Goal: Task Accomplishment & Management: Manage account settings

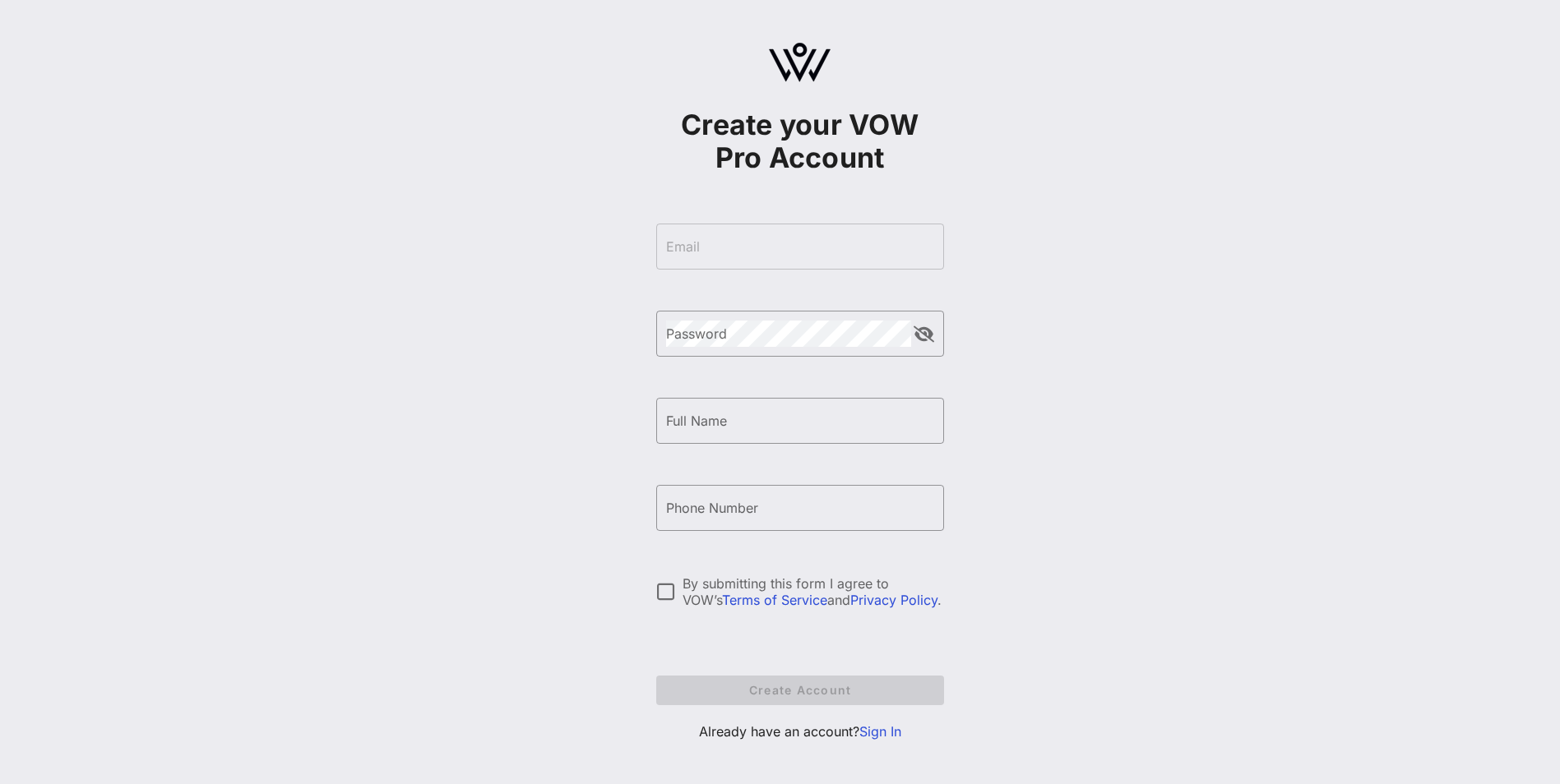
click at [773, 239] on form "​ Email ​ Password ​ Full Name ​ Phone Number By submitting this form I agree t…" at bounding box center [801, 464] width 288 height 514
click at [883, 732] on link "Sign In" at bounding box center [880, 732] width 42 height 16
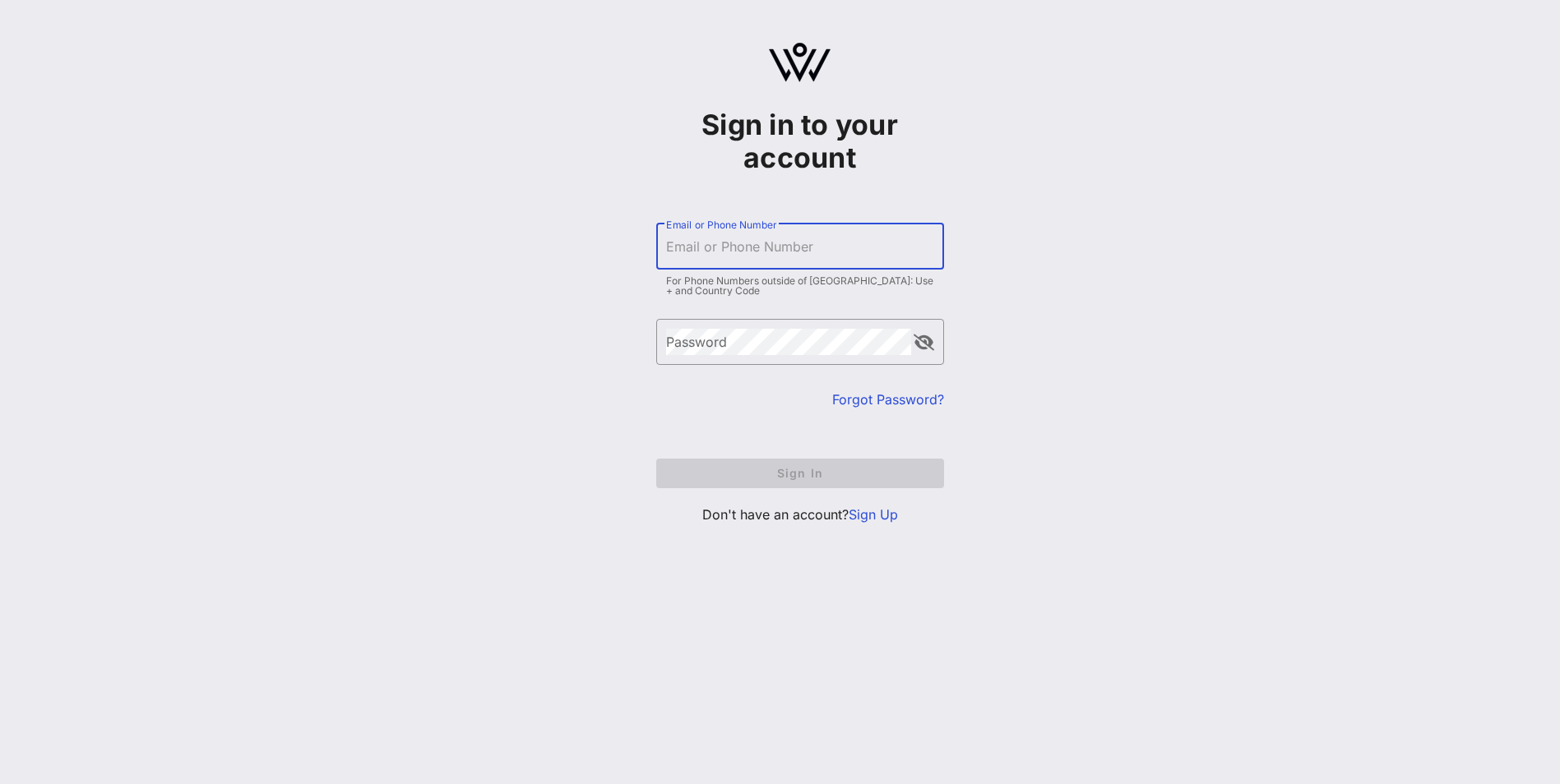
click at [767, 245] on input "Email or Phone Number" at bounding box center [801, 246] width 268 height 26
type input "[PERSON_NAME][EMAIL_ADDRESS][PERSON_NAME][PERSON_NAME][DOMAIN_NAME]"
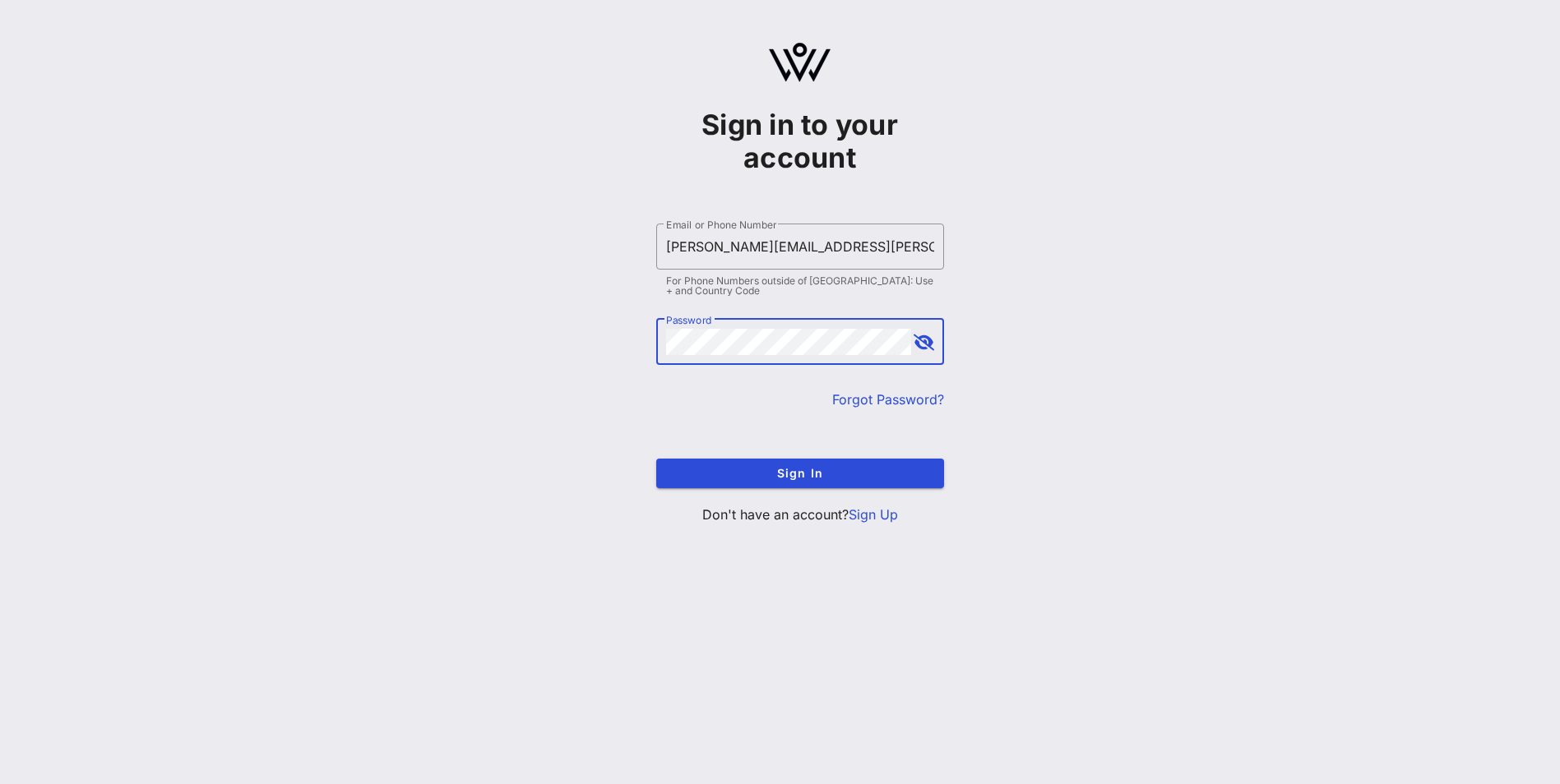
click at [657, 459] on button "Sign In" at bounding box center [801, 473] width 288 height 30
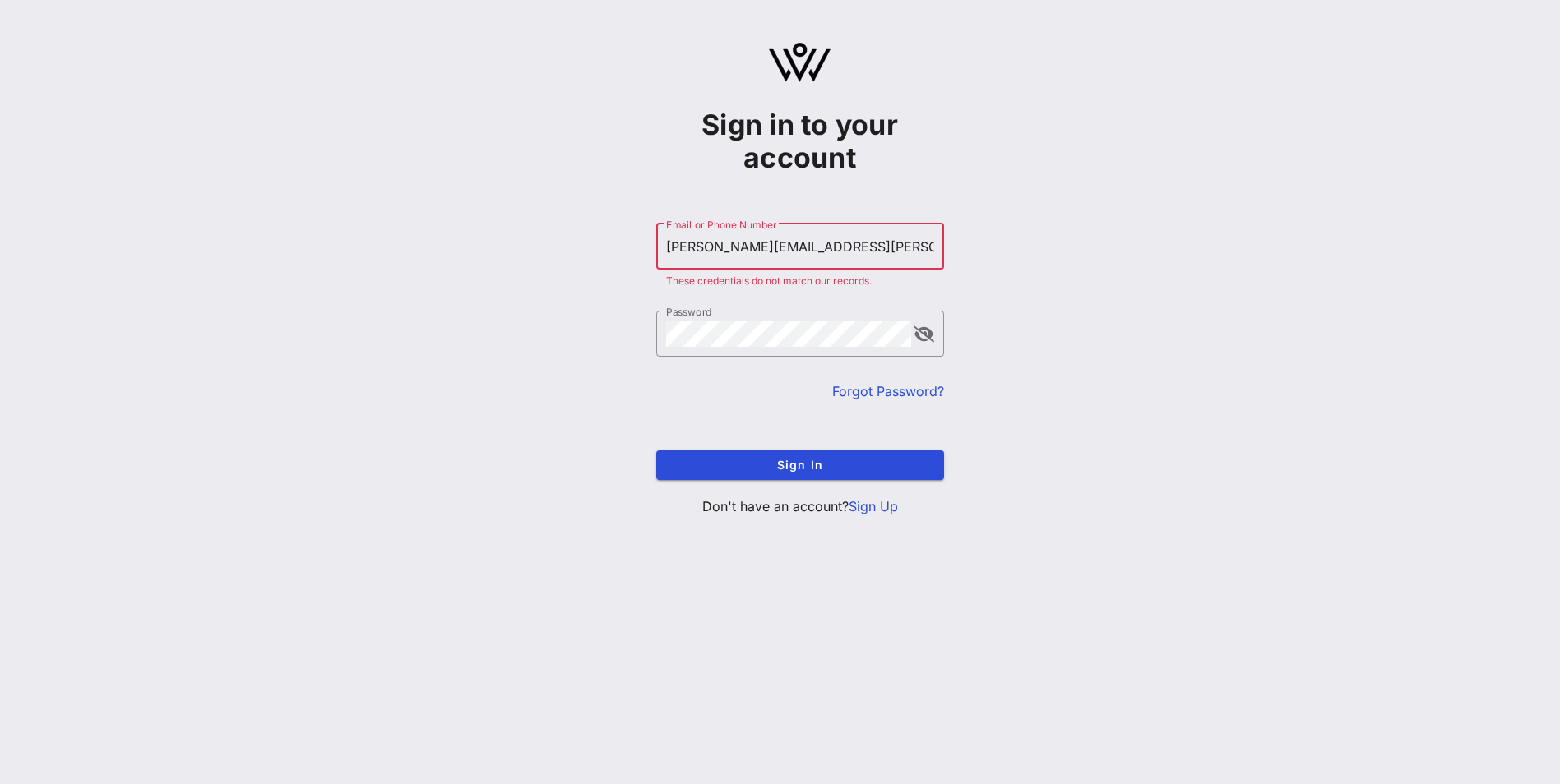
click at [872, 394] on link "Forgot Password?" at bounding box center [888, 391] width 112 height 16
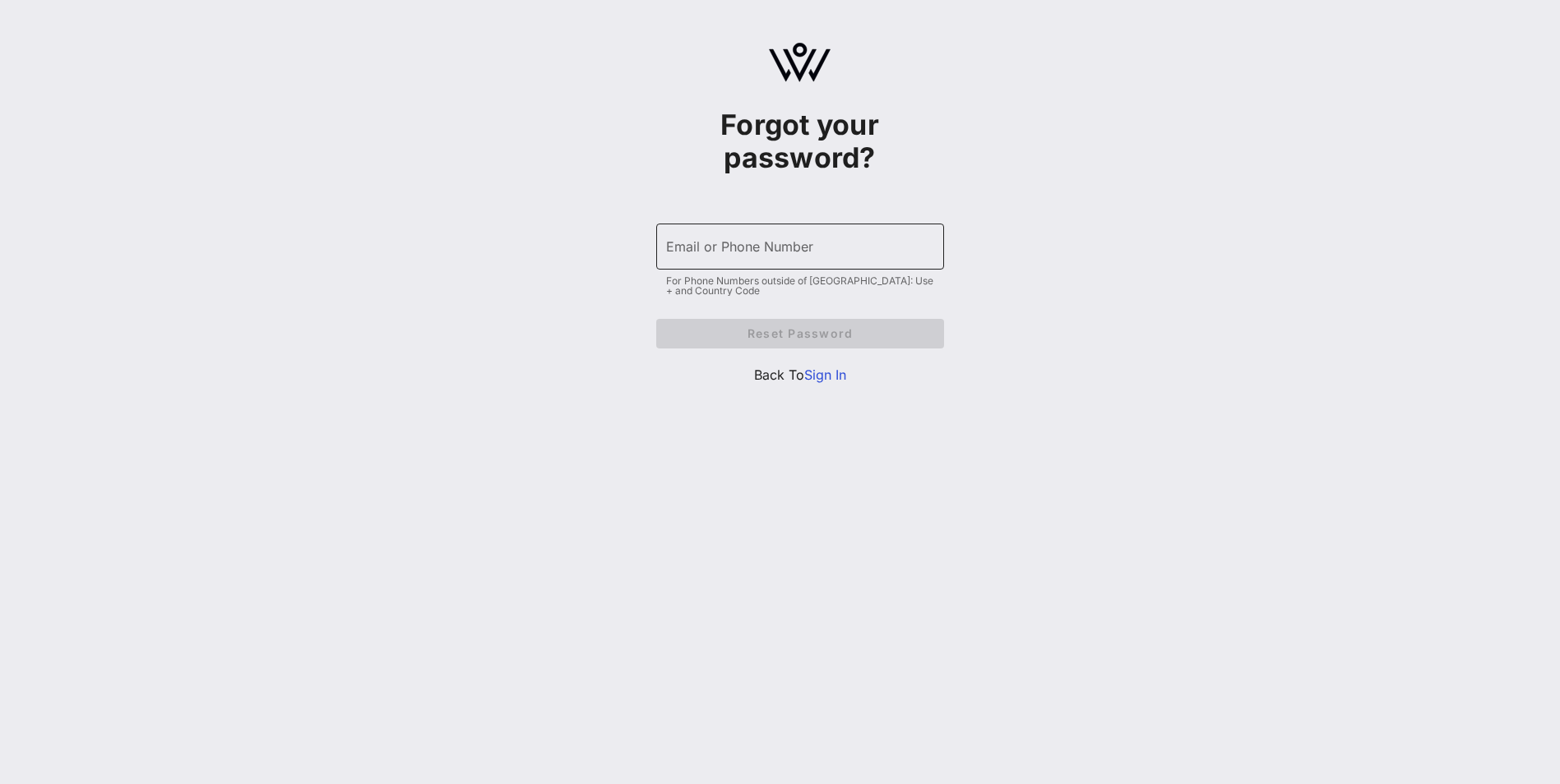
click at [735, 252] on input "Email or Phone Number" at bounding box center [801, 246] width 268 height 26
type input "[PERSON_NAME][EMAIL_ADDRESS][PERSON_NAME][PERSON_NAME][DOMAIN_NAME]"
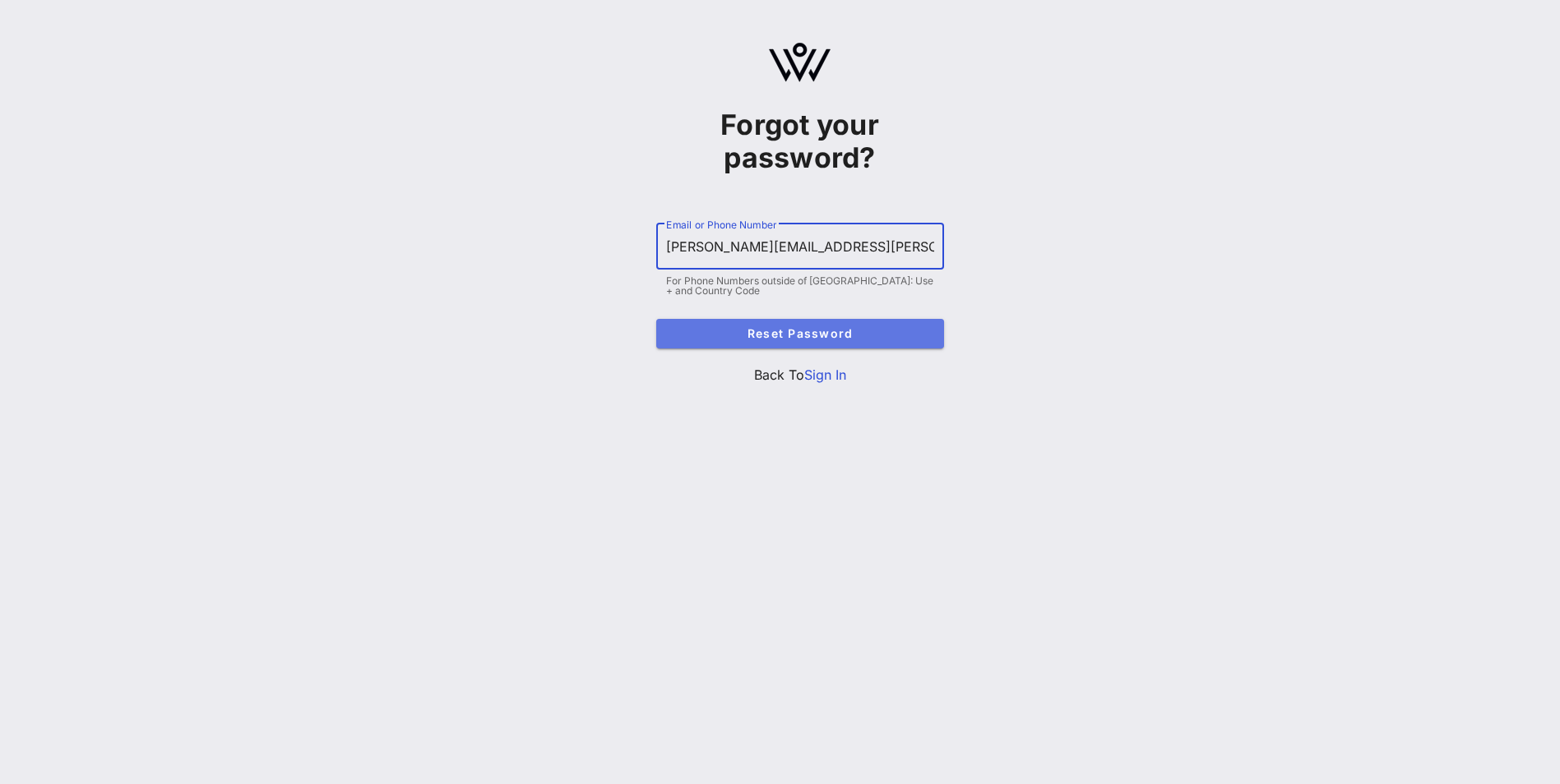
click at [774, 325] on button "Reset Password" at bounding box center [801, 334] width 288 height 30
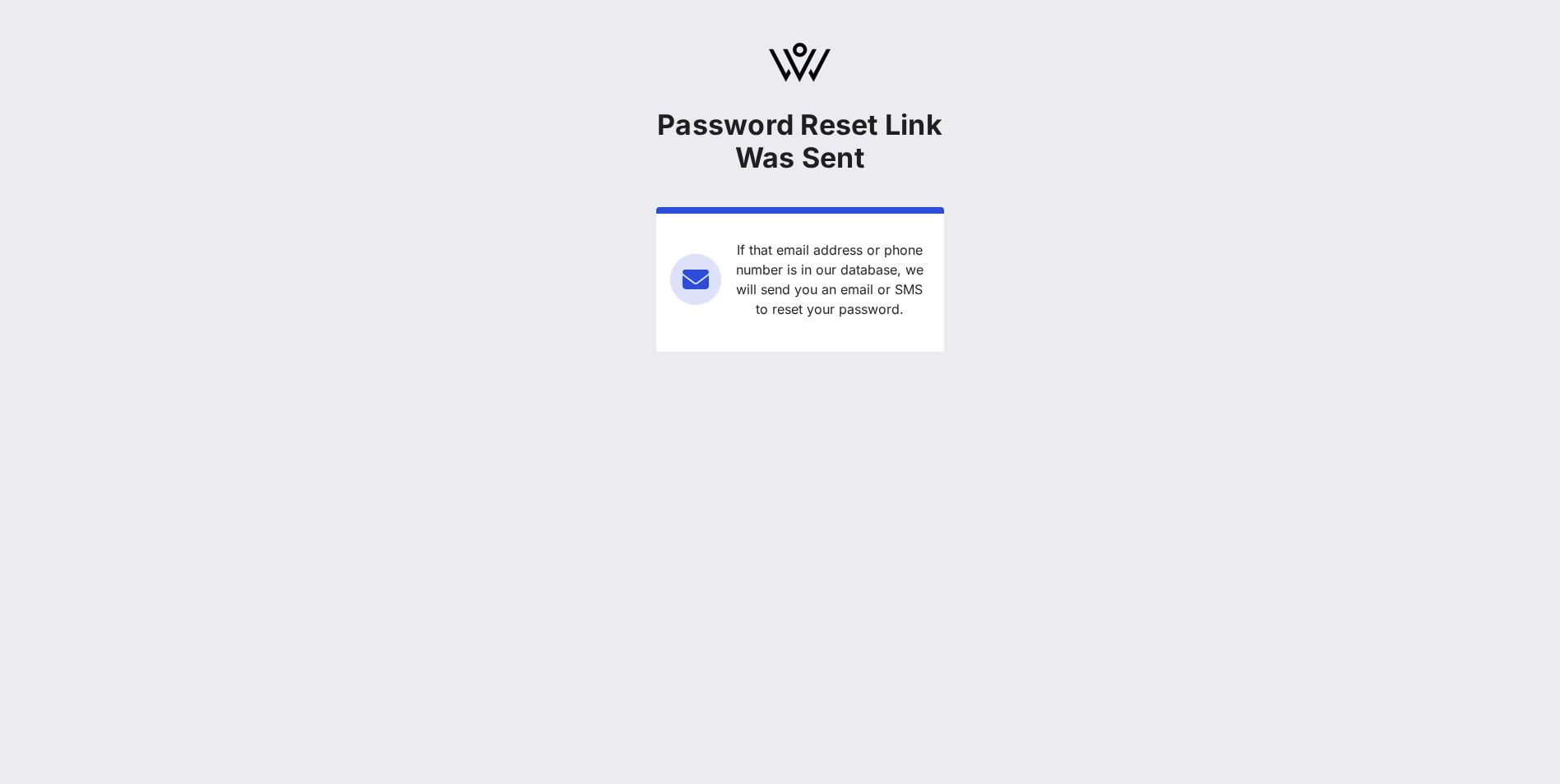
click at [803, 69] on img at bounding box center [800, 63] width 62 height 40
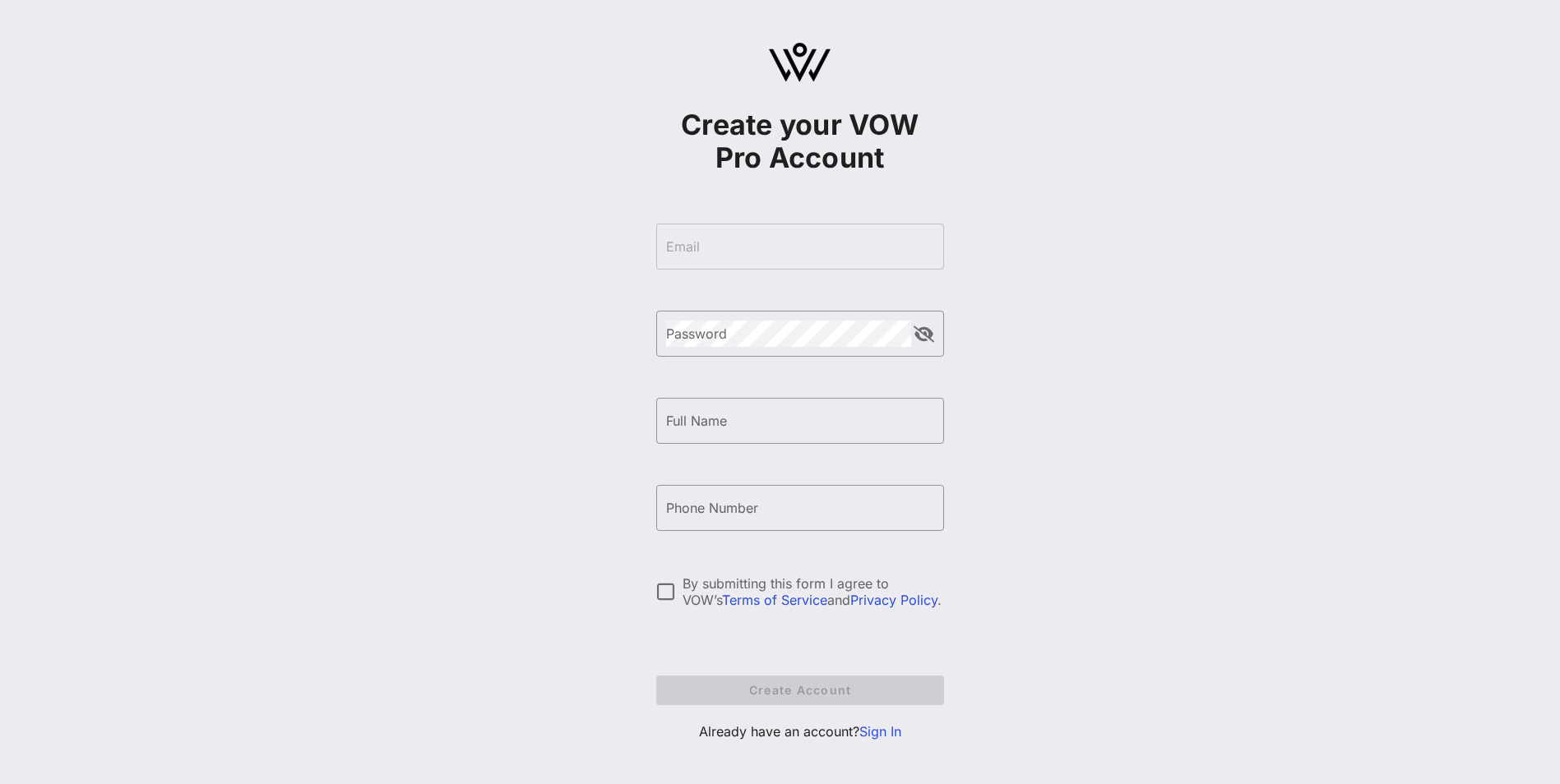
click at [782, 262] on form "​ Email ​ Password ​ Full Name ​ Phone Number By submitting this form I agree t…" at bounding box center [801, 464] width 288 height 514
click at [784, 245] on form "​ Email ​ Password ​ Full Name ​ Phone Number By submitting this form I agree t…" at bounding box center [801, 464] width 288 height 514
click at [670, 592] on div at bounding box center [666, 592] width 28 height 28
click at [740, 245] on form "​ Email ​ Password ​ Full Name ​ Phone Number By submitting this form I agree t…" at bounding box center [801, 464] width 288 height 514
click at [733, 243] on form "​ Email ​ Password ​ Full Name ​ Phone Number By submitting this form I agree t…" at bounding box center [801, 464] width 288 height 514
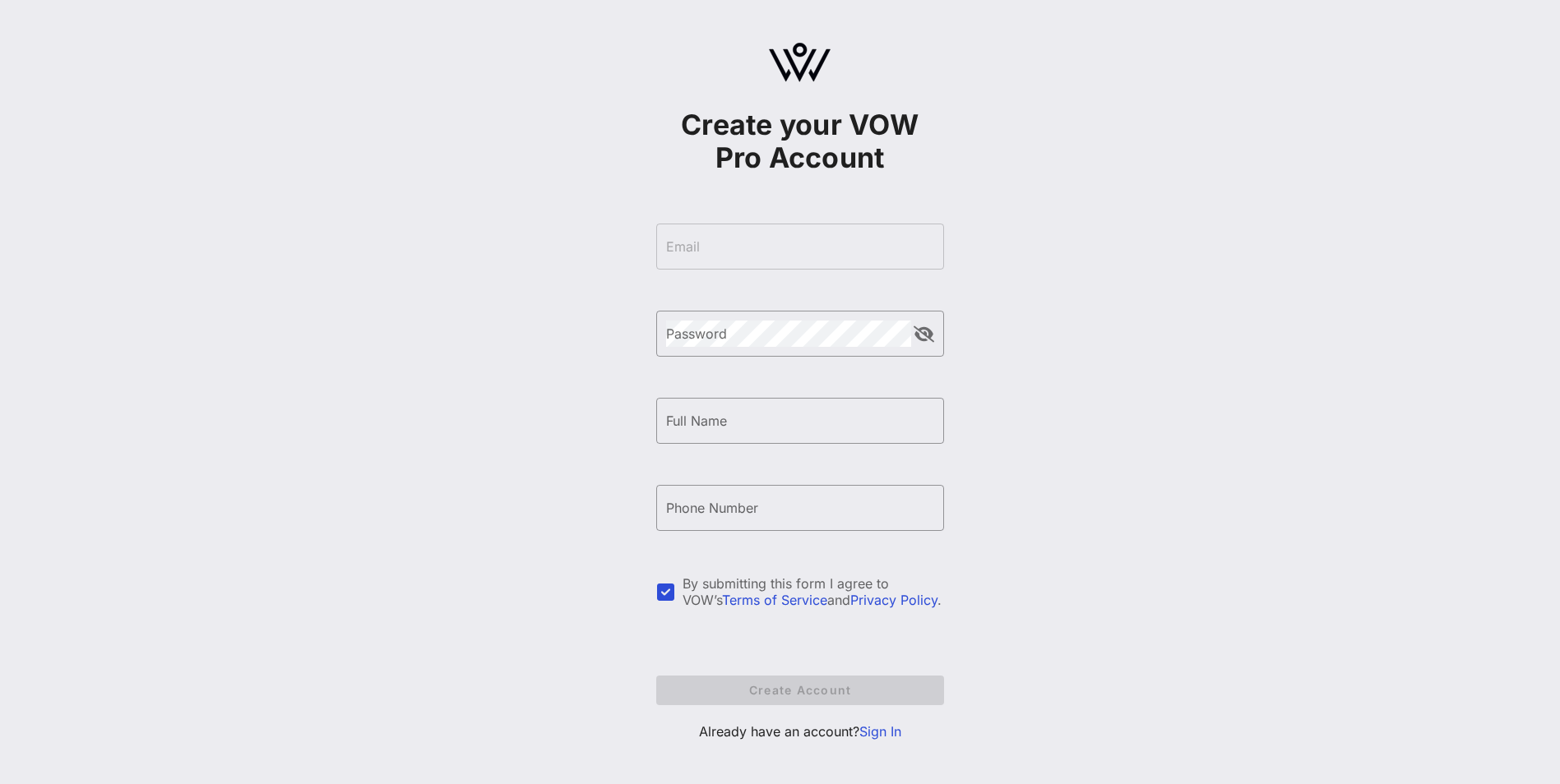
click at [888, 735] on link "Sign In" at bounding box center [880, 732] width 42 height 16
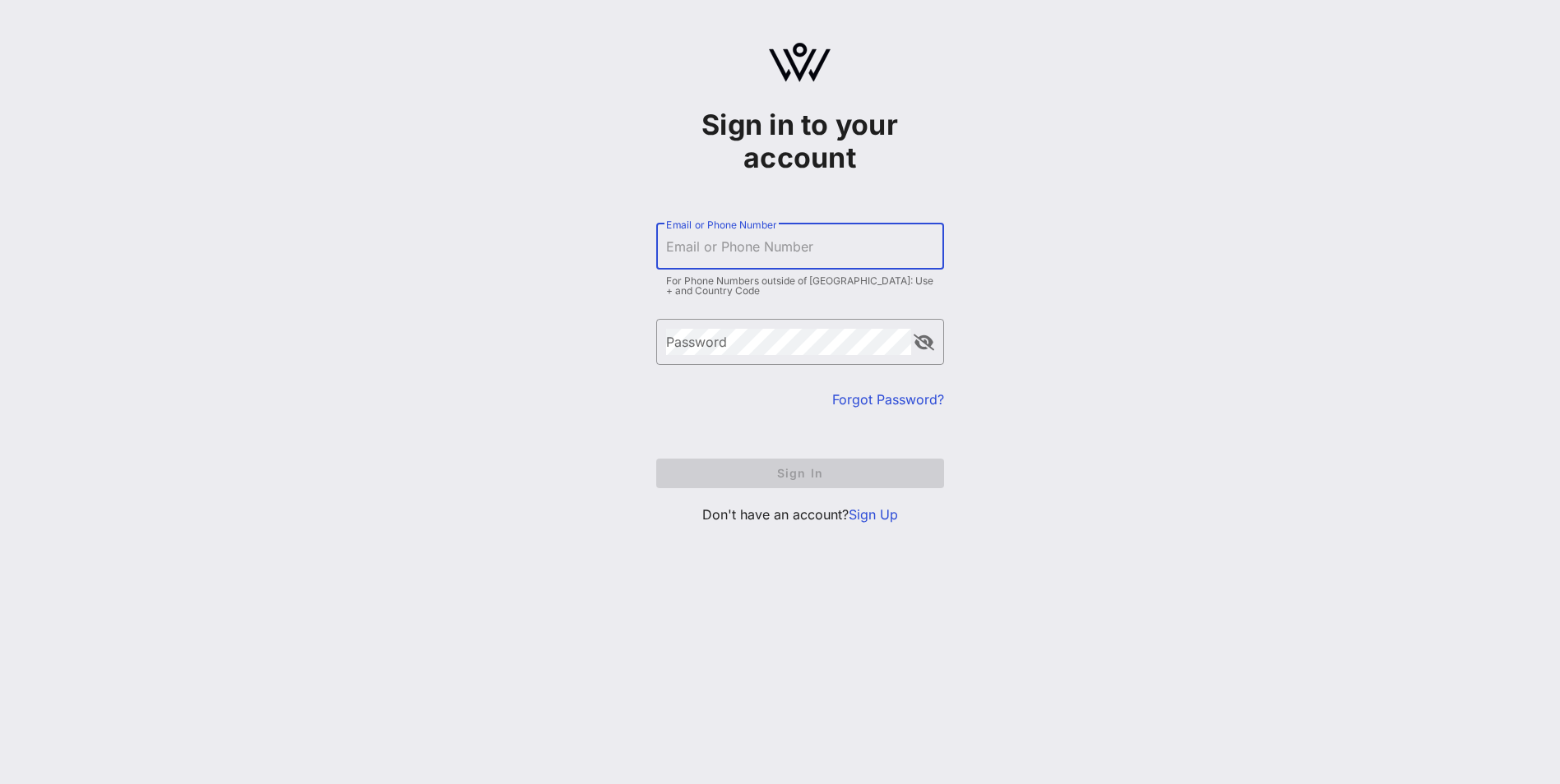
click at [716, 239] on input "Email or Phone Number" at bounding box center [801, 246] width 268 height 26
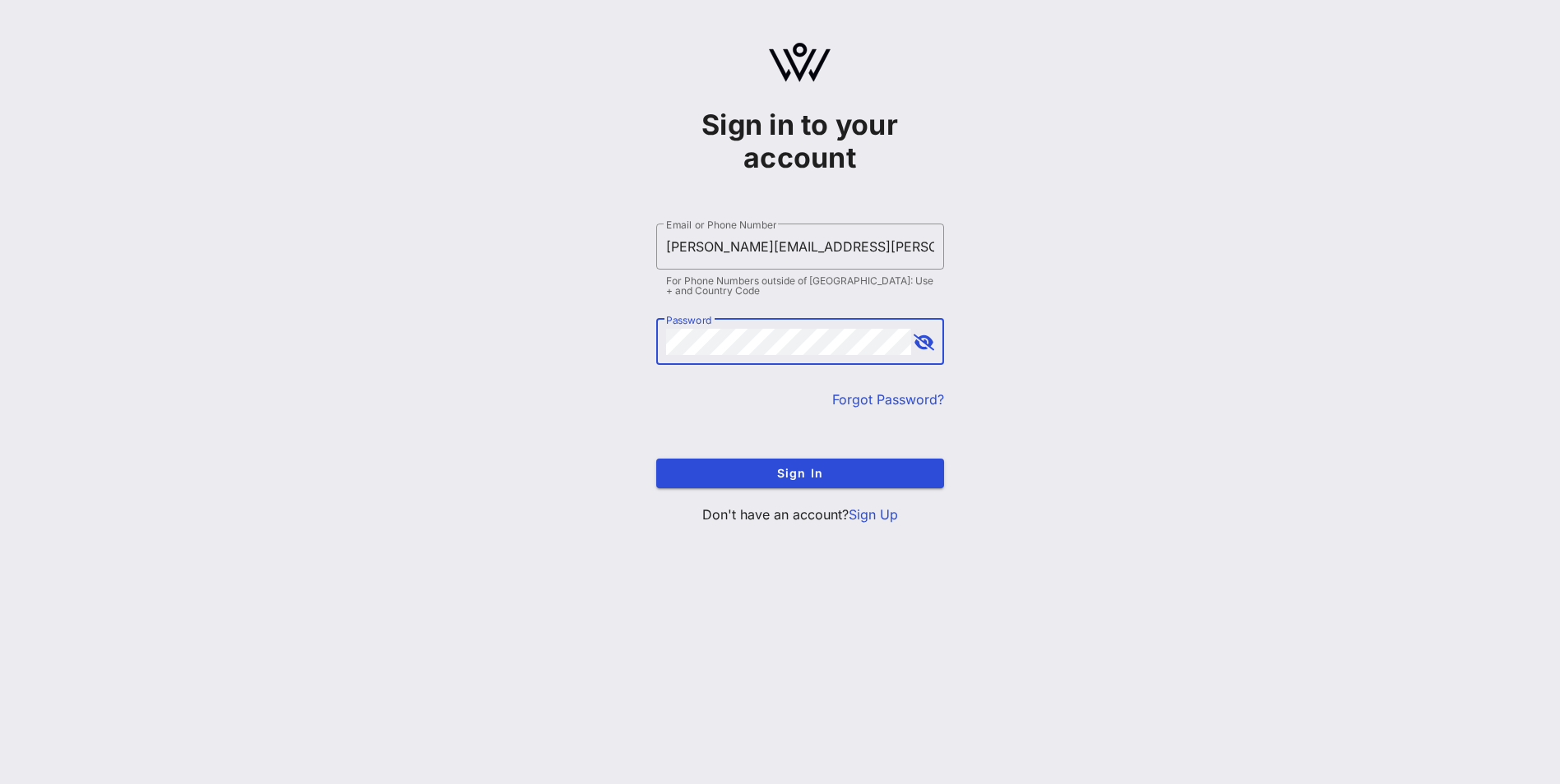
click at [924, 339] on button "append icon" at bounding box center [924, 343] width 21 height 16
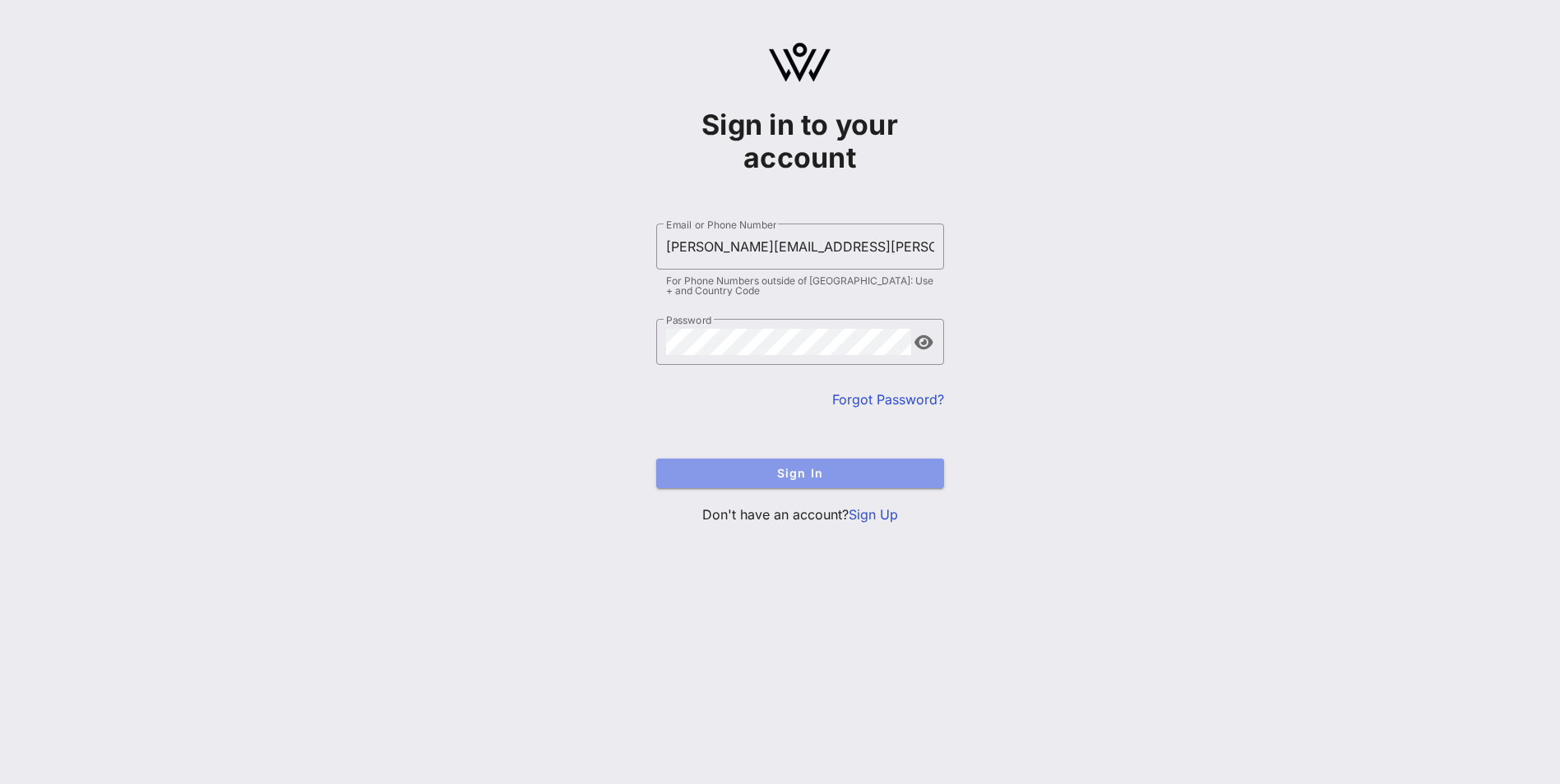
click at [771, 466] on span "Sign In" at bounding box center [800, 473] width 262 height 14
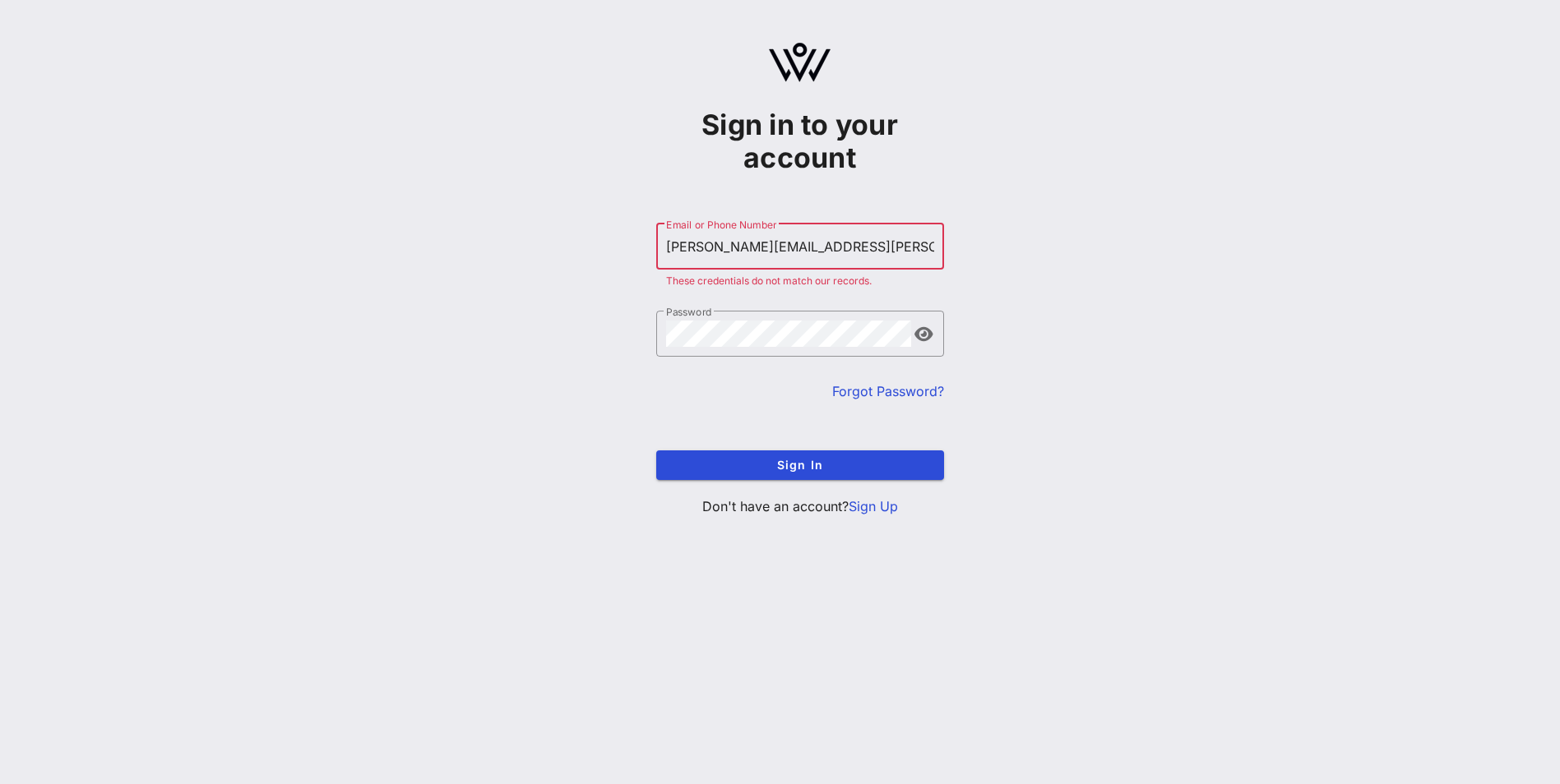
drag, startPoint x: 845, startPoint y: 241, endPoint x: 476, endPoint y: 239, distance: 369.0
click at [476, 239] on div "Sign in to your account ​ Email or Phone Number nora.venegas@tyson.com These cr…" at bounding box center [800, 286] width 1521 height 572
click at [769, 473] on button "Sign In" at bounding box center [801, 465] width 288 height 30
click at [564, 308] on div "Sign in to your account ​ Email or Phone Number venegasn@comcast.net These cred…" at bounding box center [800, 286] width 1521 height 572
drag, startPoint x: 829, startPoint y: 250, endPoint x: 542, endPoint y: 242, distance: 287.1
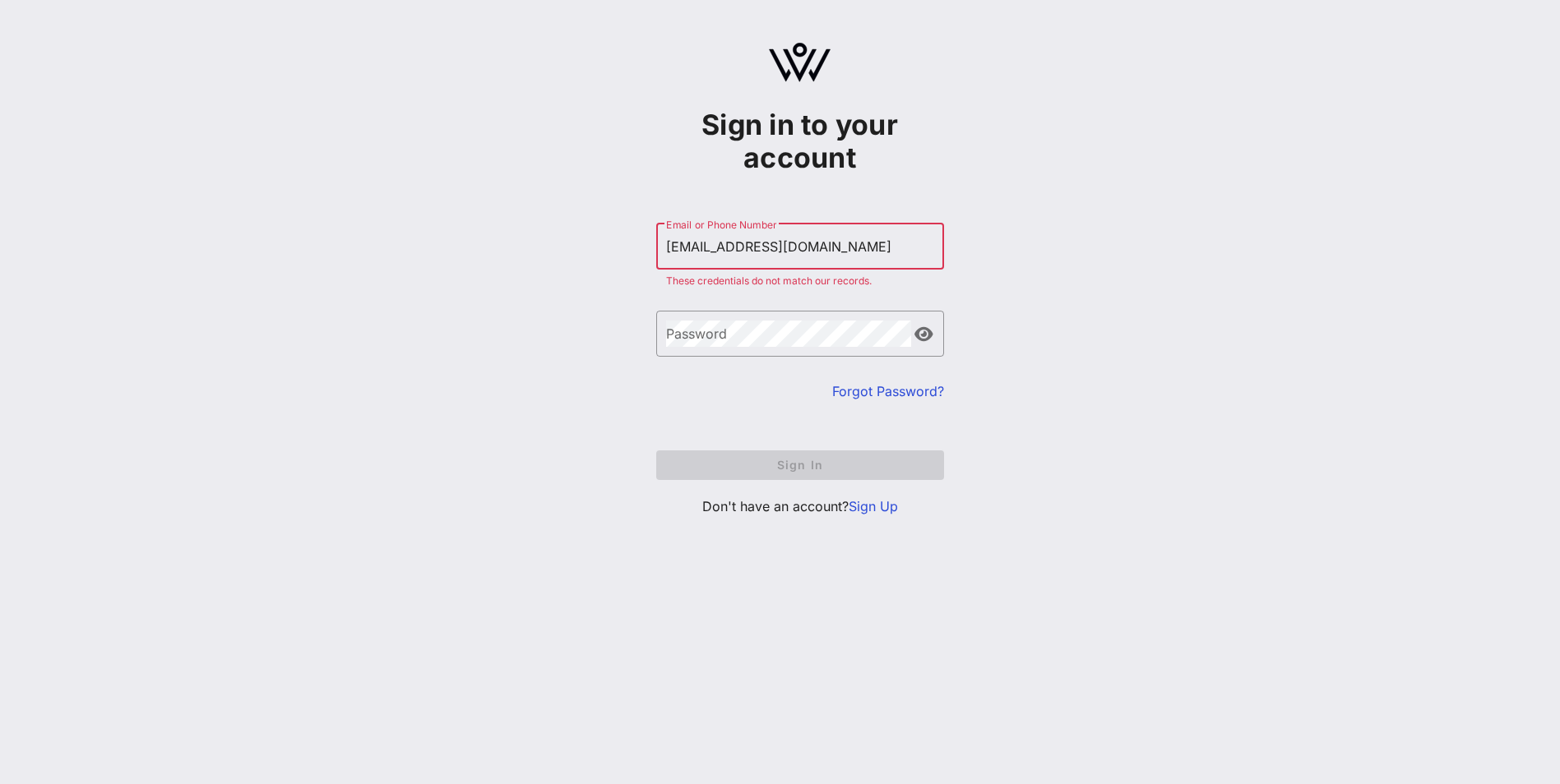
click at [542, 242] on div "Sign in to your account ​ Email or Phone Number venegasn@comcast.net These cred…" at bounding box center [800, 286] width 1521 height 572
type input "nora.venegas@tyson.com"
click at [886, 388] on link "Forgot Password?" at bounding box center [888, 391] width 112 height 16
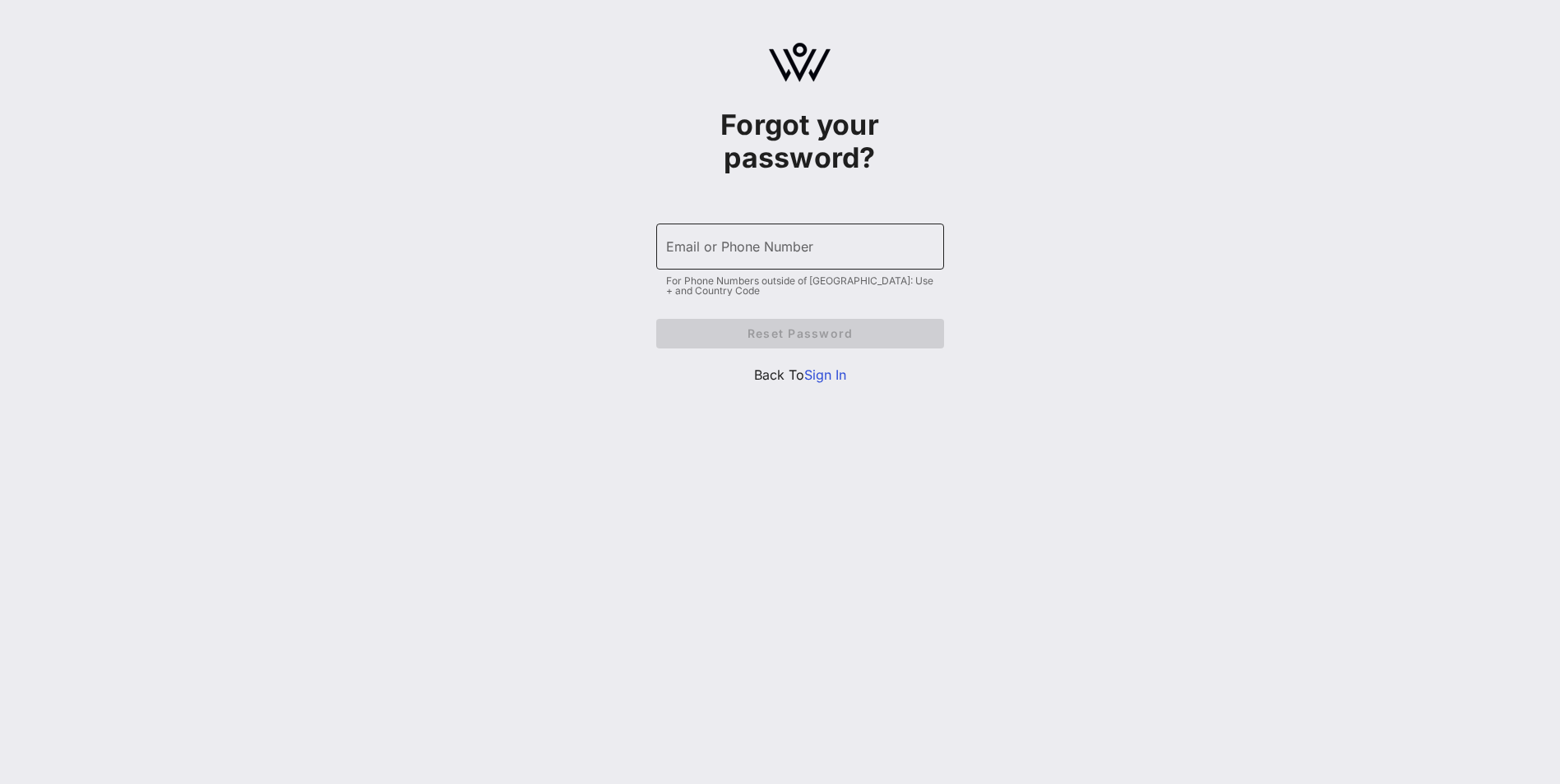
click at [756, 249] on input "Email or Phone Number" at bounding box center [801, 246] width 268 height 26
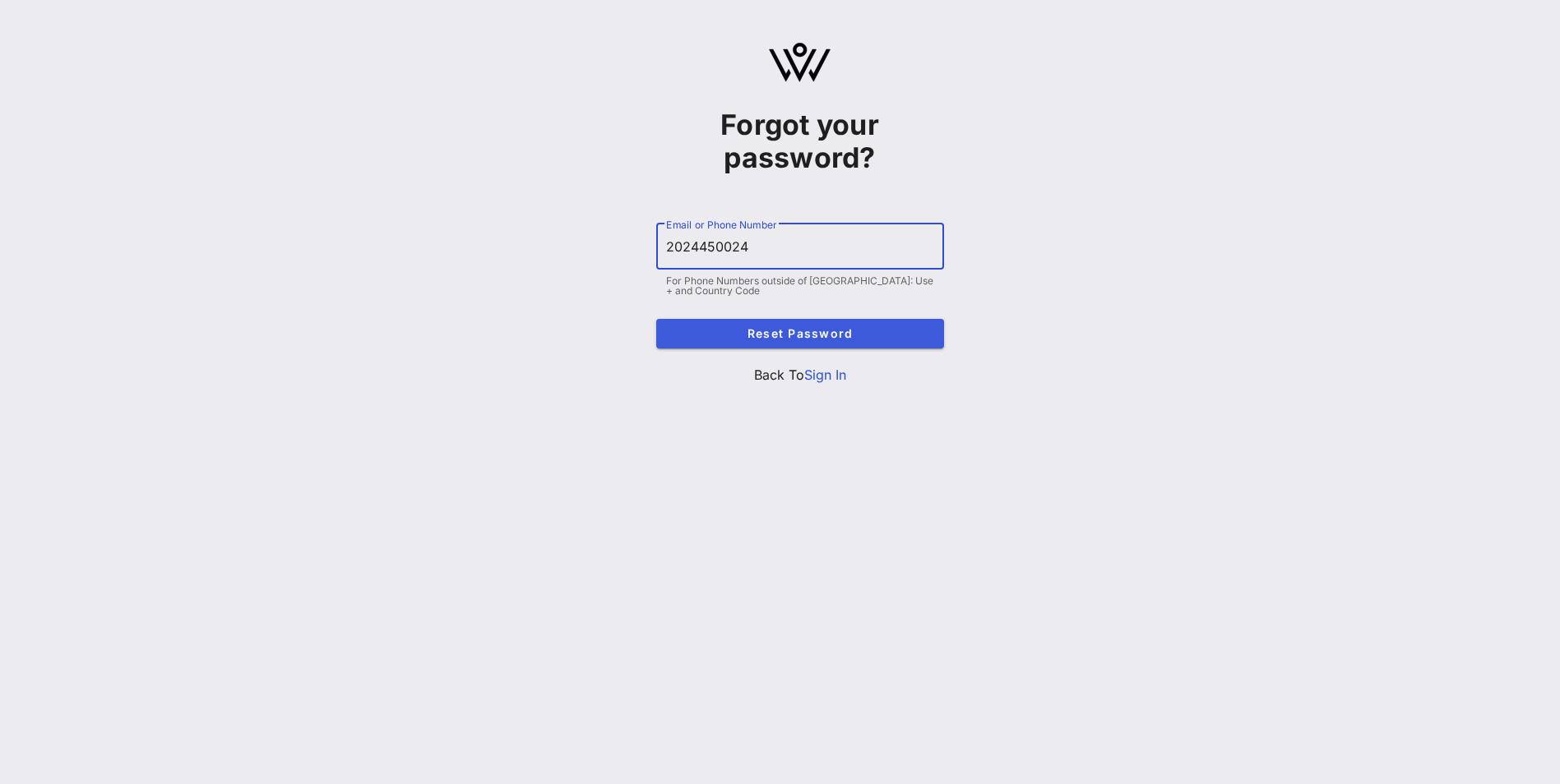
type input "2024450024"
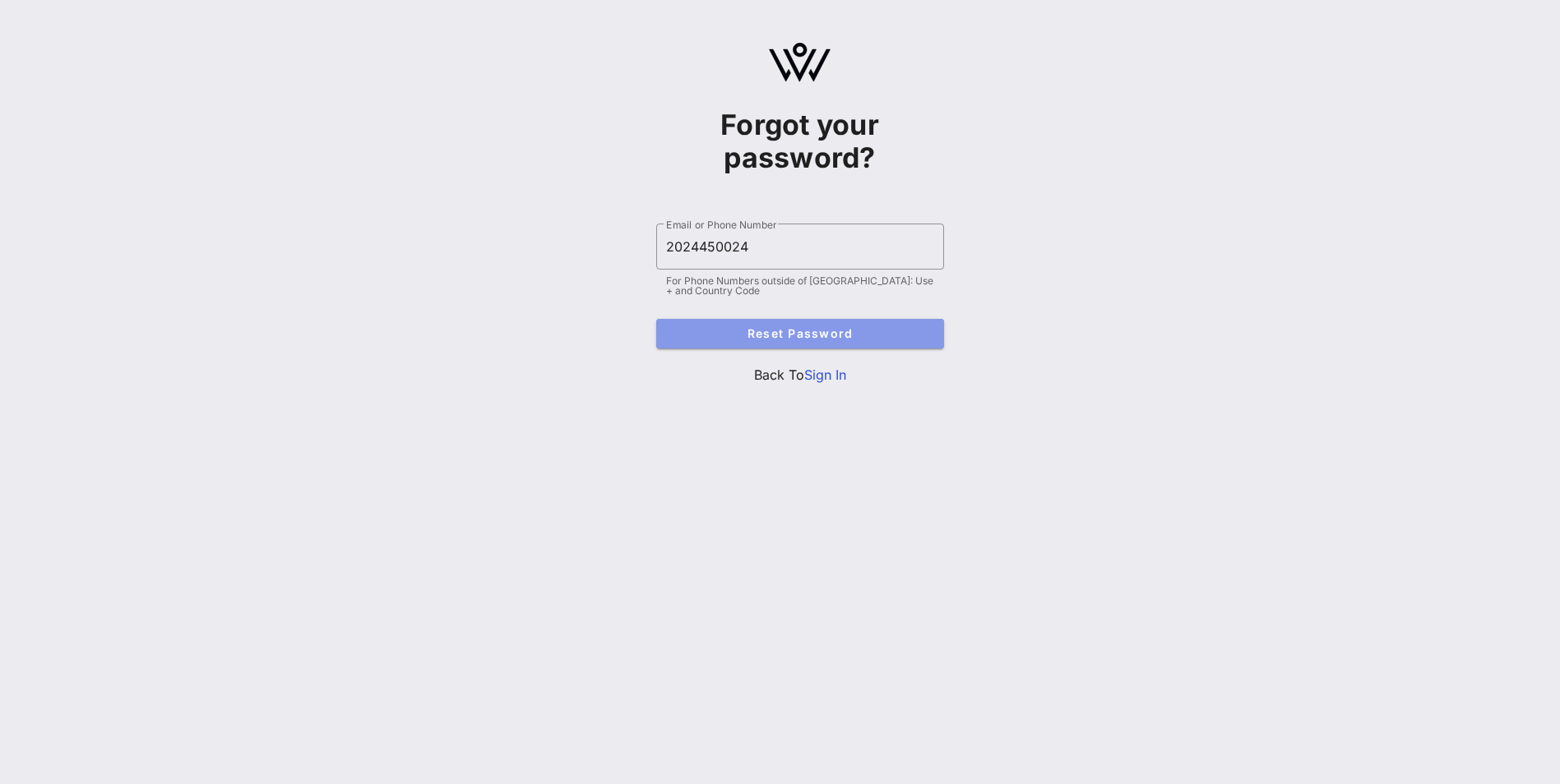
click at [784, 336] on span "Reset Password" at bounding box center [800, 334] width 262 height 14
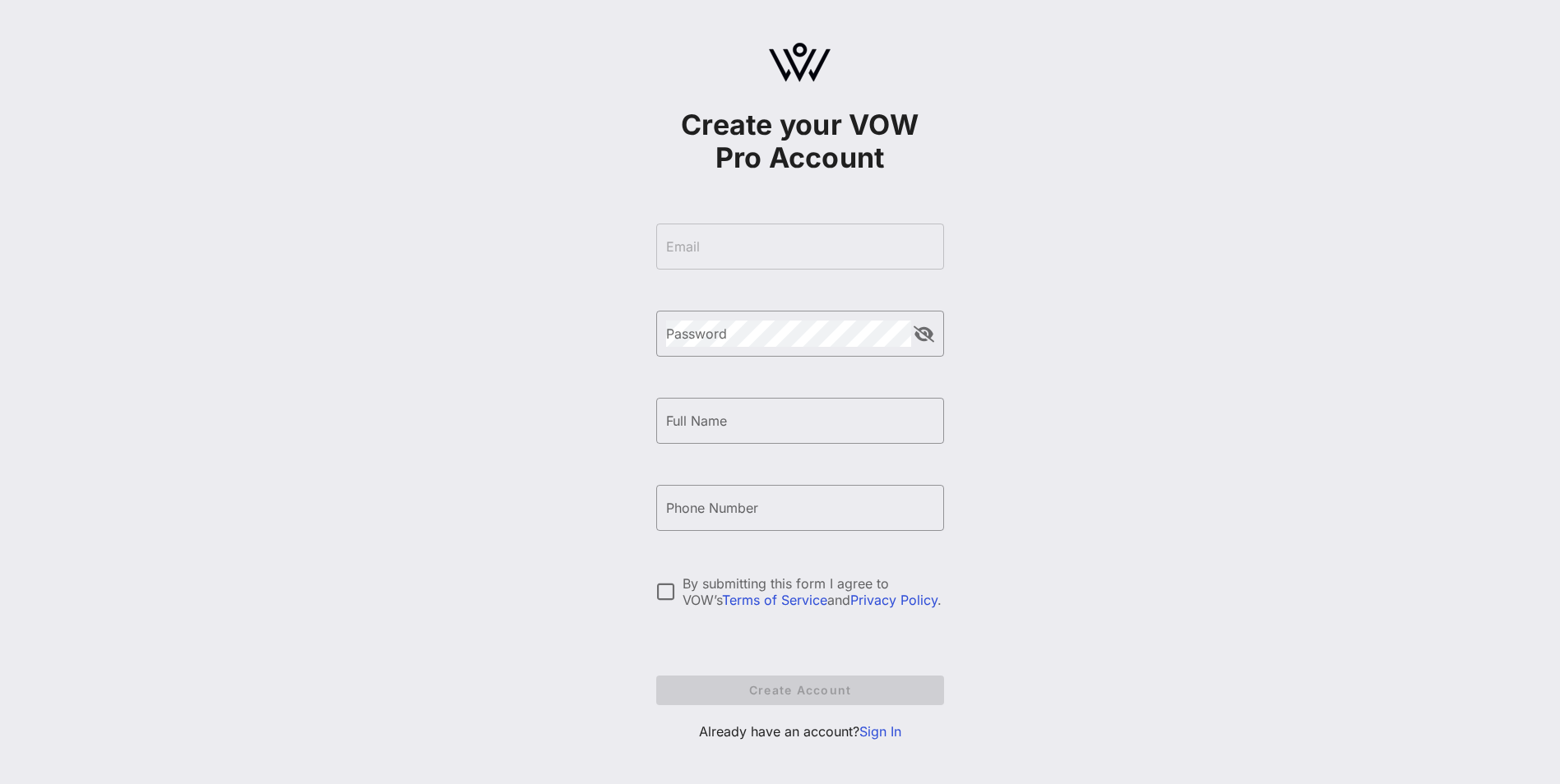
click at [892, 729] on link "Sign In" at bounding box center [880, 732] width 42 height 16
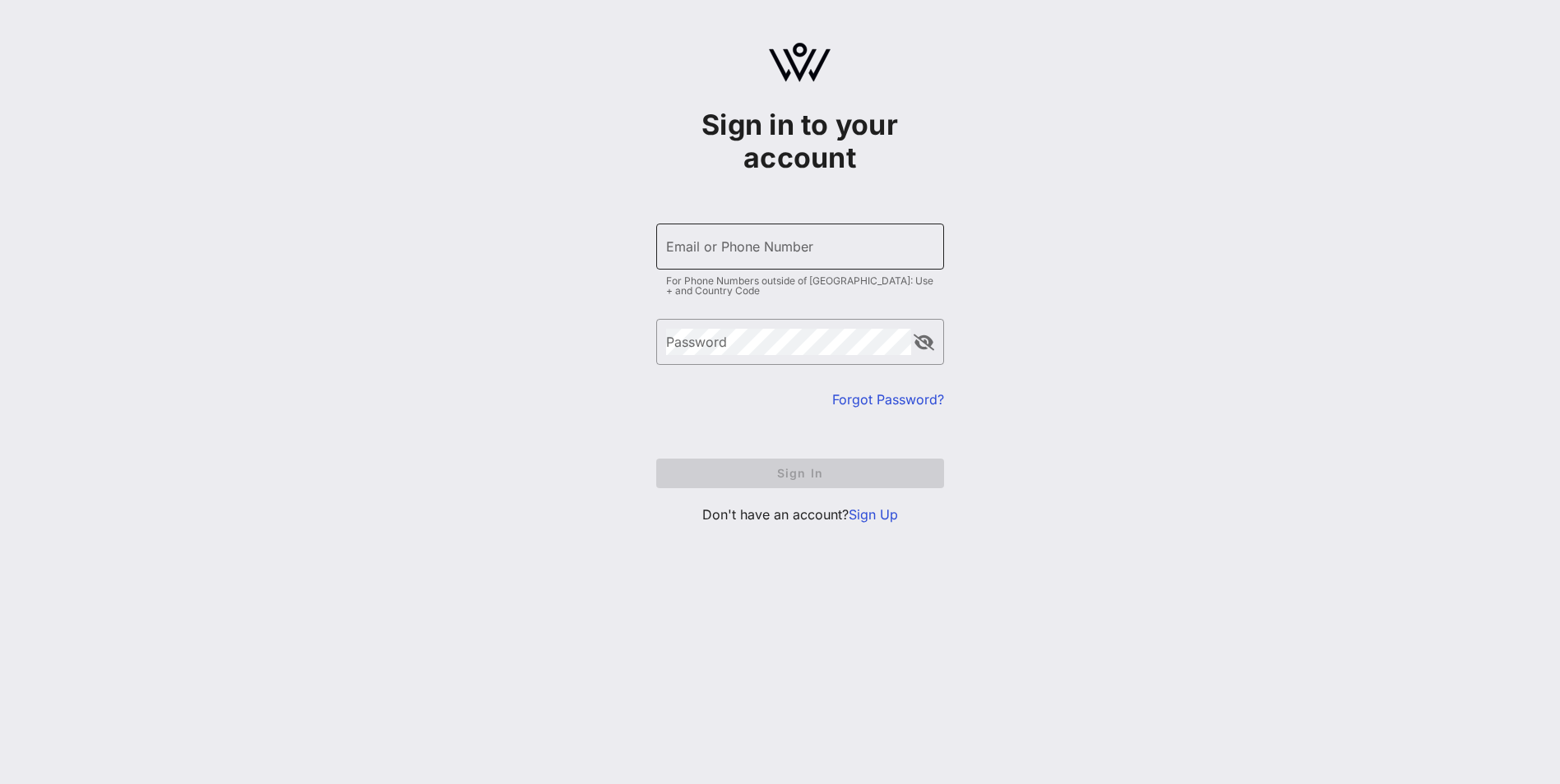
click at [723, 249] on input "Email or Phone Number" at bounding box center [801, 246] width 268 height 26
type input "[PERSON_NAME][EMAIL_ADDRESS][PERSON_NAME][PERSON_NAME][DOMAIN_NAME]"
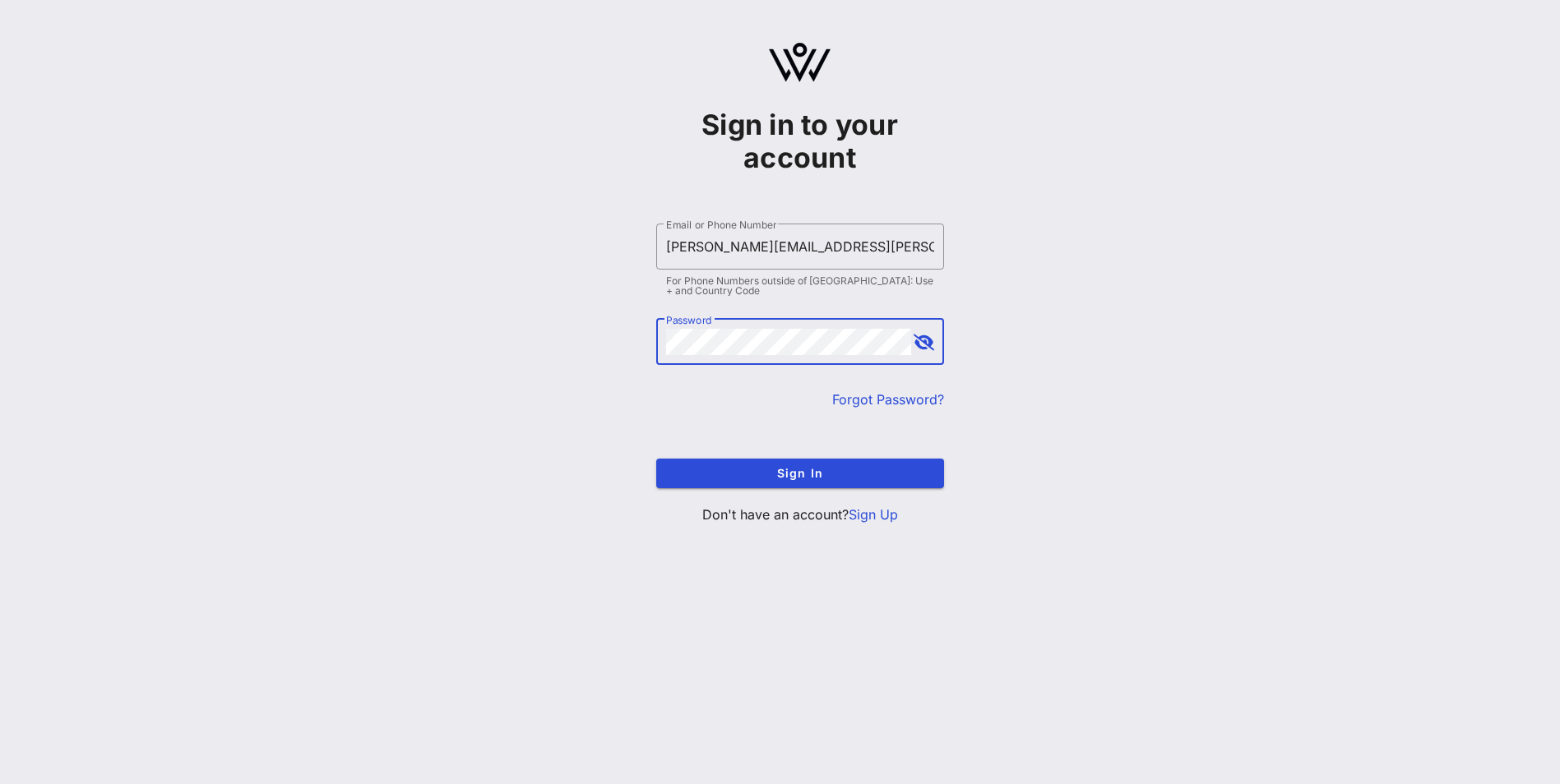
click at [657, 459] on button "Sign In" at bounding box center [801, 473] width 288 height 30
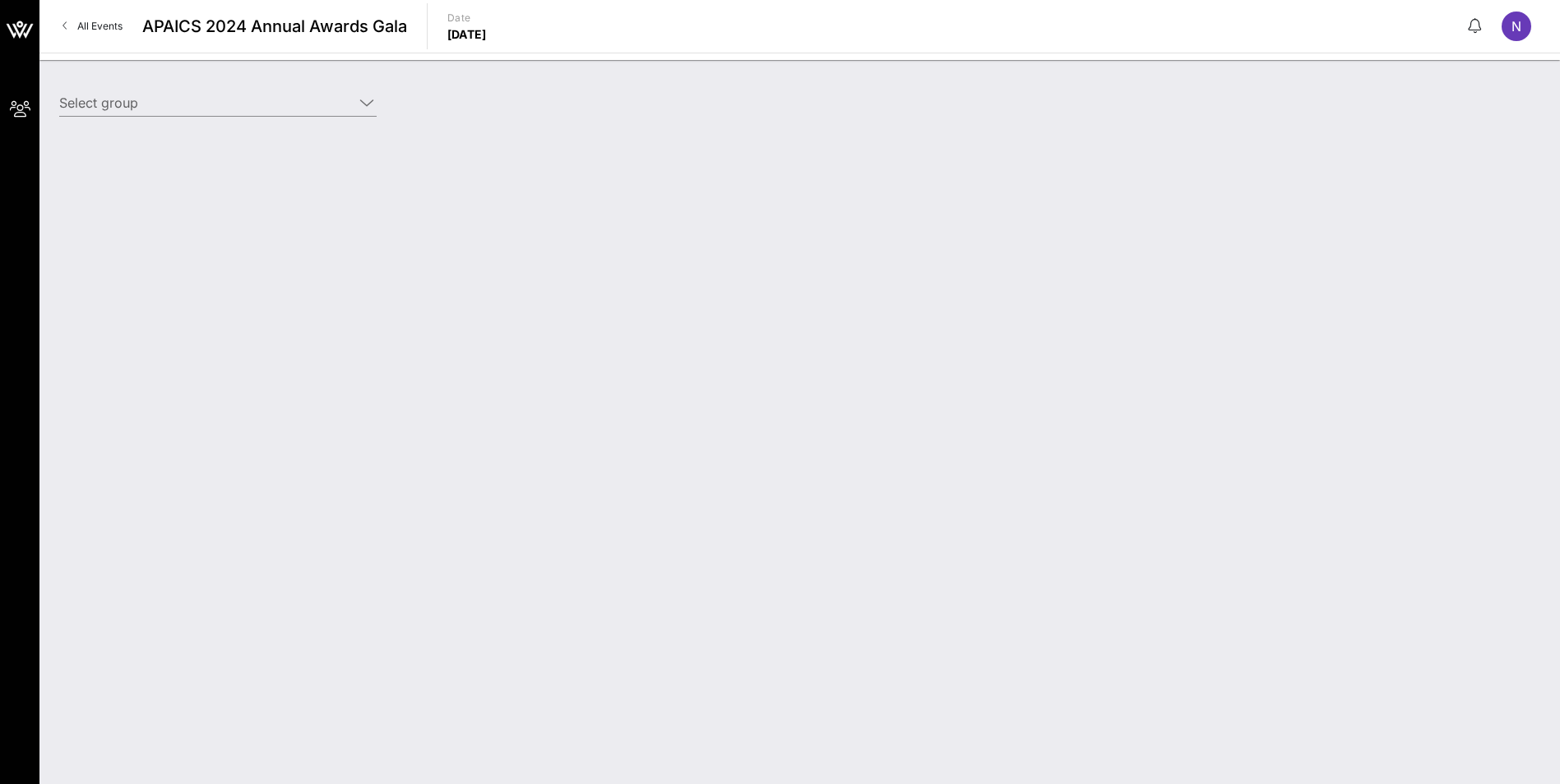
type input "Tyson Foods (Sponsor) [[PERSON_NAME], [PERSON_NAME][EMAIL_ADDRESS][PERSON_NAME]…"
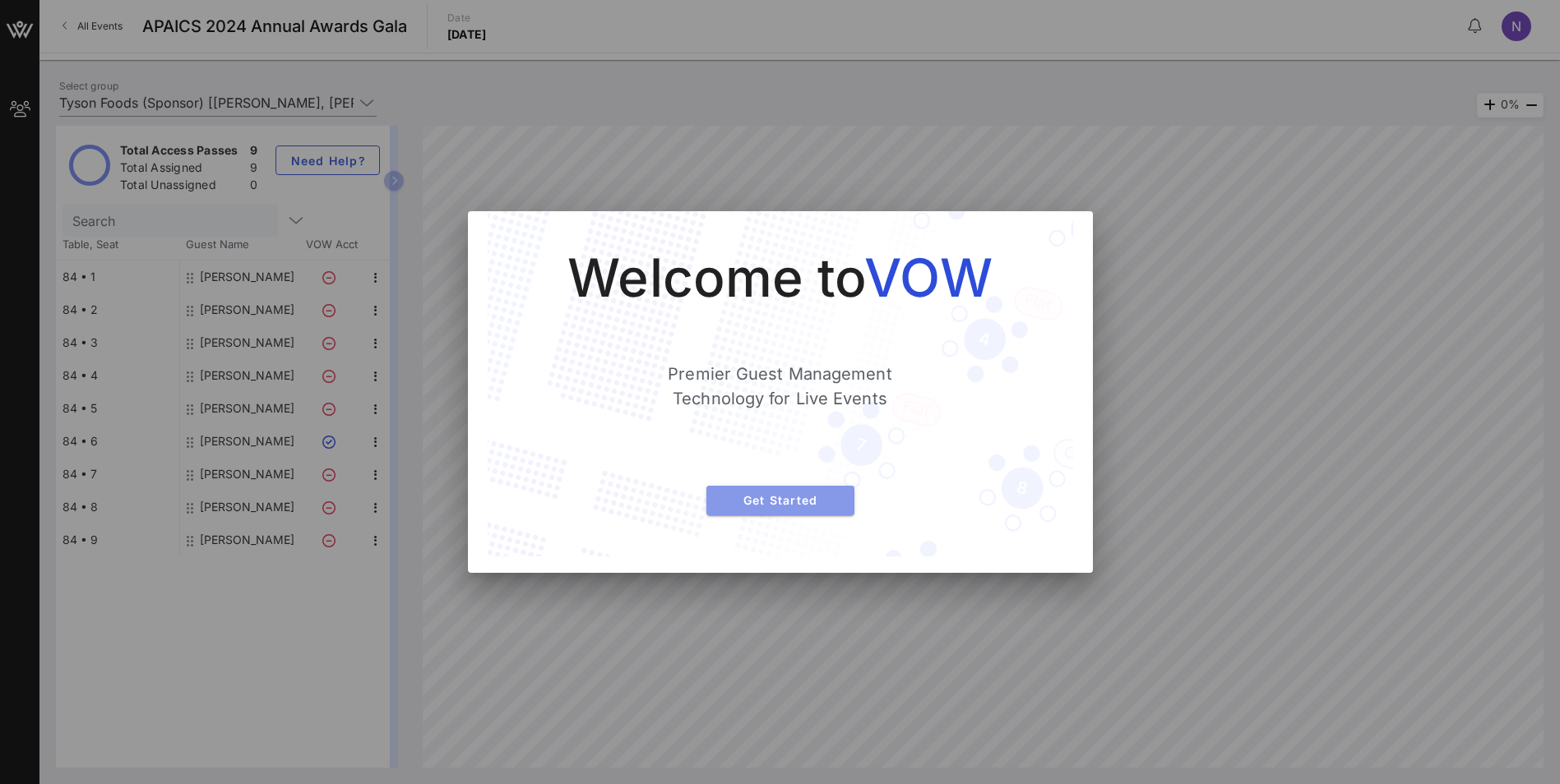
click at [794, 495] on span "Get Started" at bounding box center [780, 501] width 121 height 14
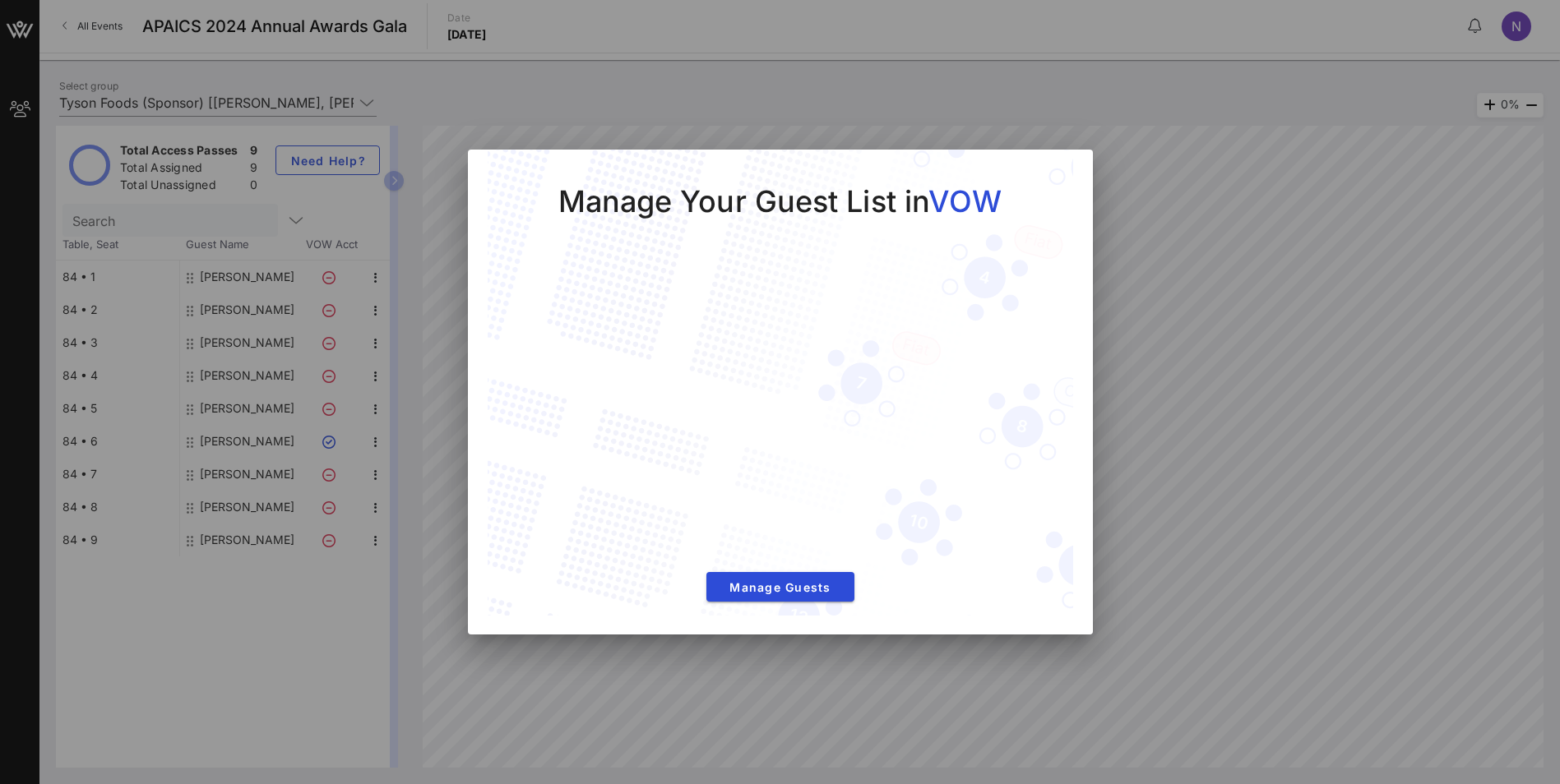
click at [1233, 276] on div at bounding box center [780, 392] width 1560 height 784
click at [396, 107] on div at bounding box center [780, 392] width 1560 height 784
click at [20, 31] on div at bounding box center [780, 392] width 1560 height 784
click at [792, 592] on span "Manage Guests" at bounding box center [780, 587] width 121 height 14
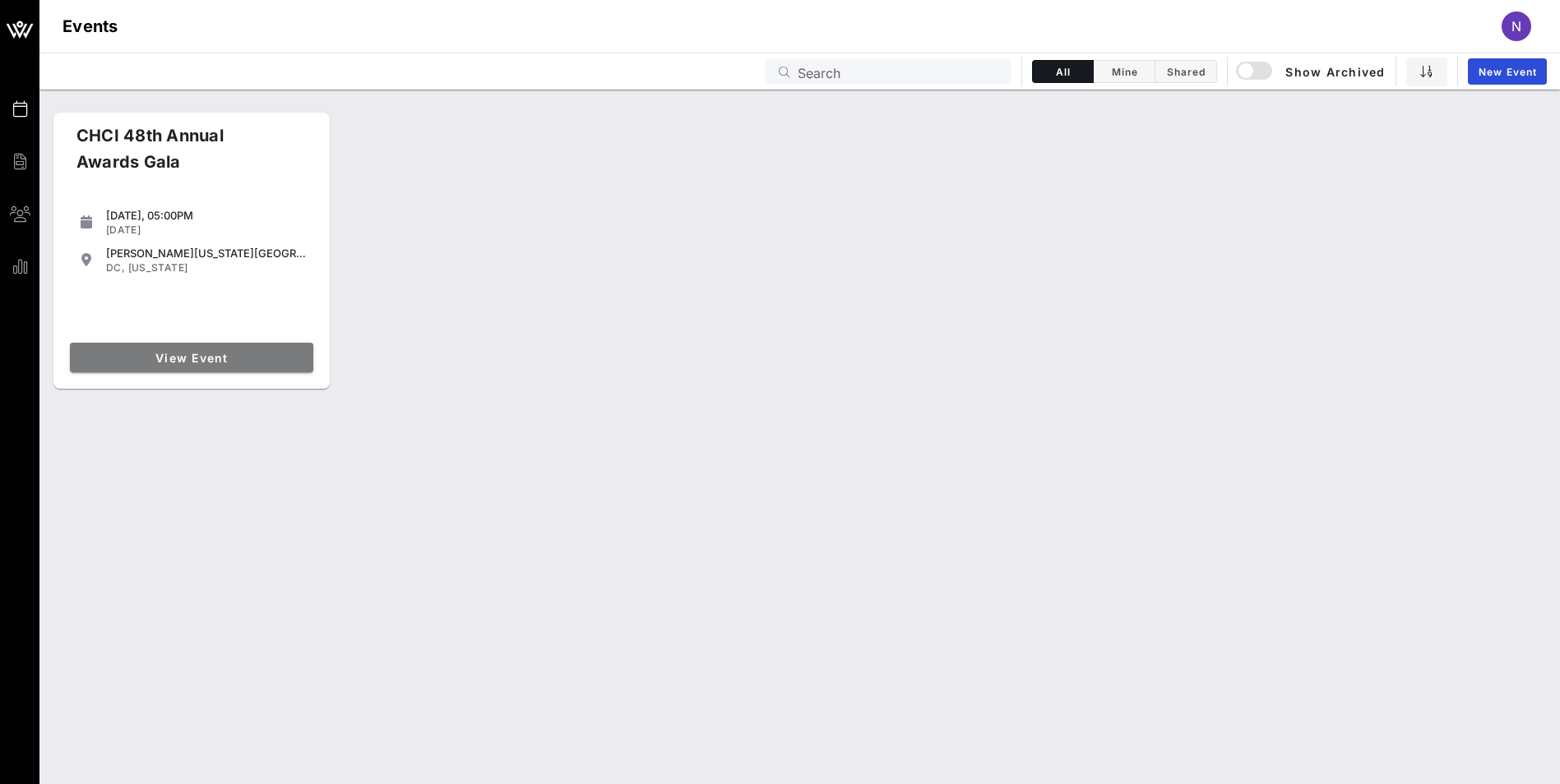
click at [217, 351] on span "View Event" at bounding box center [192, 358] width 230 height 14
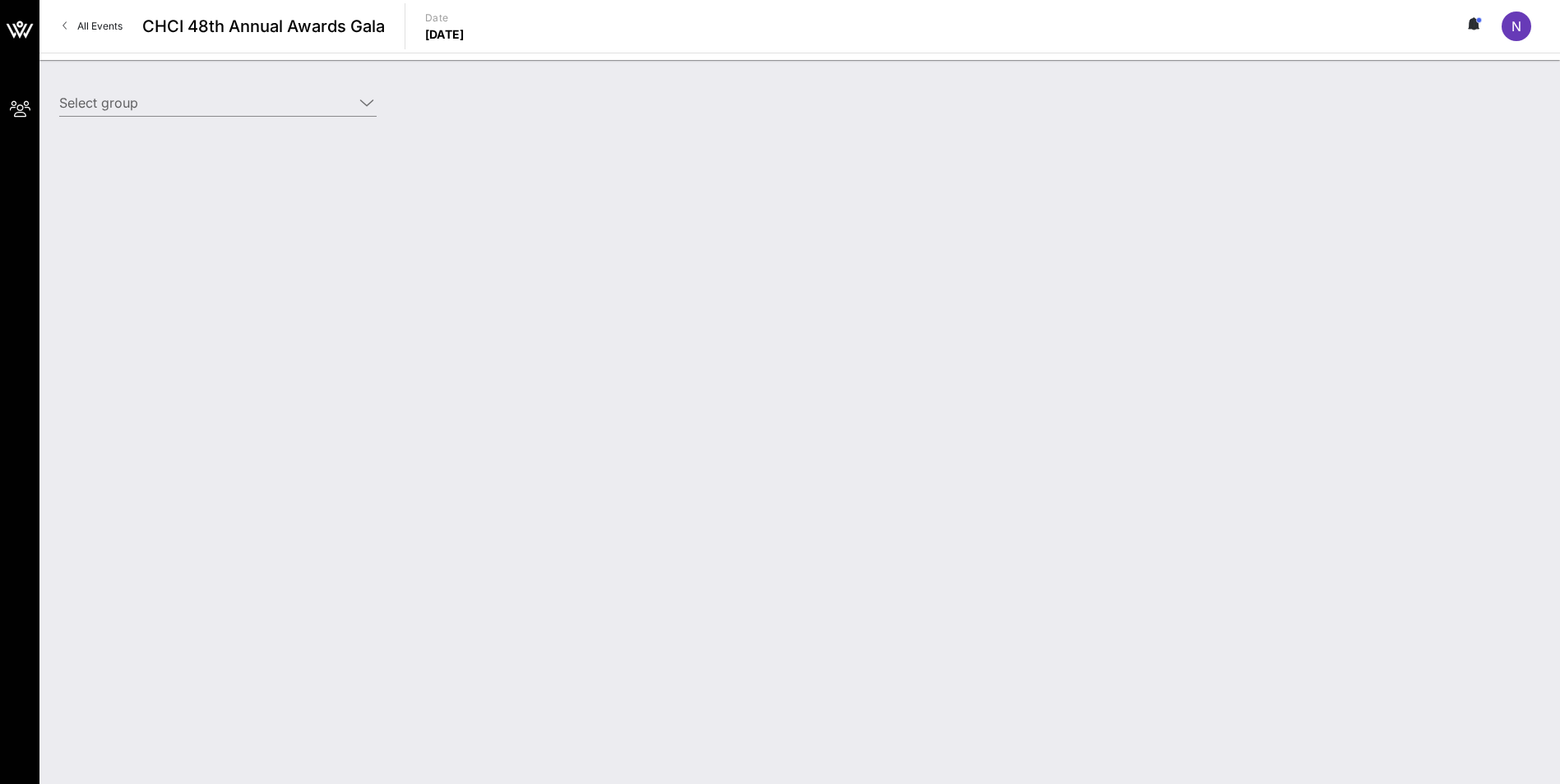
type input "Tyson Food (Tyson Food) [[PERSON_NAME], [PERSON_NAME][EMAIL_ADDRESS][PERSON_NAM…"
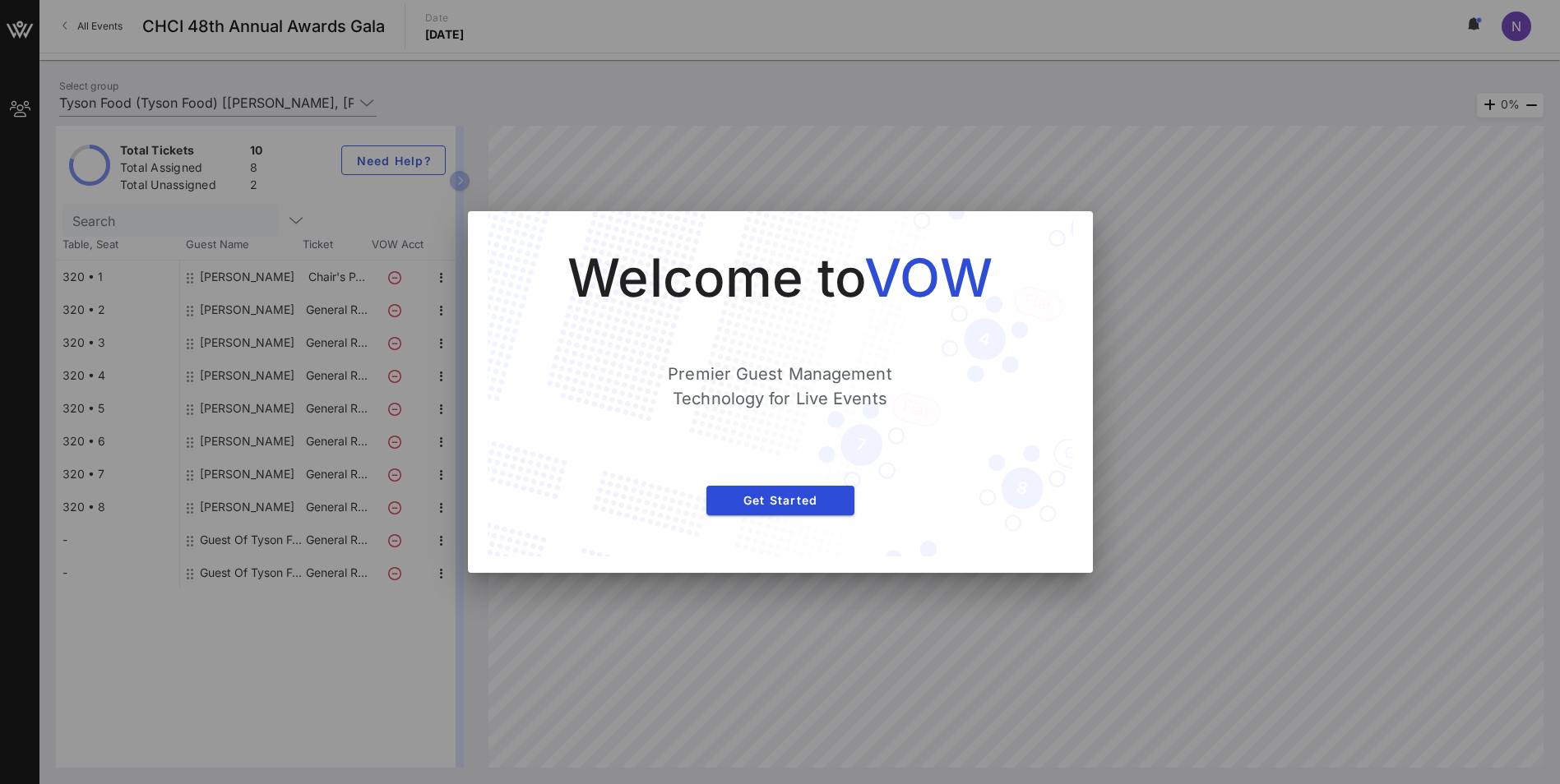
click at [799, 519] on div "Welcome to VOW Premier Guest Management Technology for Live Events Get Started" at bounding box center [781, 384] width 520 height 280
click at [784, 497] on span "Get Started" at bounding box center [780, 501] width 121 height 14
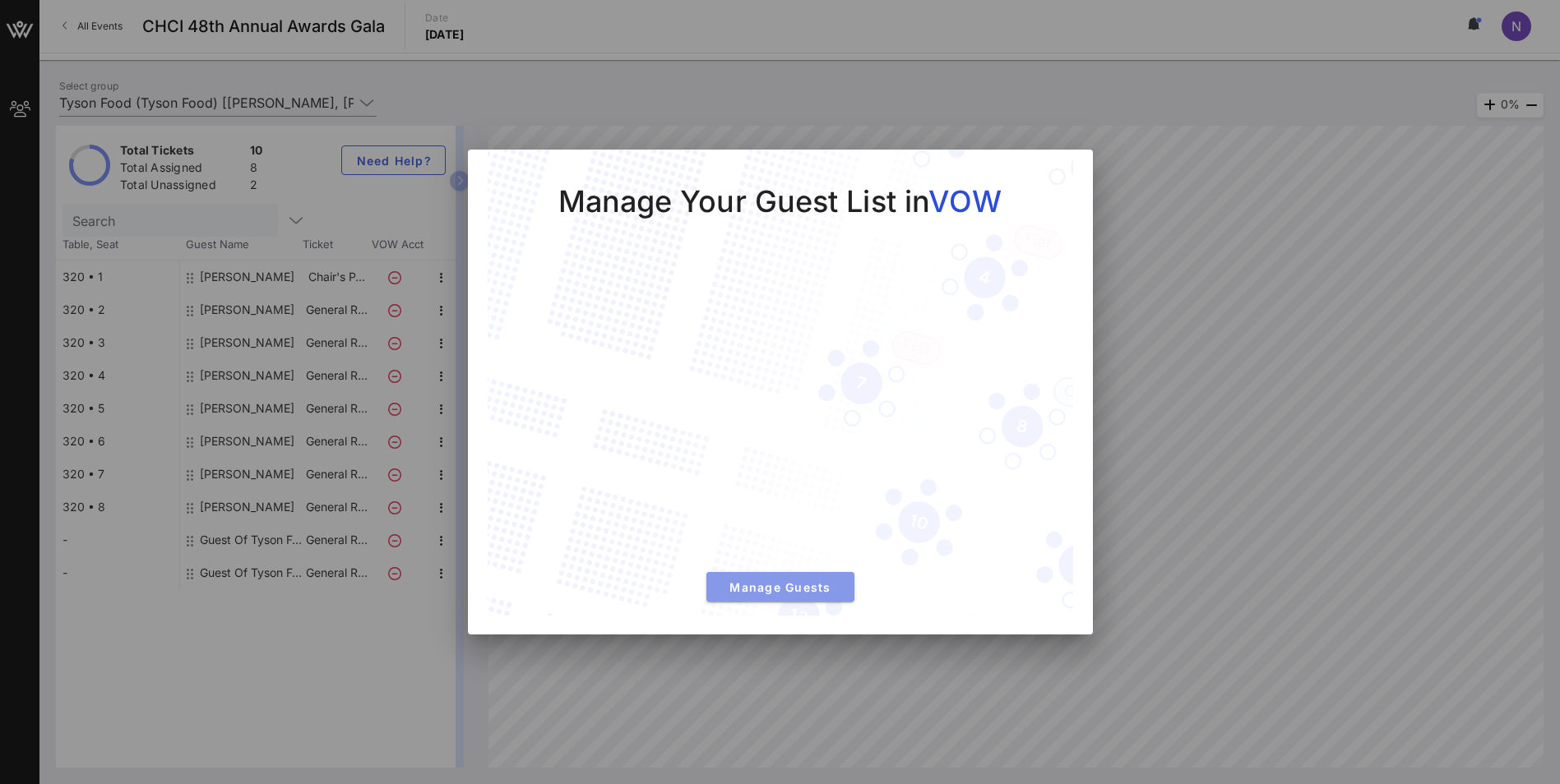
click at [773, 591] on span "Manage Guests" at bounding box center [780, 587] width 121 height 14
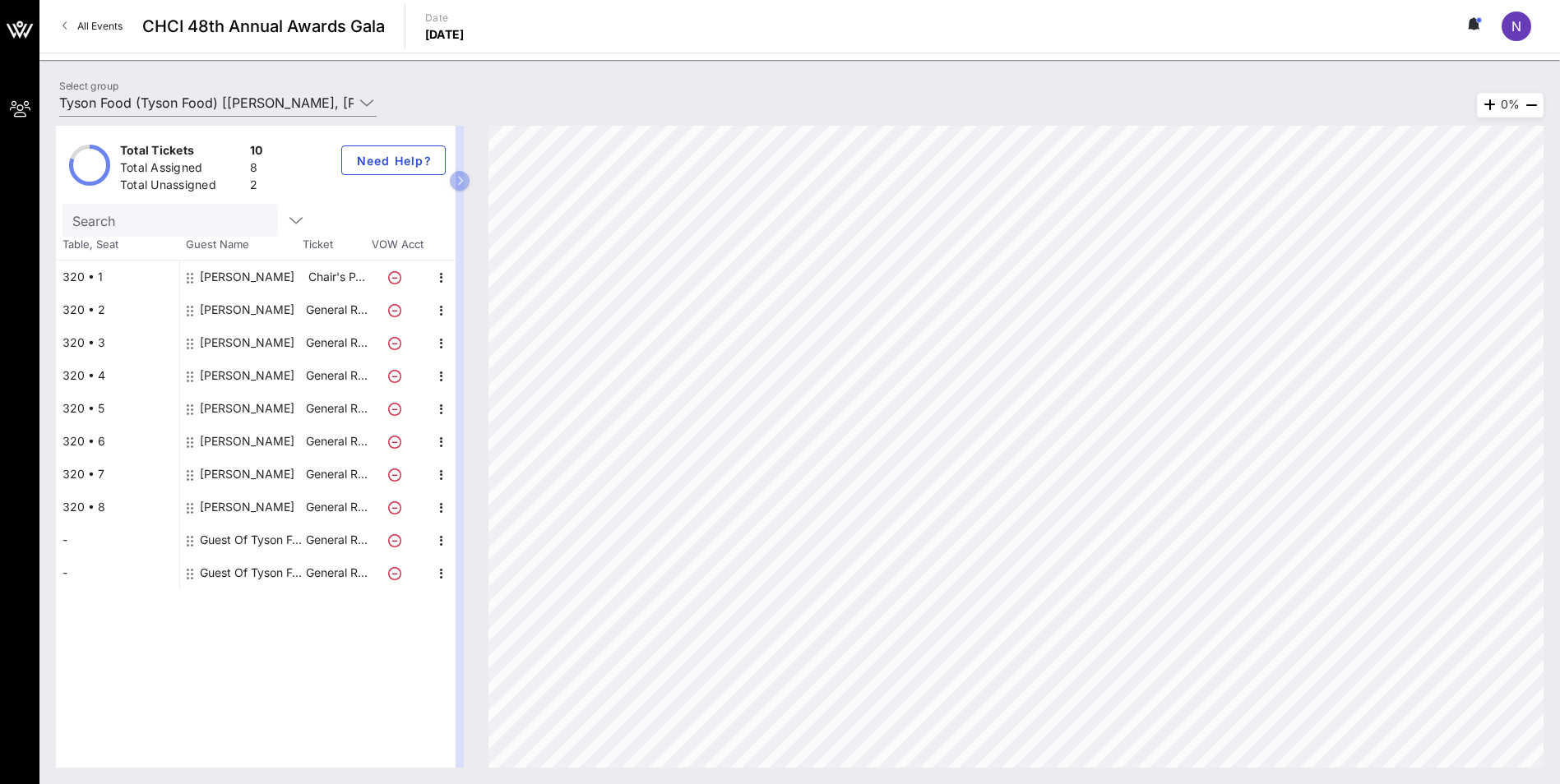
click at [397, 541] on icon at bounding box center [395, 540] width 13 height 13
click at [442, 542] on icon "button" at bounding box center [442, 541] width 20 height 20
click at [476, 541] on div "Edit" at bounding box center [482, 546] width 33 height 13
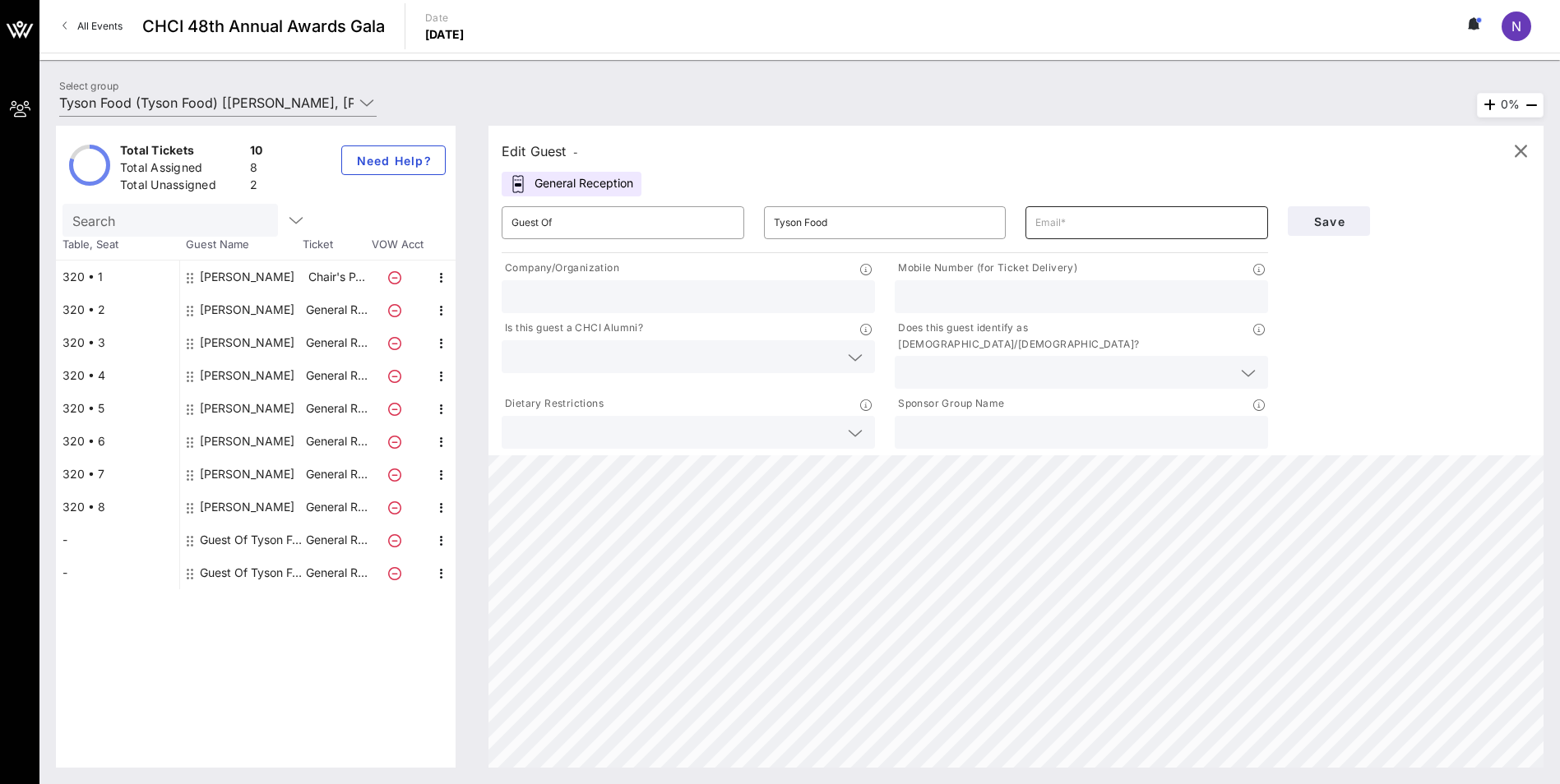
click at [1081, 226] on input "text" at bounding box center [1147, 222] width 223 height 26
type input "[PERSON_NAME]."
click at [644, 284] on div at bounding box center [688, 297] width 354 height 33
type input "Tyson Foods"
type input "4799704660"
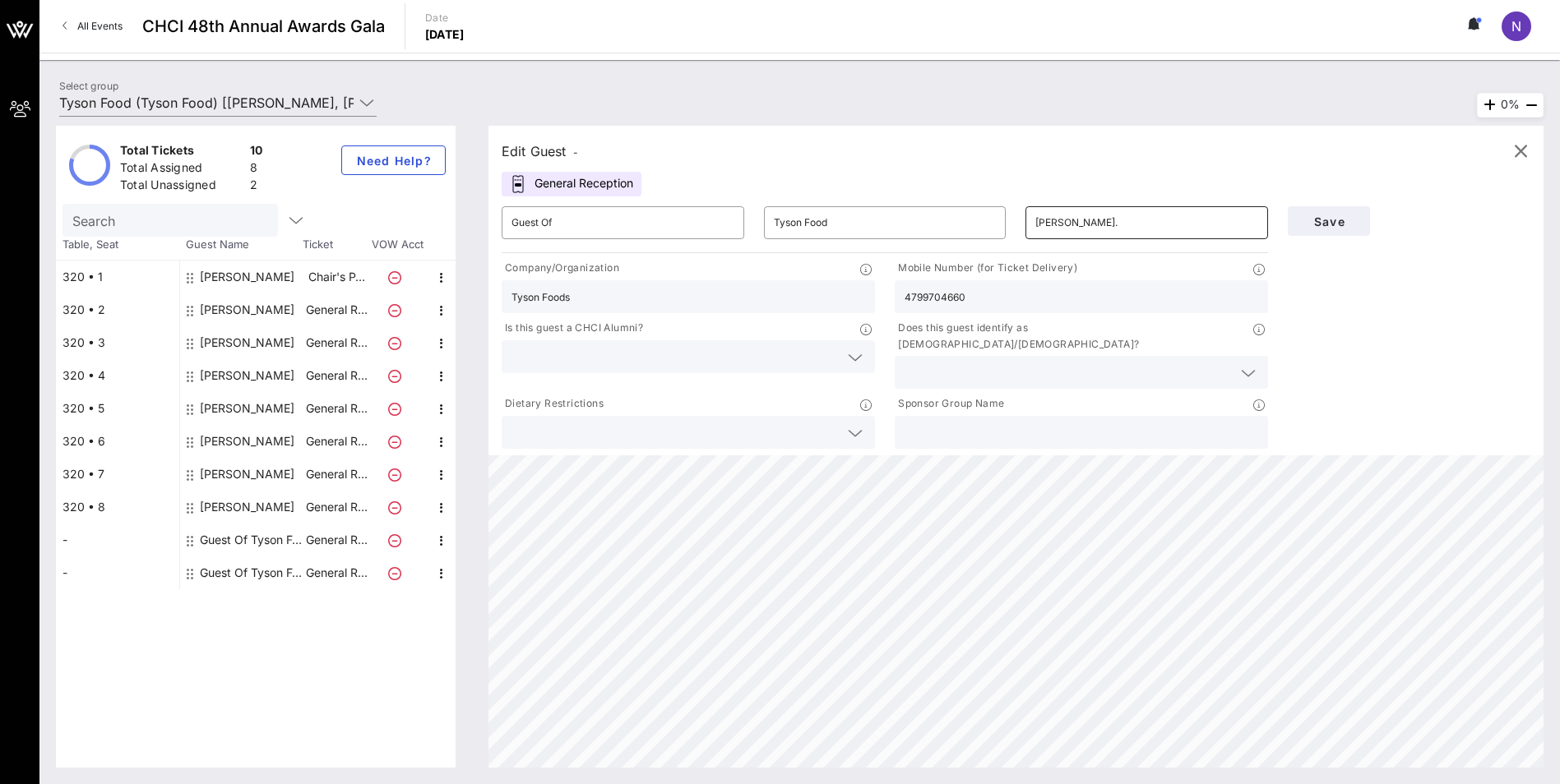
click at [1066, 215] on input "[PERSON_NAME]." at bounding box center [1147, 222] width 223 height 26
type input "[PERSON_NAME][EMAIL_ADDRESS][PERSON_NAME][PERSON_NAME][DOMAIN_NAME]"
click at [677, 360] on input "text" at bounding box center [676, 357] width 327 height 22
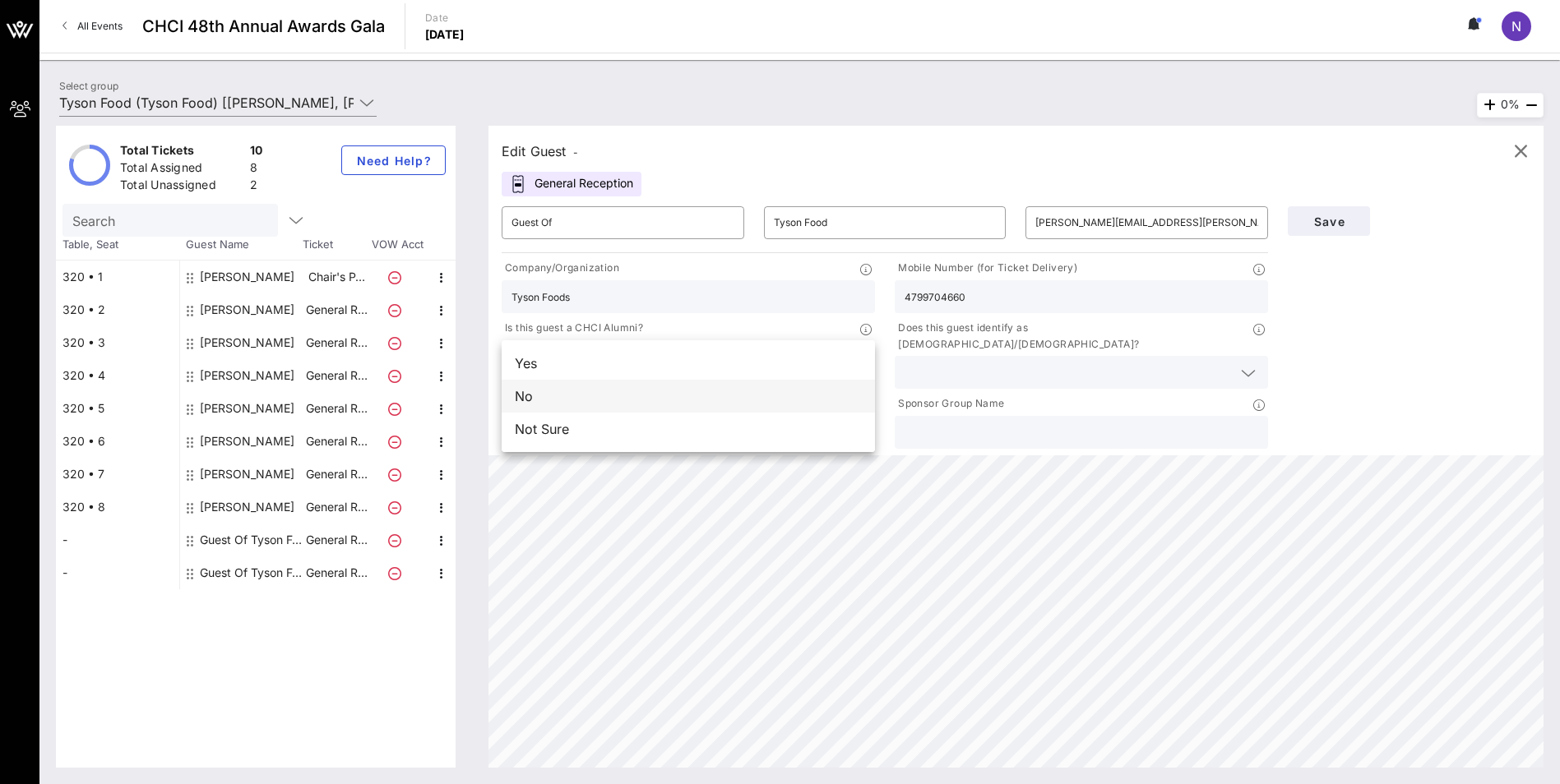
click at [632, 396] on div "No" at bounding box center [688, 396] width 373 height 33
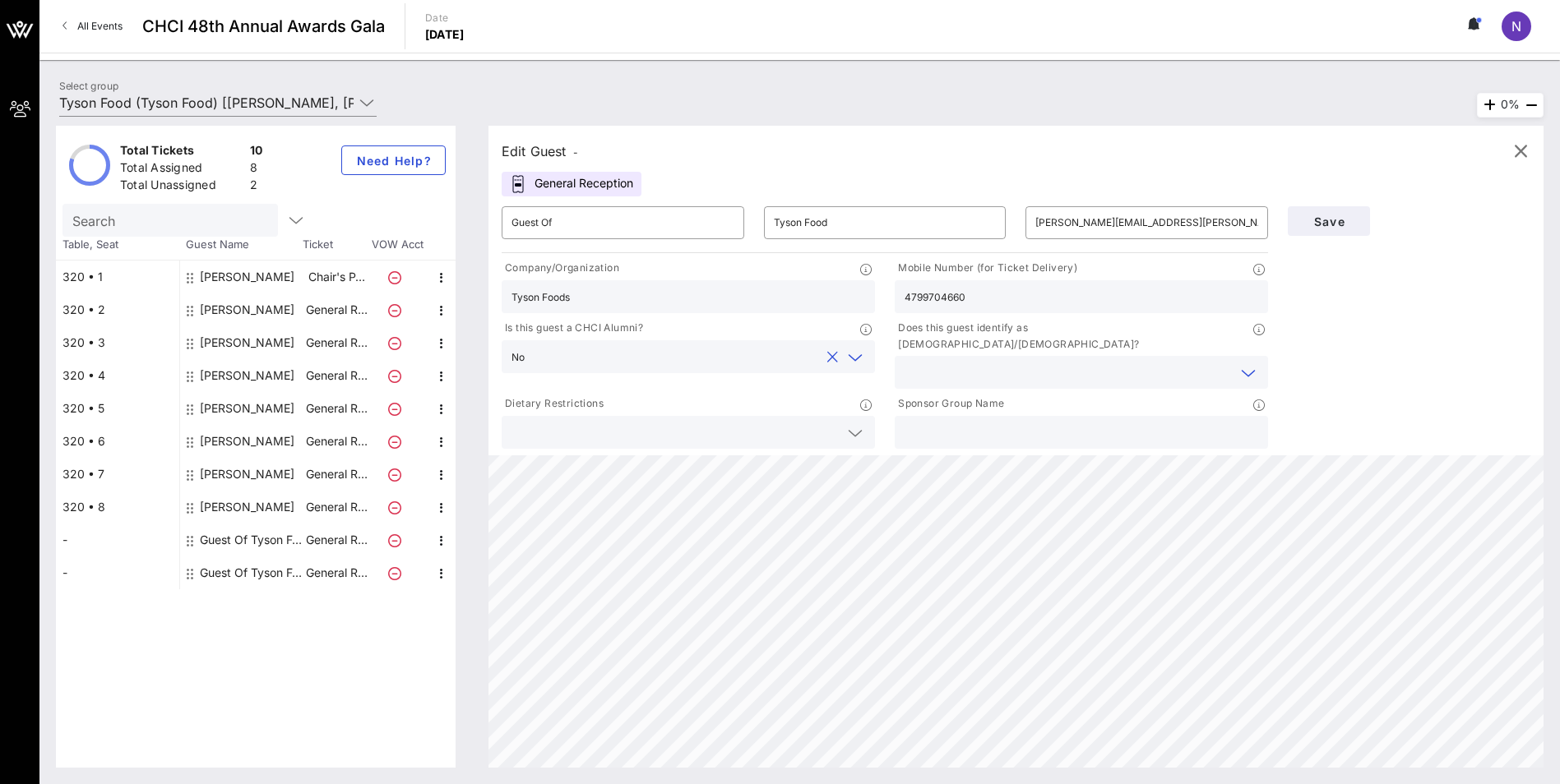
click at [1075, 361] on input "text" at bounding box center [1069, 372] width 327 height 22
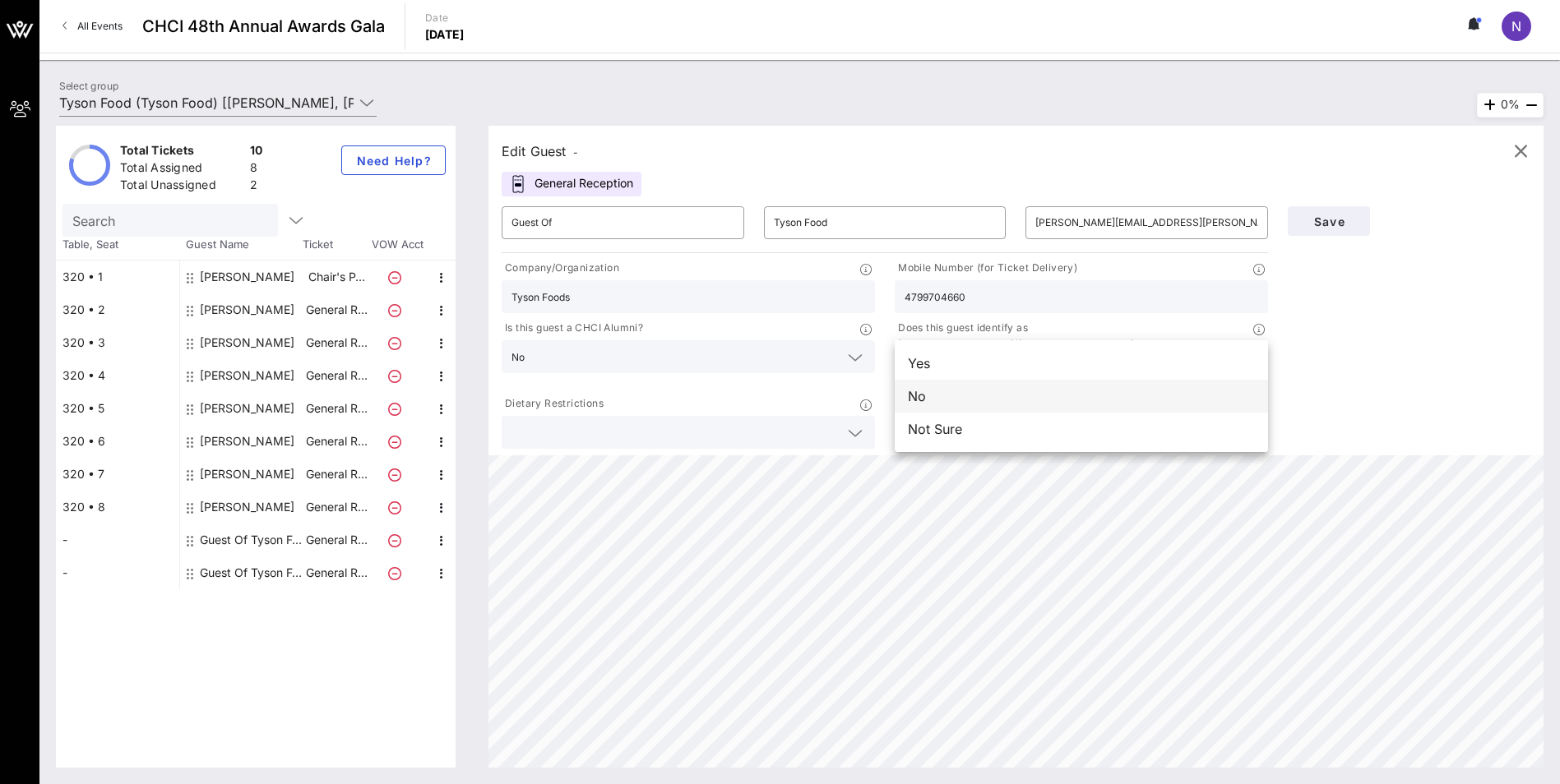
click at [964, 391] on div "No" at bounding box center [1081, 396] width 373 height 33
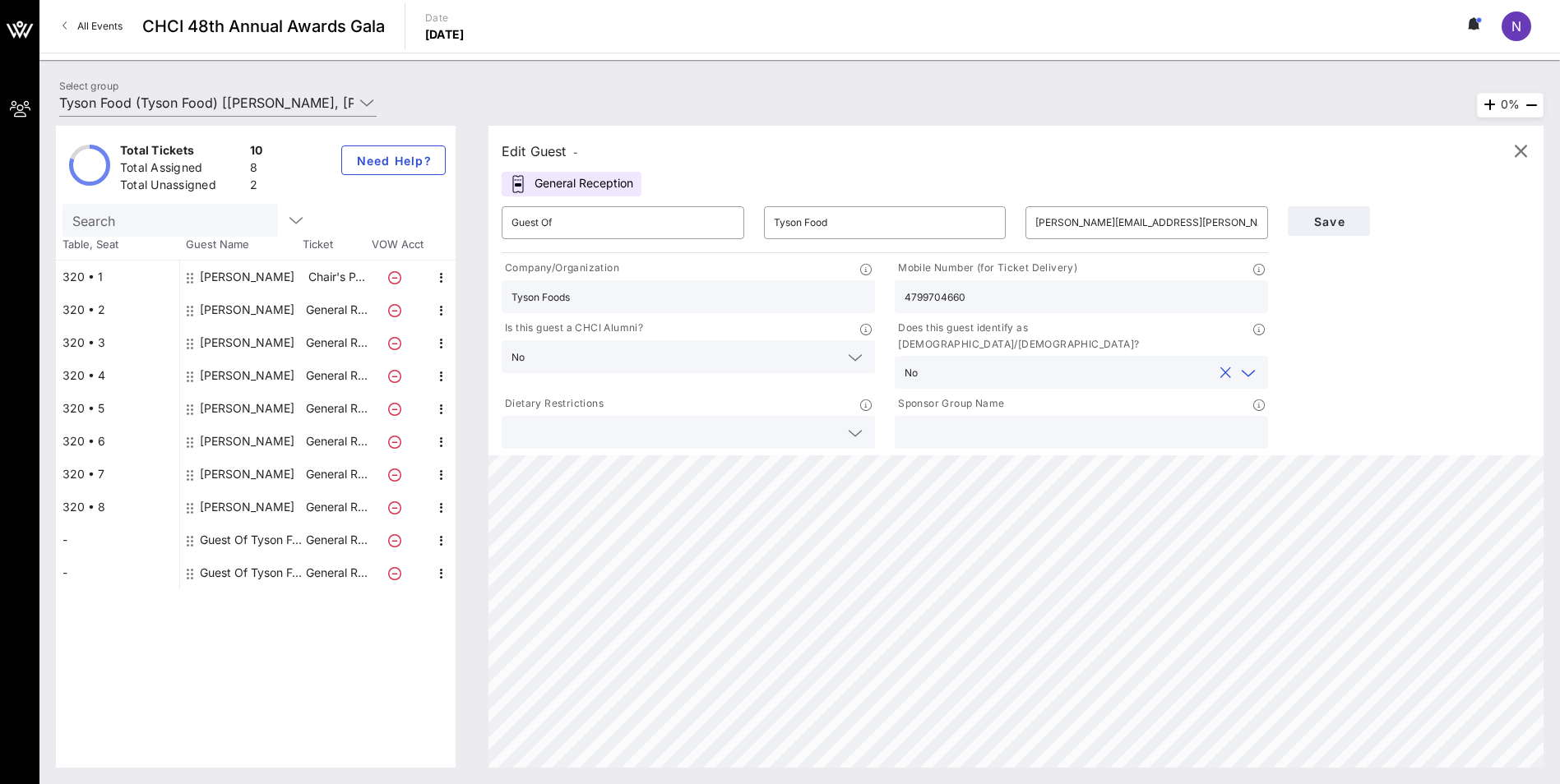
click at [700, 422] on input "text" at bounding box center [676, 432] width 327 height 22
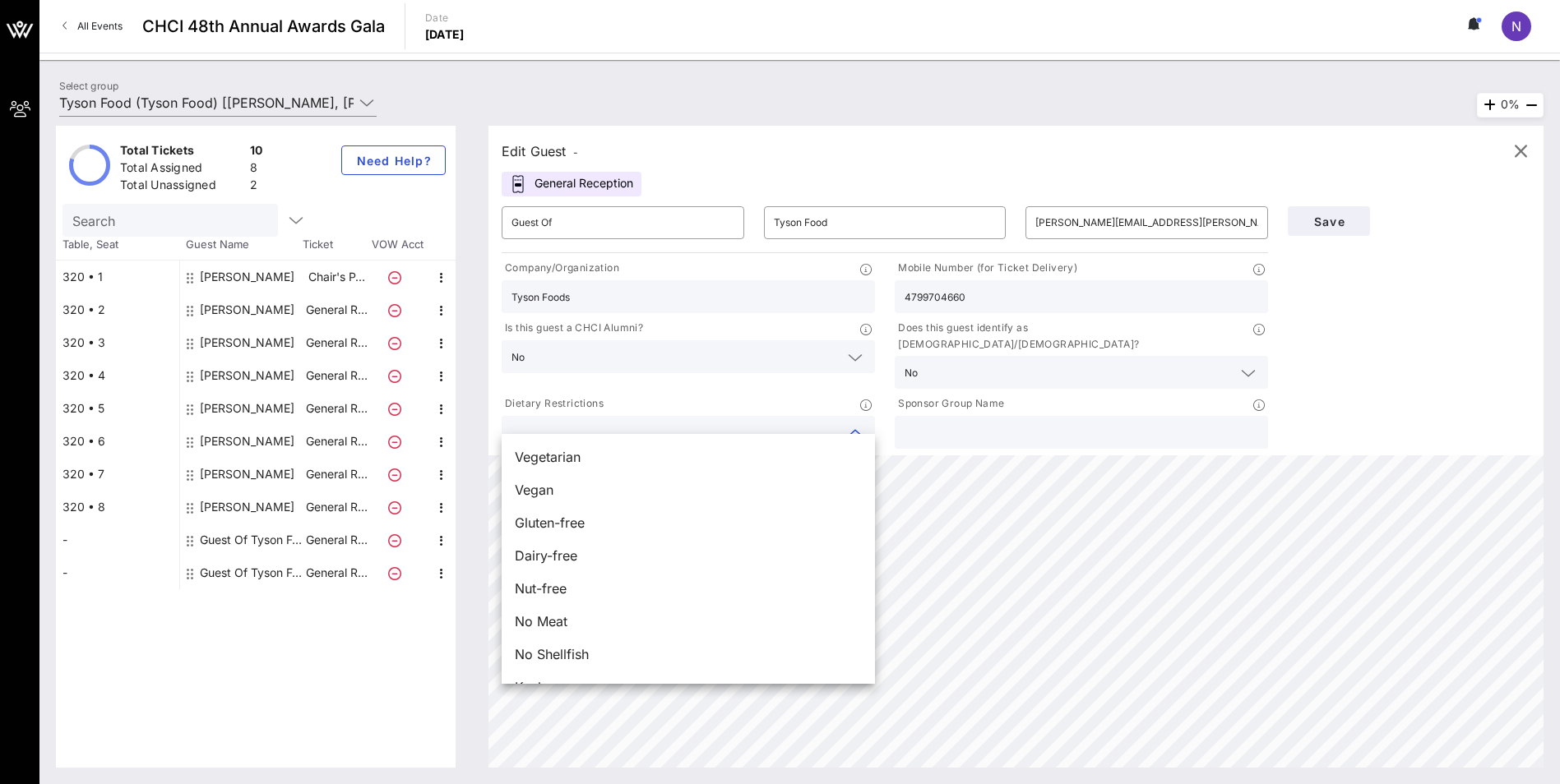
scroll to position [26, 0]
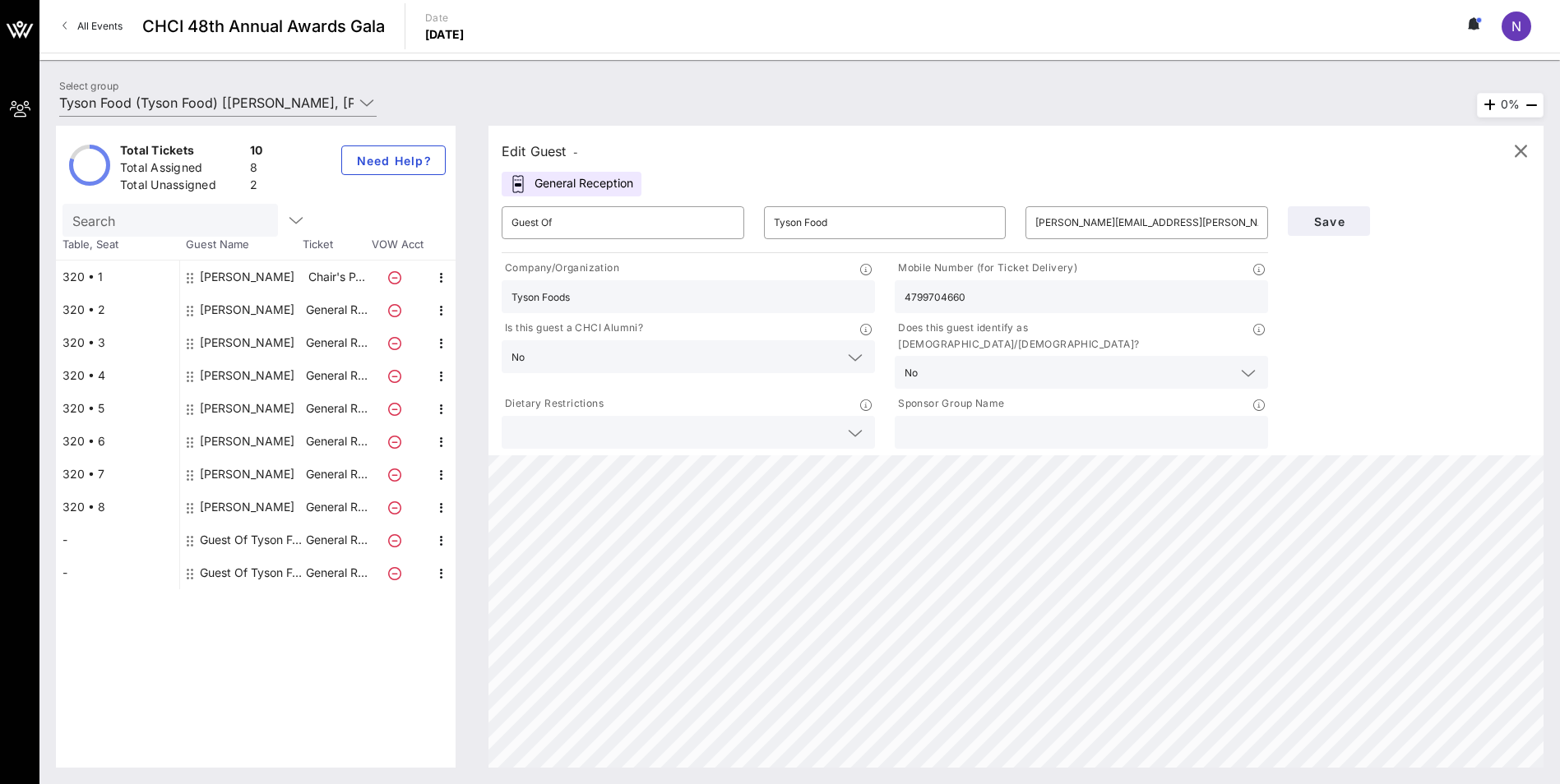
click at [1012, 422] on input "text" at bounding box center [1081, 432] width 354 height 22
type input "Tyson Foods"
click at [1336, 222] on span "Save" at bounding box center [1329, 222] width 56 height 14
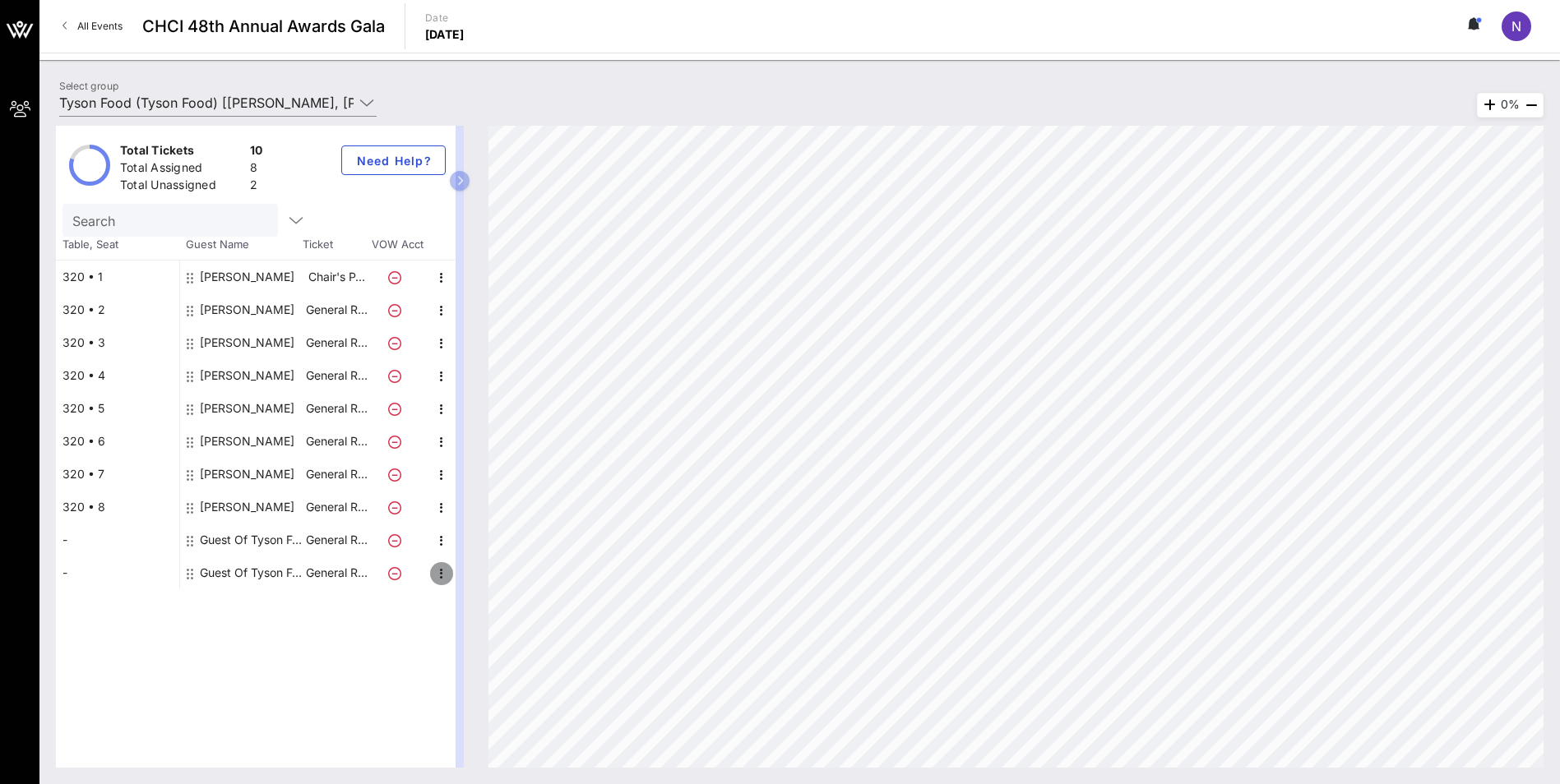
click at [445, 572] on icon "button" at bounding box center [442, 574] width 20 height 20
click at [475, 579] on div "Edit" at bounding box center [482, 578] width 33 height 13
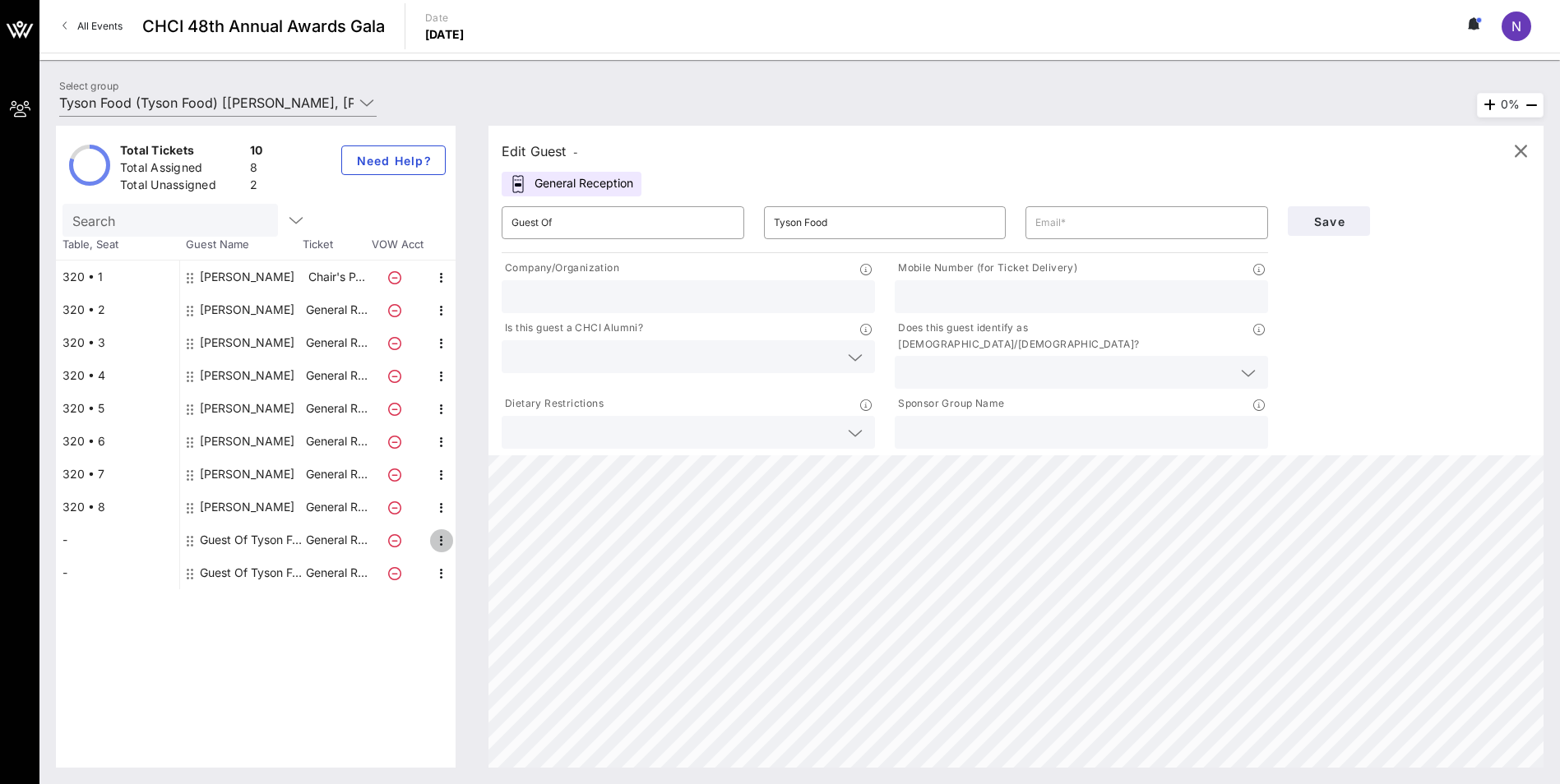
click at [438, 536] on icon "button" at bounding box center [442, 541] width 20 height 20
click at [286, 219] on icon "button" at bounding box center [296, 220] width 20 height 20
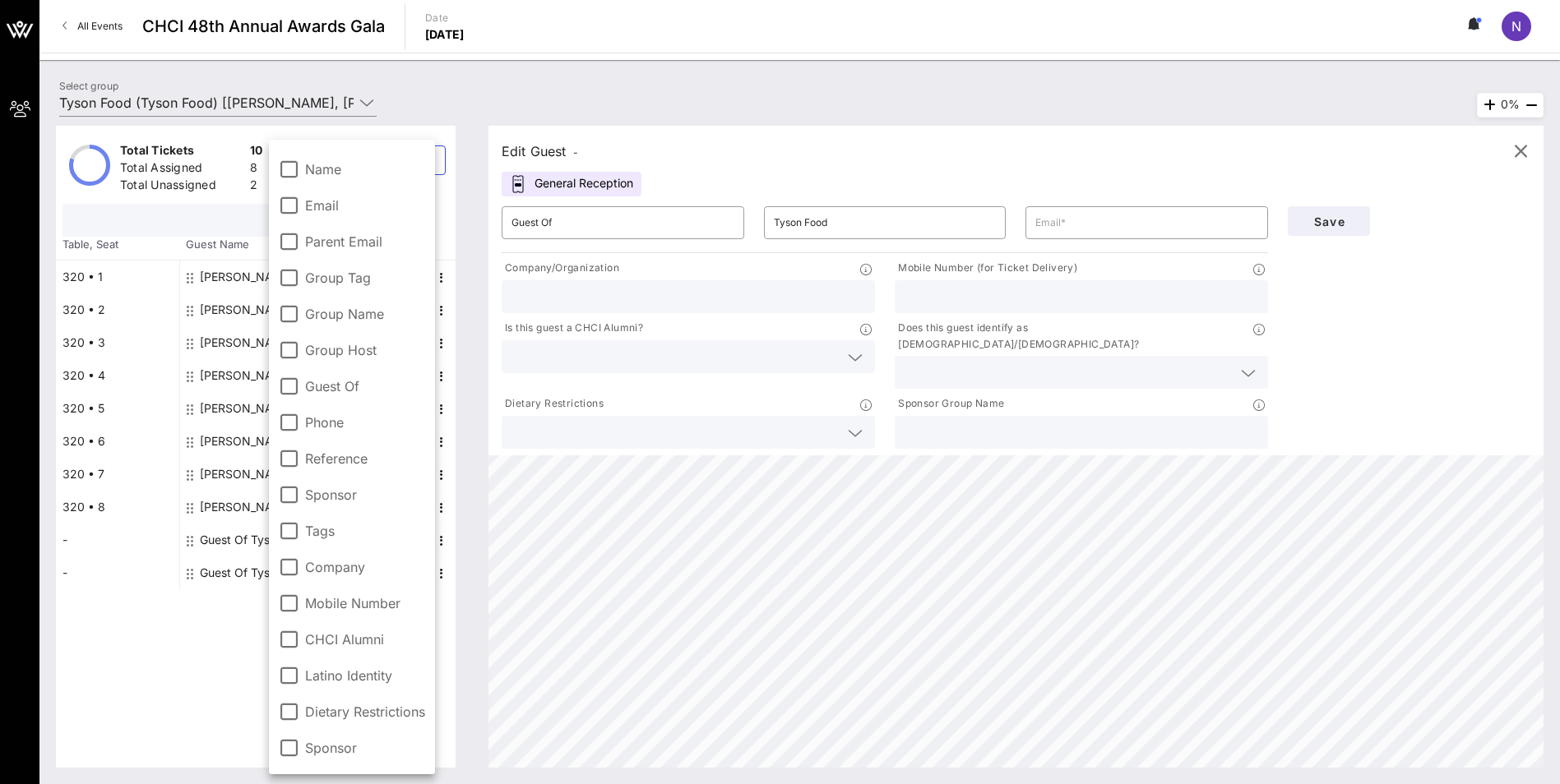
click at [166, 219] on input "text" at bounding box center [168, 220] width 193 height 22
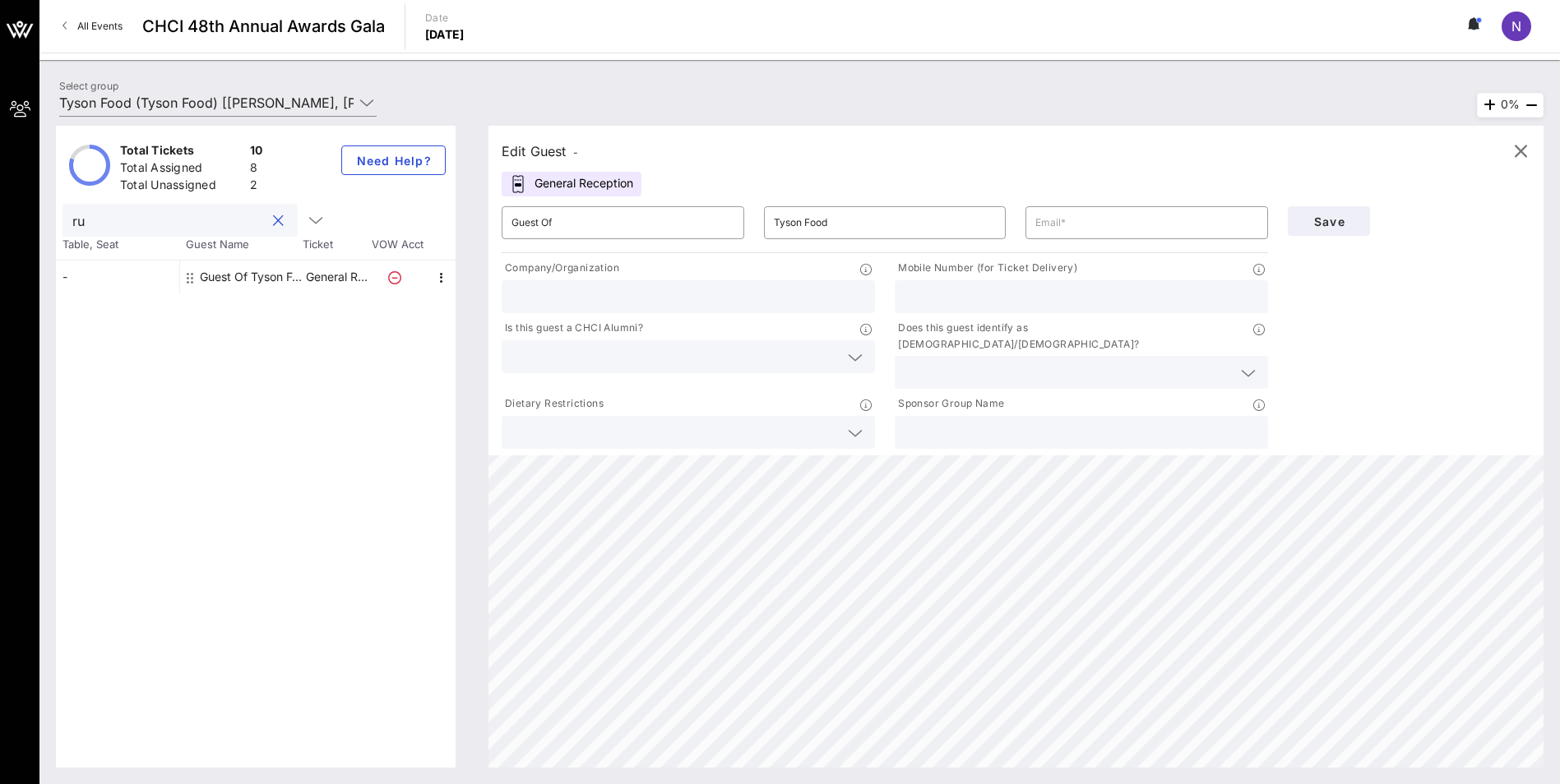
type input "r"
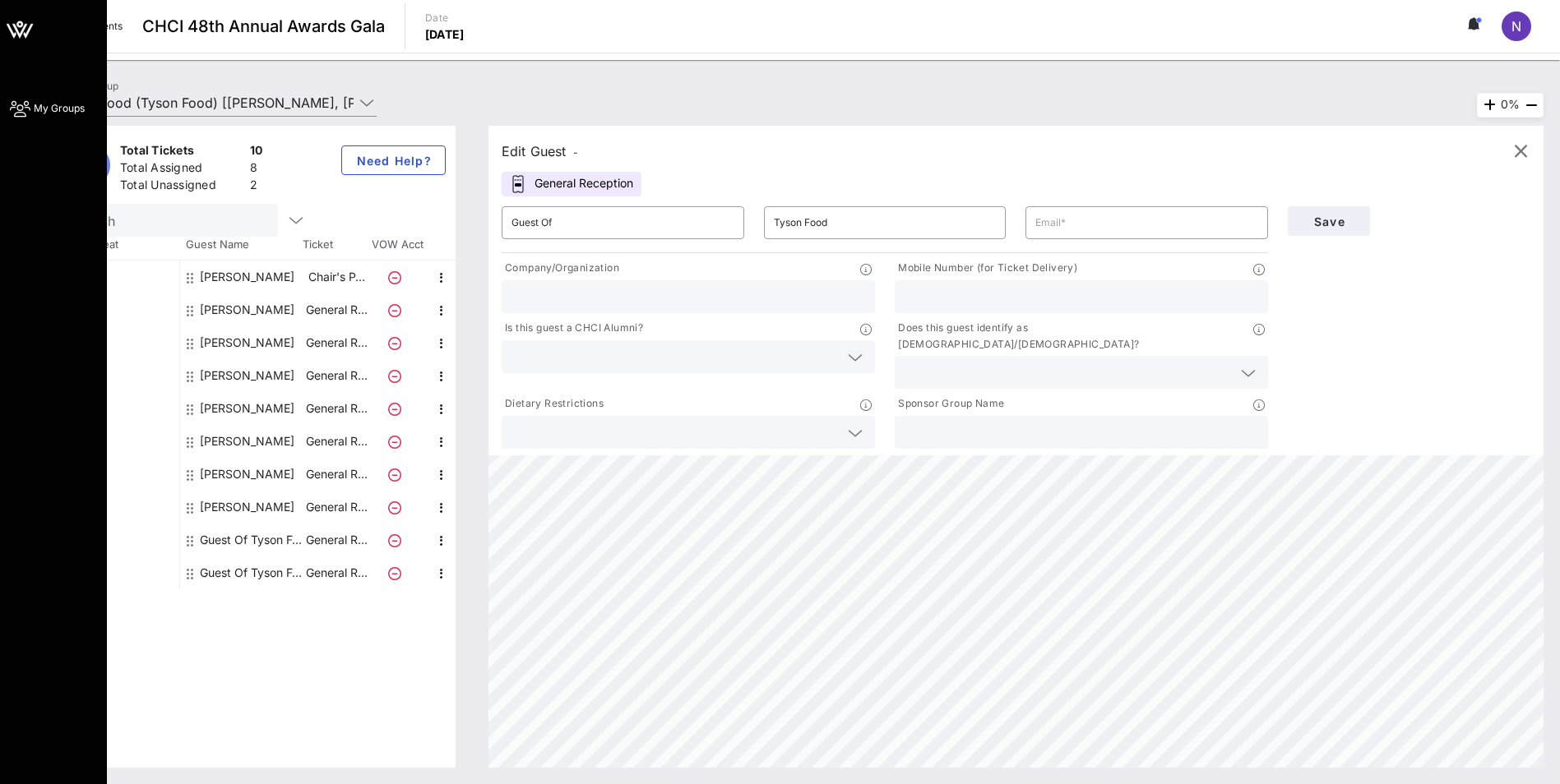
click at [43, 104] on span "My Groups" at bounding box center [58, 108] width 51 height 14
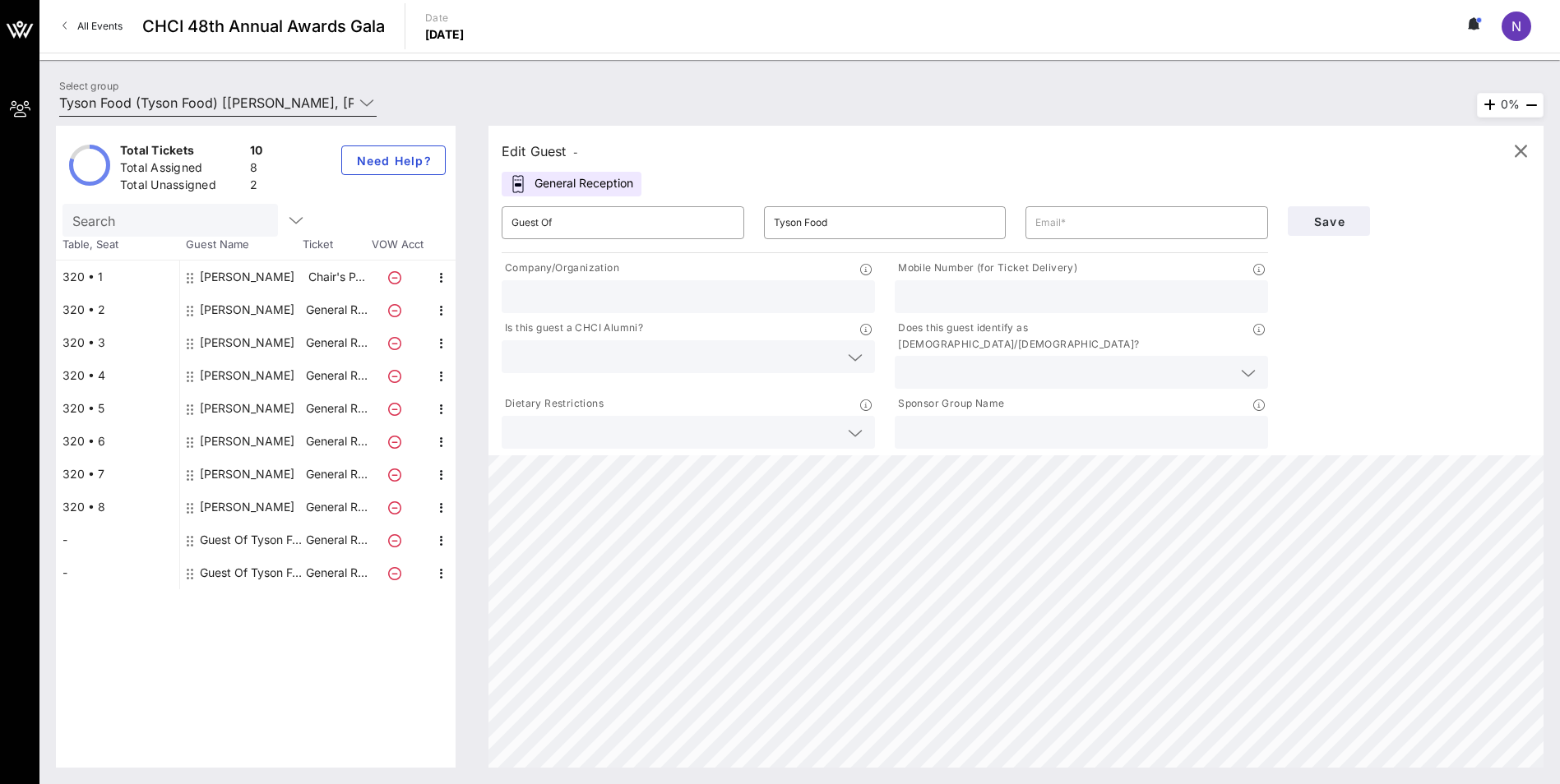
click at [366, 105] on icon at bounding box center [367, 102] width 14 height 20
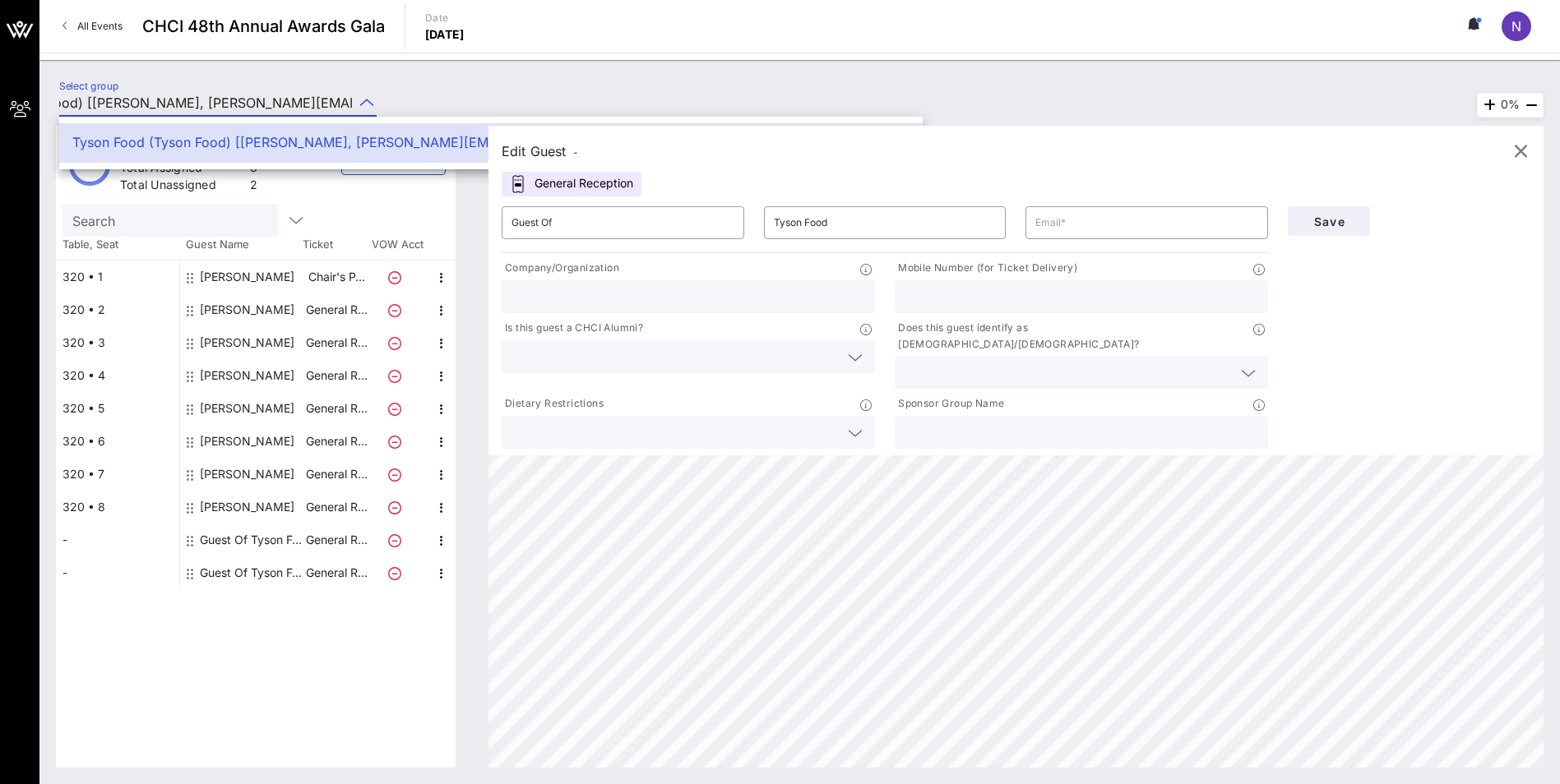
scroll to position [0, 0]
click at [625, 80] on div "Select group Tyson Food (Tyson Food) [[PERSON_NAME], [PERSON_NAME][EMAIL_ADDRES…" at bounding box center [800, 105] width 1502 height 58
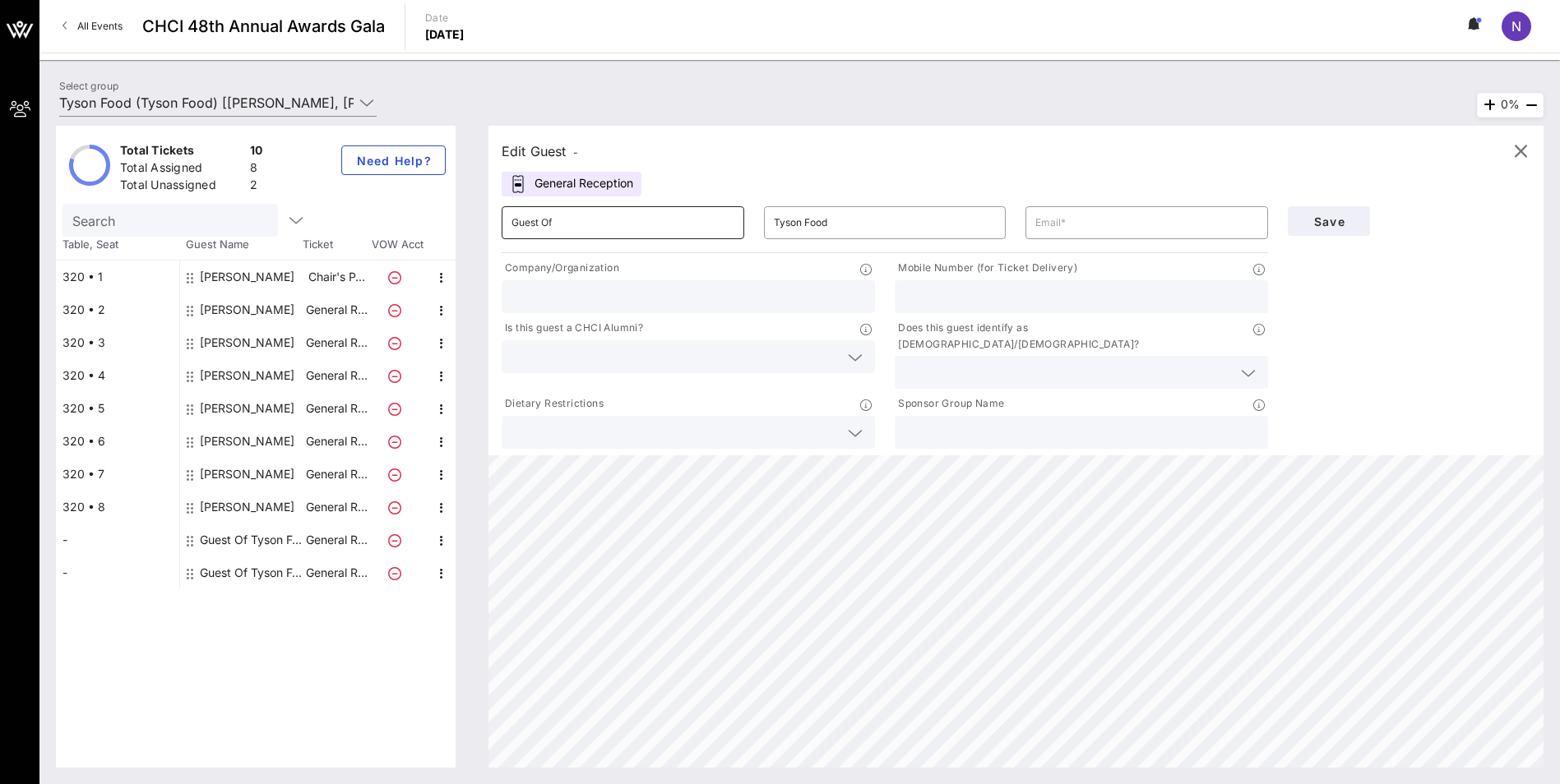
click at [569, 227] on input "Guest Of" at bounding box center [623, 222] width 223 height 26
drag, startPoint x: 608, startPoint y: 214, endPoint x: 454, endPoint y: 225, distance: 154.4
click at [454, 225] on div "Total Tickets 10 Total Assigned 8 Total Unassigned 2 Need Help? Search Table, S…" at bounding box center [800, 447] width 1488 height 642
type input "[PERSON_NAME]"
type input "Tyson Foods"
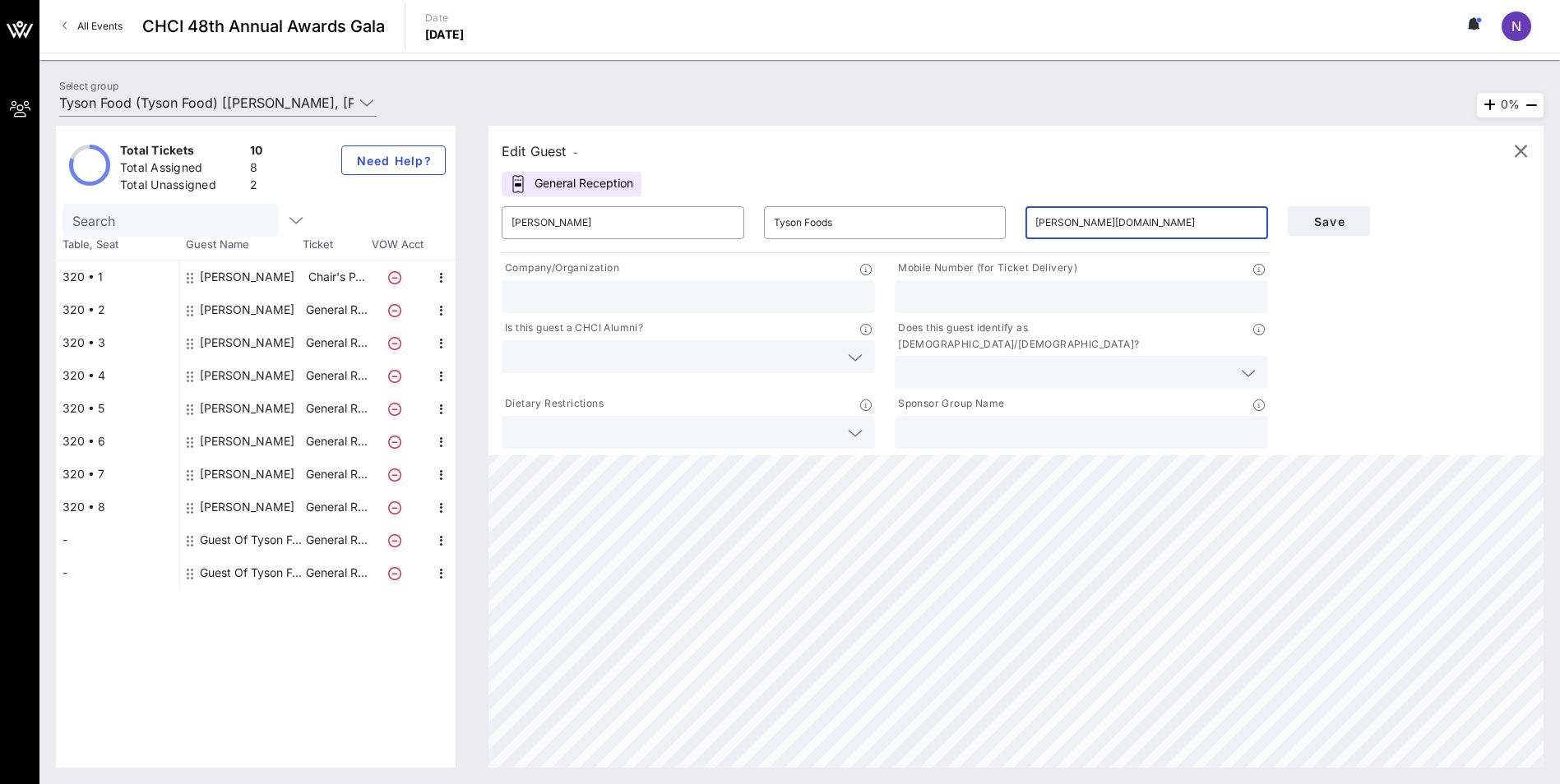
type input "[PERSON_NAME][EMAIL_ADDRESS][PERSON_NAME][PERSON_NAME][DOMAIN_NAME]"
click at [534, 298] on input "text" at bounding box center [688, 297] width 354 height 22
type input "Tyson Foods"
type input "4799704660"
click at [526, 354] on input "text" at bounding box center [676, 357] width 327 height 22
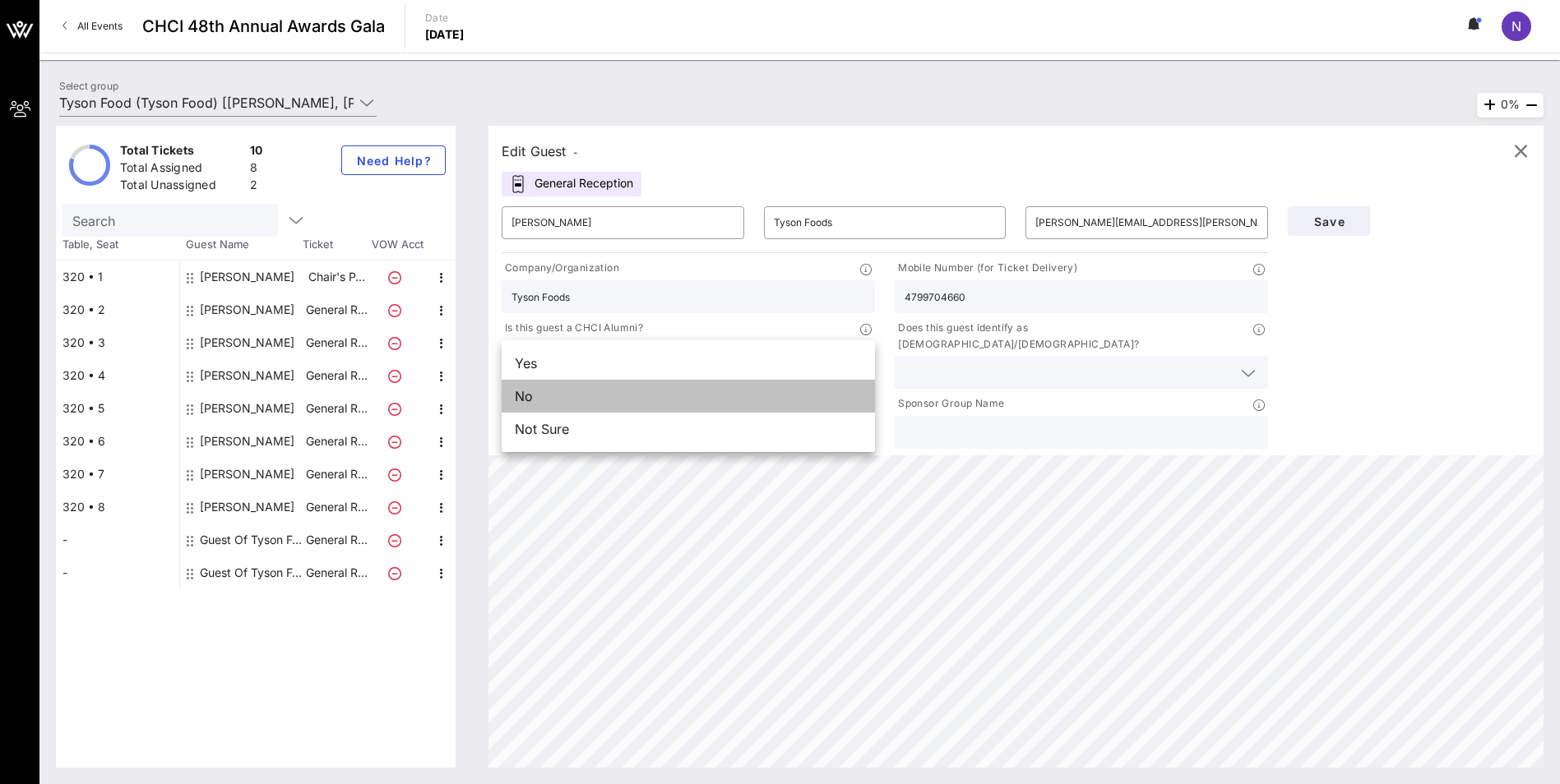
click at [570, 394] on div "No" at bounding box center [688, 396] width 373 height 33
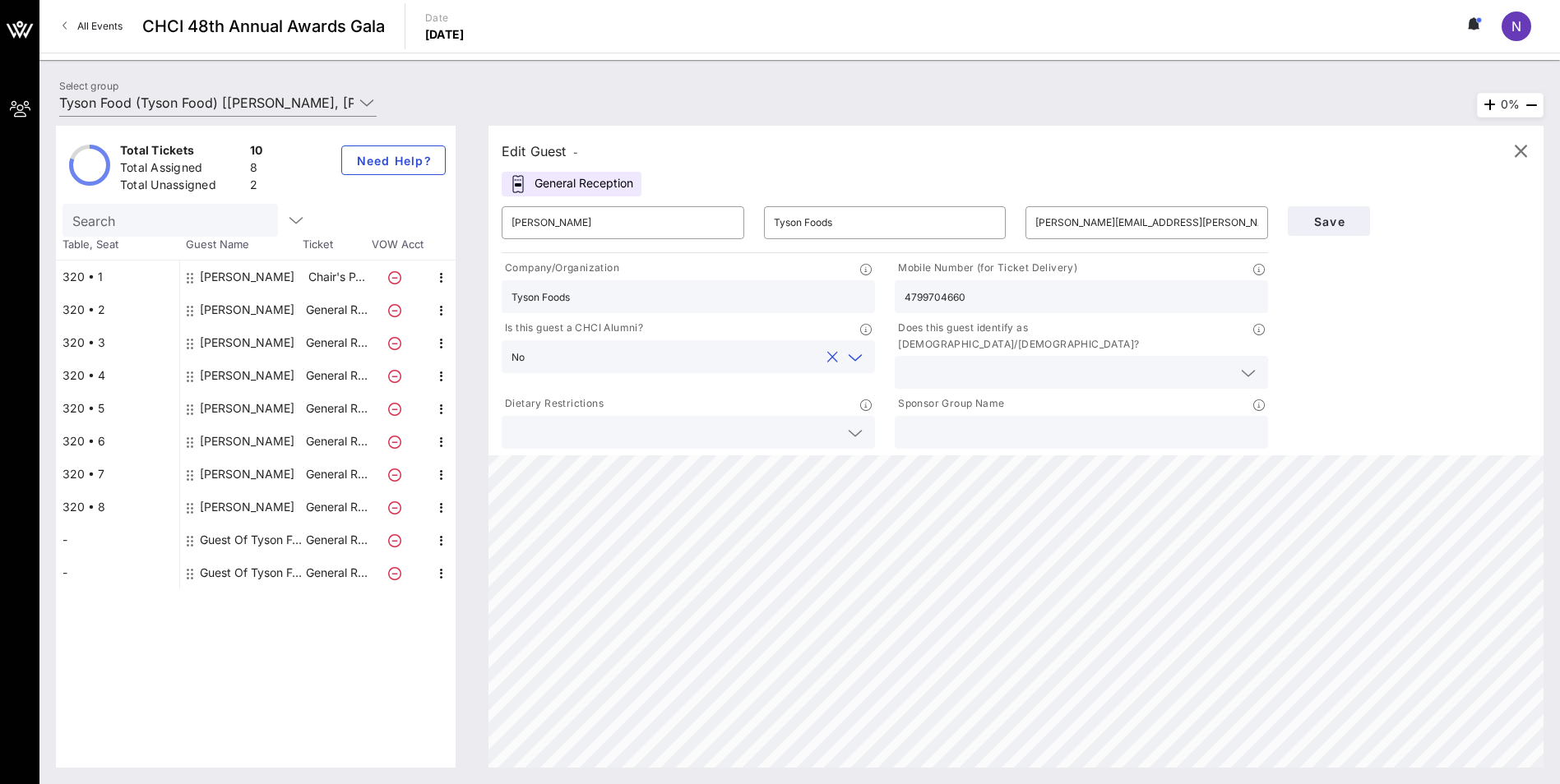
click at [929, 356] on div at bounding box center [1081, 372] width 354 height 33
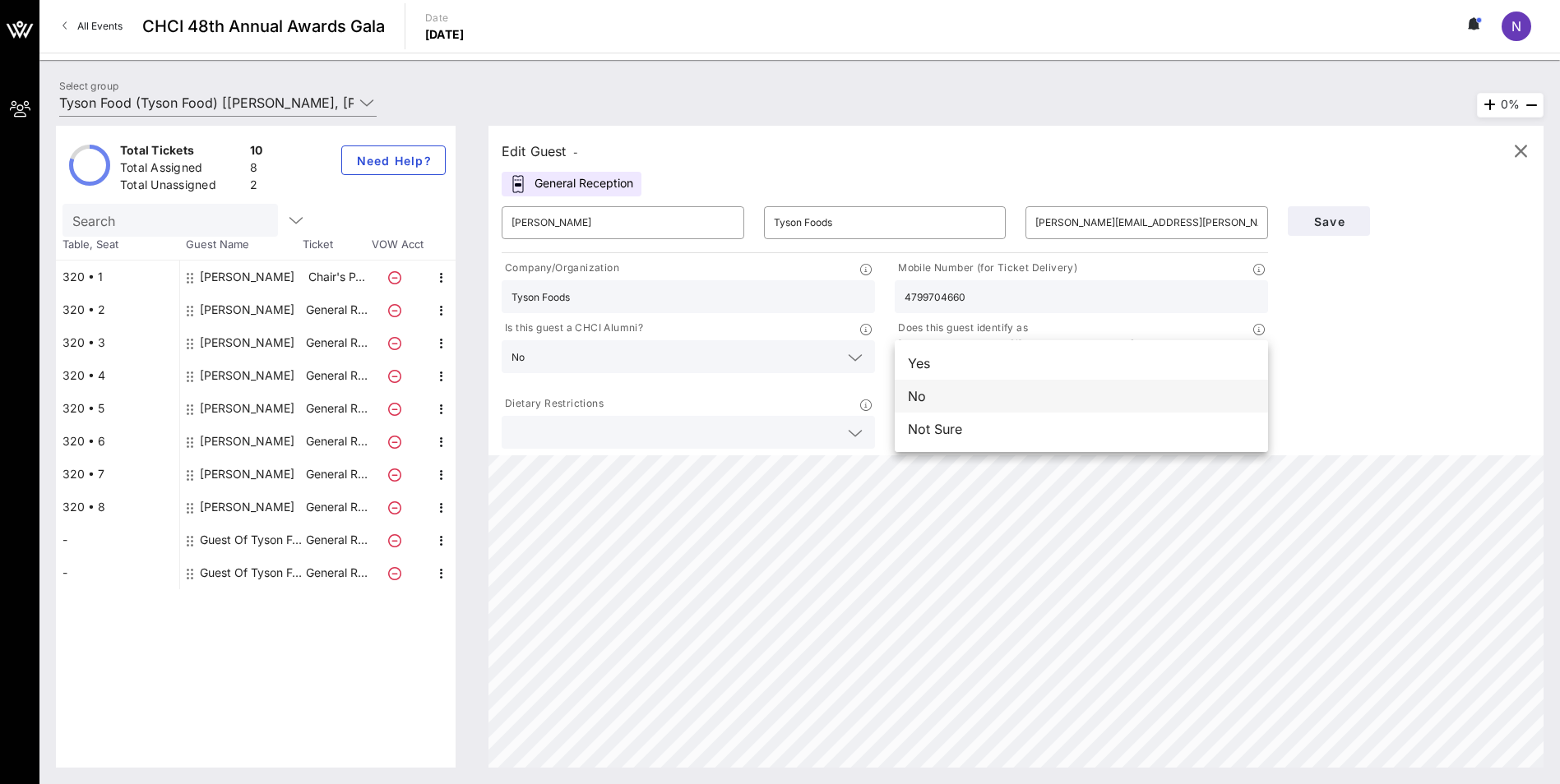
click at [926, 391] on div "No" at bounding box center [1081, 396] width 373 height 33
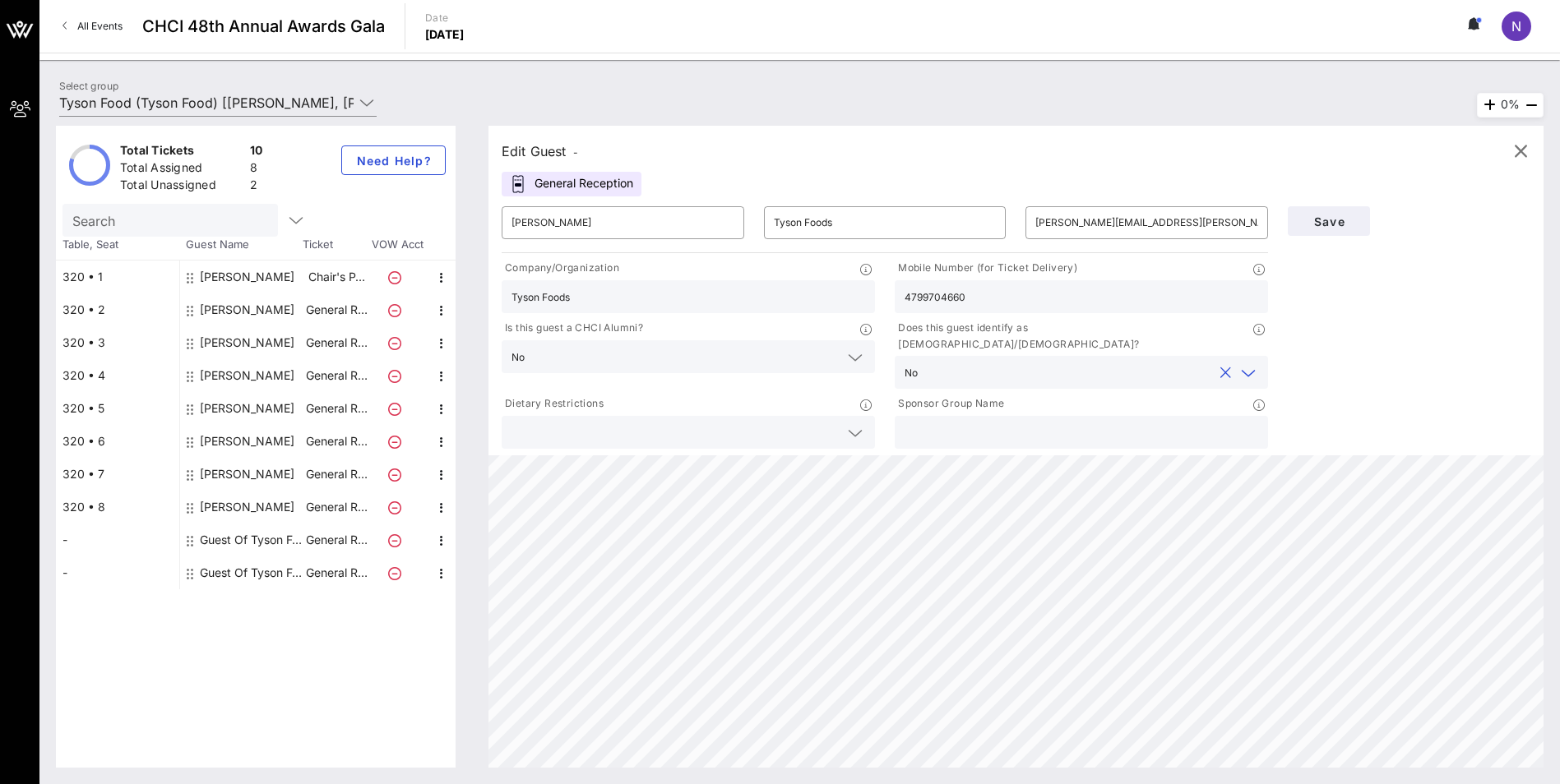
click at [855, 424] on icon at bounding box center [856, 433] width 14 height 20
click at [1022, 422] on input "text" at bounding box center [1081, 432] width 354 height 22
type input "Tyson Foods"
click at [1329, 215] on span "Save" at bounding box center [1329, 222] width 56 height 14
click at [1329, 220] on span "Save" at bounding box center [1329, 222] width 56 height 14
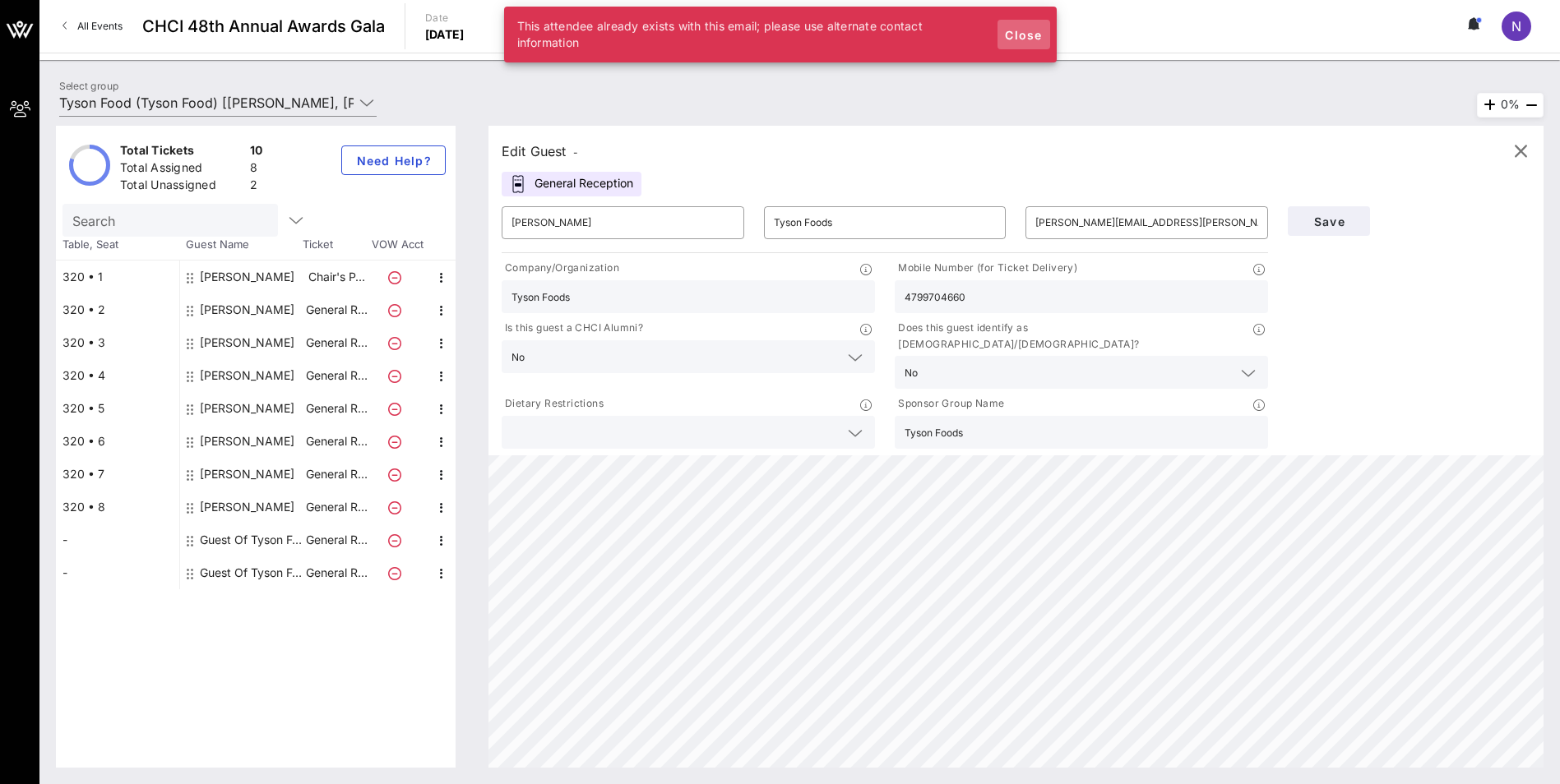
click at [1028, 24] on button "Close" at bounding box center [1024, 34] width 53 height 30
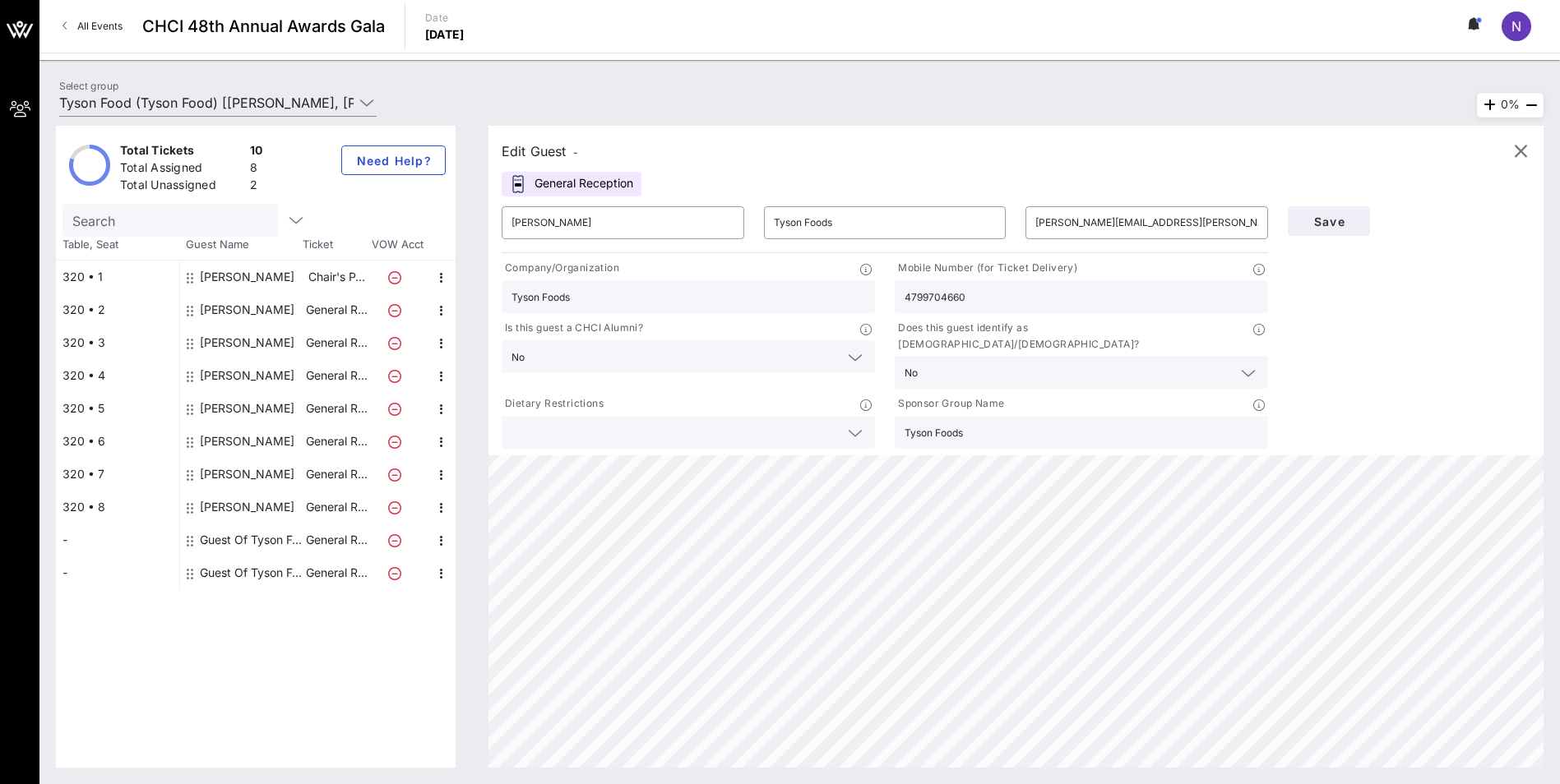
click at [207, 540] on div "Guest Of Tyson Food" at bounding box center [251, 539] width 103 height 33
type input "Guest Of"
type input "Tyson Food"
drag, startPoint x: 578, startPoint y: 218, endPoint x: 474, endPoint y: 211, distance: 104.2
click at [474, 211] on div "Edit Guest - General Reception ​ Guest Of ​ Tyson Food ​ [PERSON_NAME][EMAIL_AD…" at bounding box center [1008, 447] width 1071 height 642
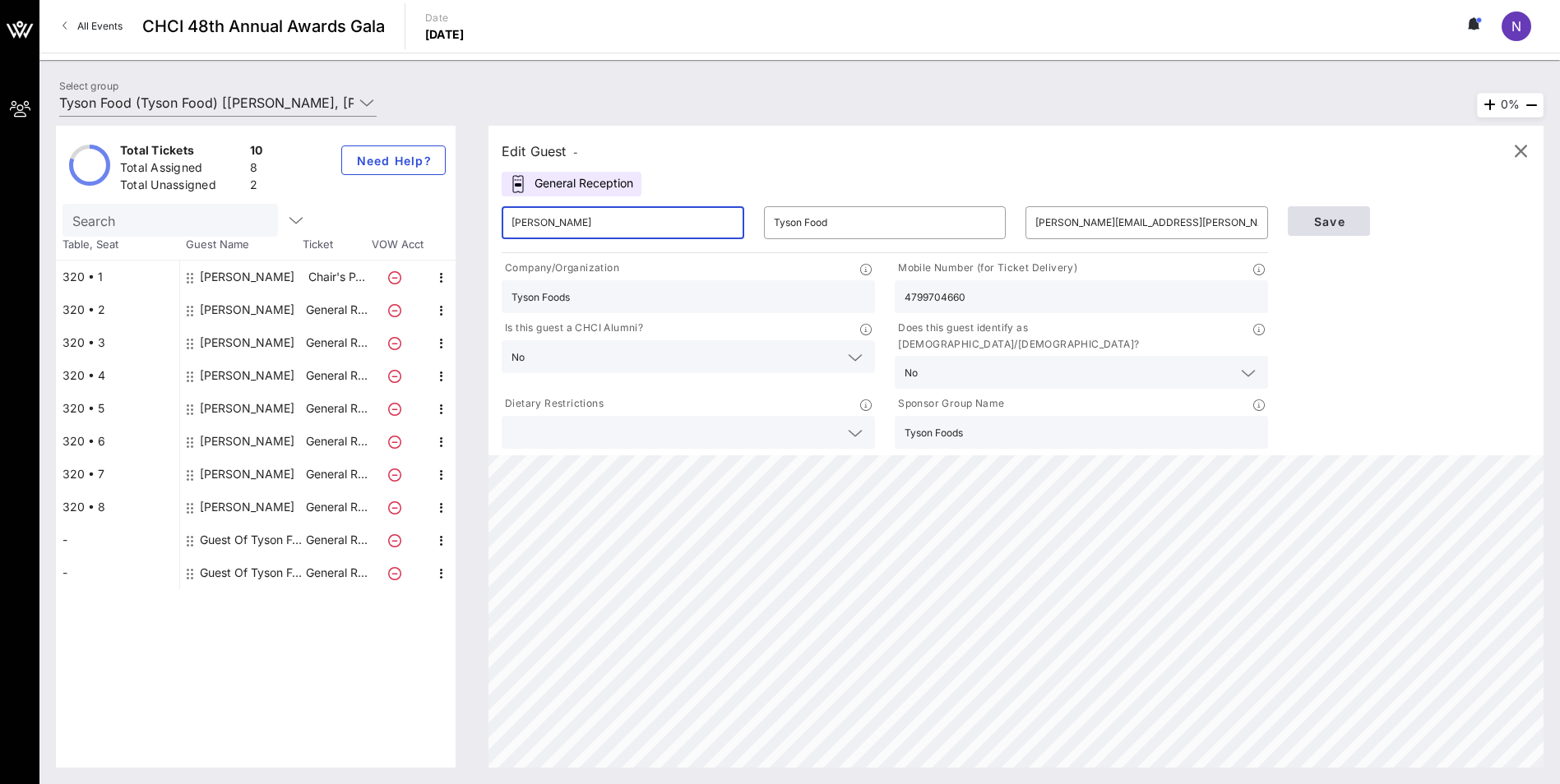
type input "[PERSON_NAME]"
click at [1322, 227] on span "Save" at bounding box center [1329, 222] width 56 height 14
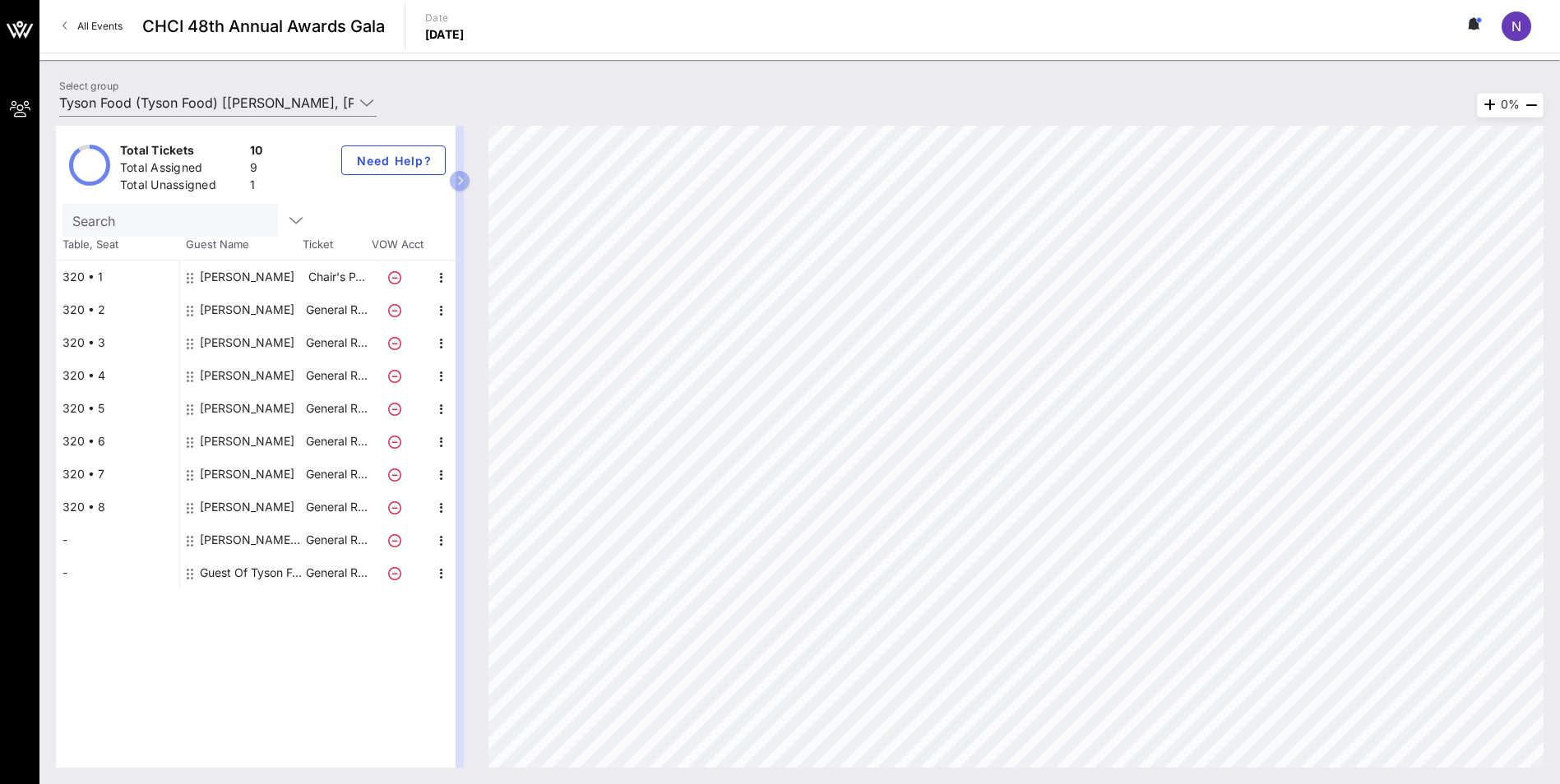
click at [258, 568] on div "Guest Of Tyson Food" at bounding box center [251, 573] width 103 height 33
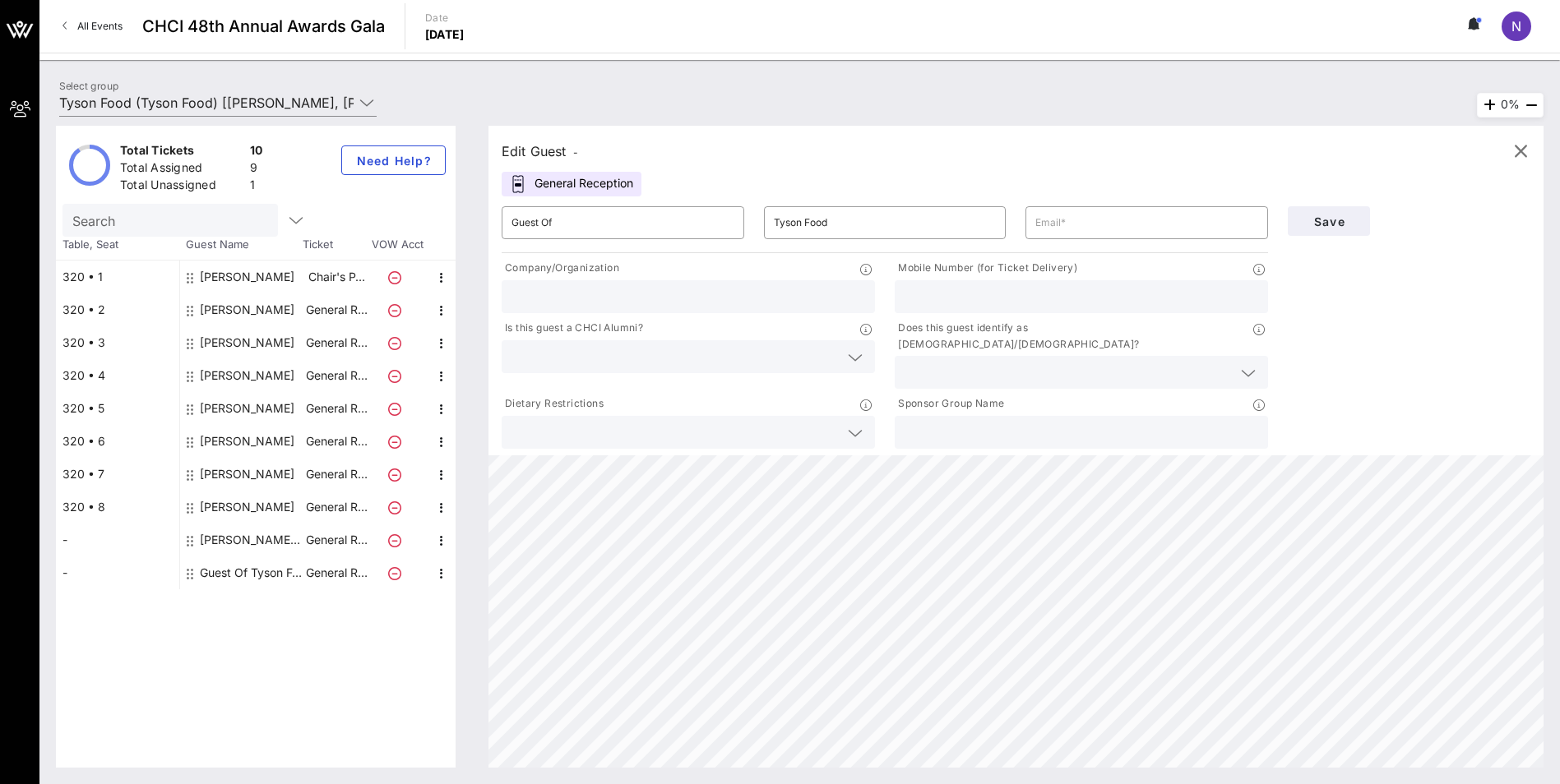
click at [272, 307] on div "[PERSON_NAME]" at bounding box center [247, 309] width 94 height 33
type input "[PERSON_NAME]"
type input "[PERSON_NAME][EMAIL_ADDRESS][PERSON_NAME][PERSON_NAME][DOMAIN_NAME]"
type input "[PERSON_NAME]"
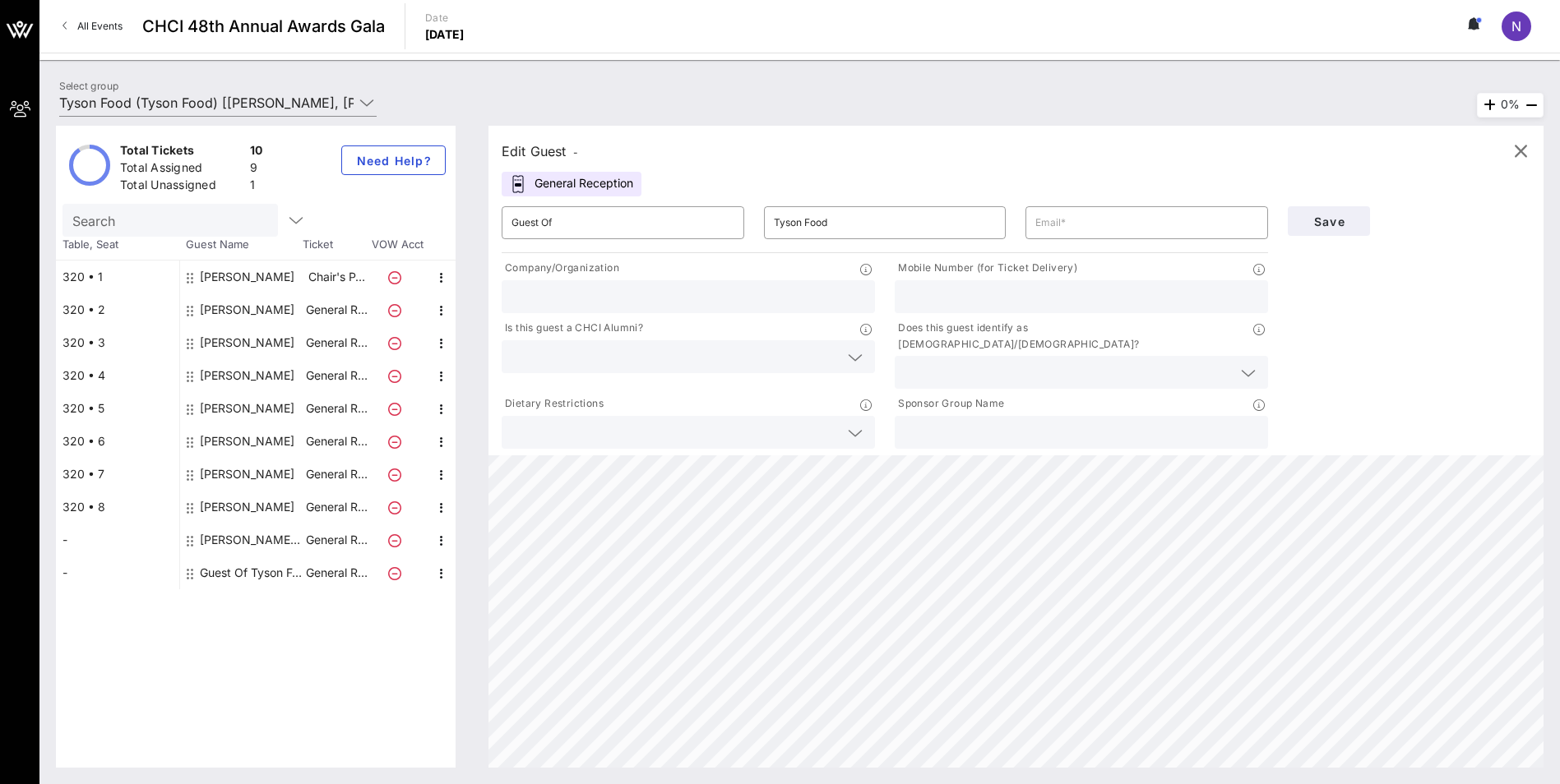
type input "4793809981"
click at [440, 571] on icon "button" at bounding box center [442, 574] width 20 height 20
click at [474, 575] on div "Edit" at bounding box center [482, 578] width 33 height 13
type input "Guest Of"
type input "Tyson Food"
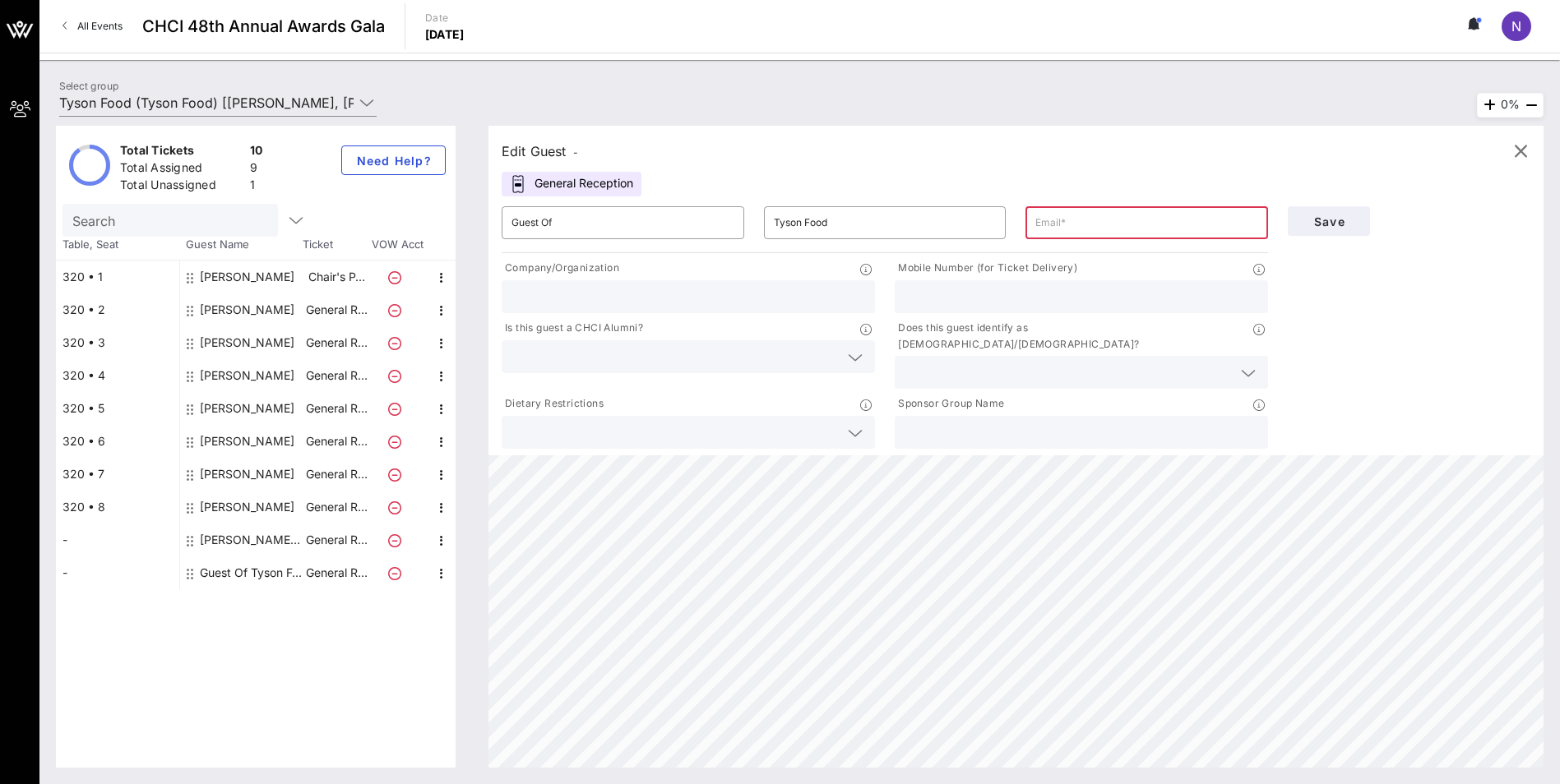
click at [68, 539] on div "-" at bounding box center [117, 539] width 123 height 33
type input "[PERSON_NAME]"
type input "[PERSON_NAME][EMAIL_ADDRESS][PERSON_NAME][PERSON_NAME][DOMAIN_NAME]"
type input "Tyson Foods"
type input "4799704660"
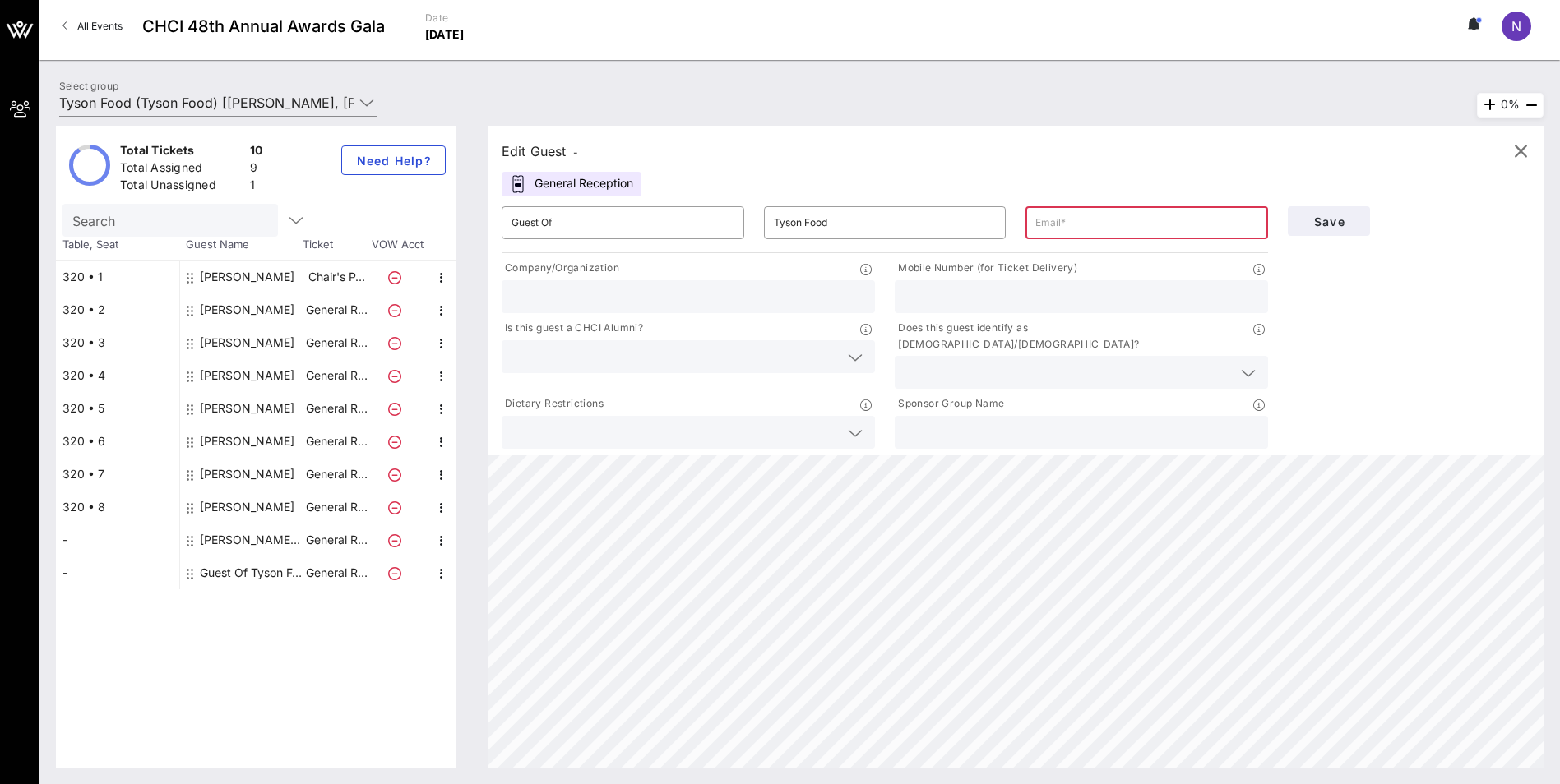
type input "Tyson Foods"
